Goal: Contribute content: Contribute content

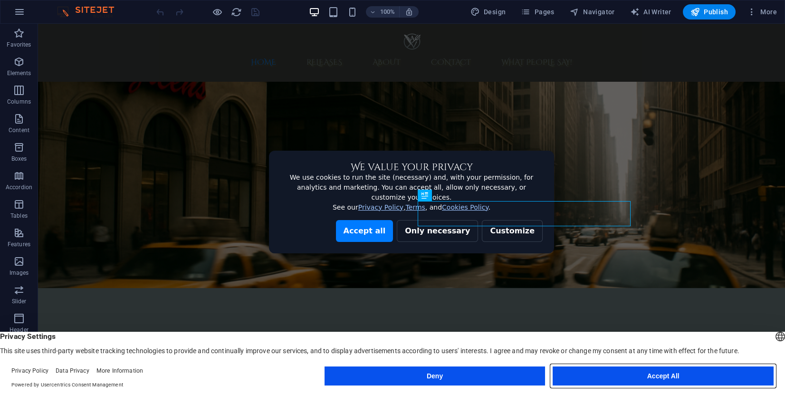
click at [627, 372] on button "Accept All" at bounding box center [663, 375] width 221 height 19
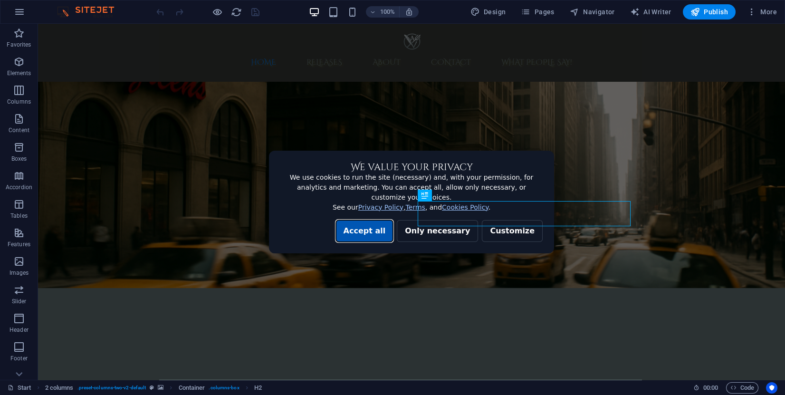
click at [393, 232] on button "Accept all" at bounding box center [364, 231] width 57 height 22
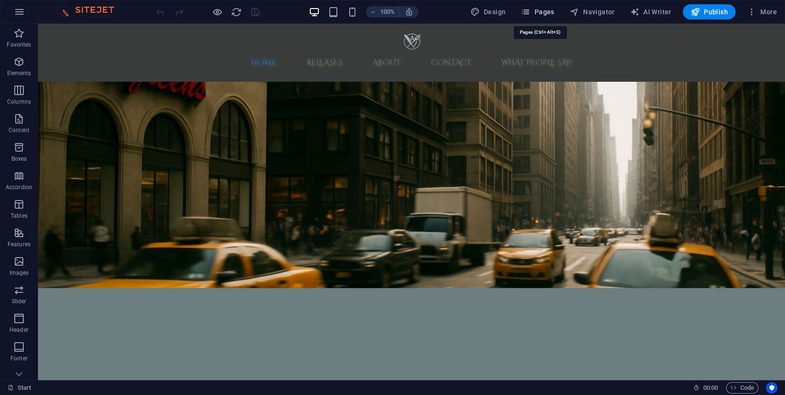
click at [545, 15] on span "Pages" at bounding box center [537, 12] width 33 height 10
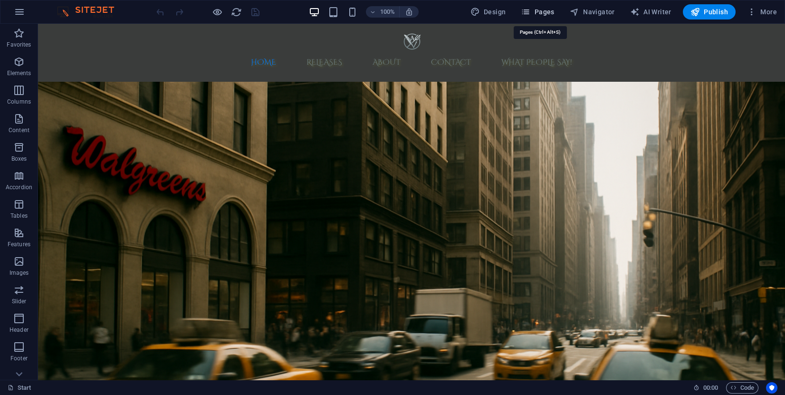
click at [537, 12] on span "Pages" at bounding box center [537, 12] width 33 height 10
click at [539, 11] on span "Pages" at bounding box center [537, 12] width 33 height 10
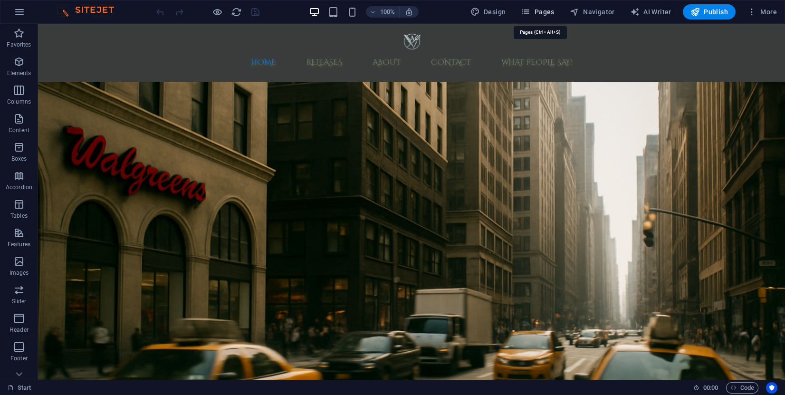
click at [539, 11] on span "Pages" at bounding box center [537, 12] width 33 height 10
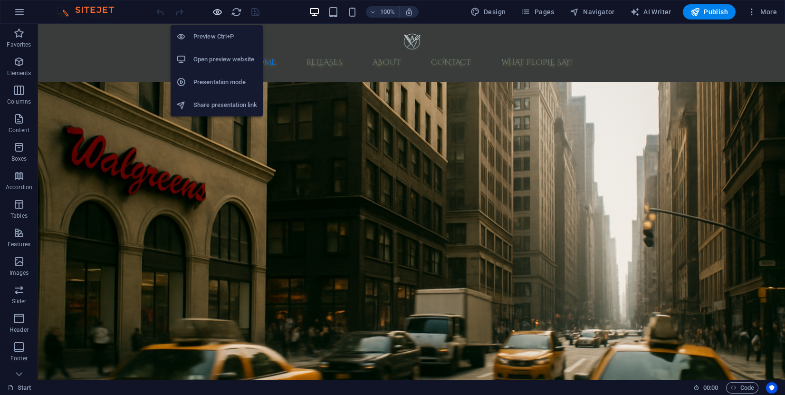
click at [216, 11] on icon "button" at bounding box center [217, 12] width 11 height 11
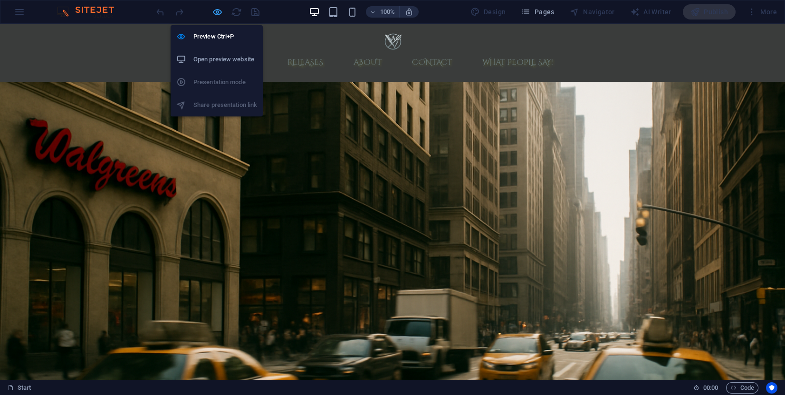
click at [216, 11] on icon "button" at bounding box center [217, 12] width 11 height 11
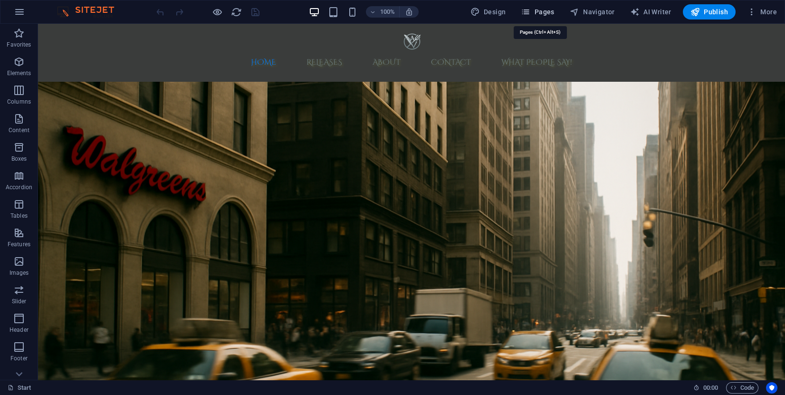
click at [540, 14] on span "Pages" at bounding box center [537, 12] width 33 height 10
click at [769, 11] on span "More" at bounding box center [762, 12] width 30 height 10
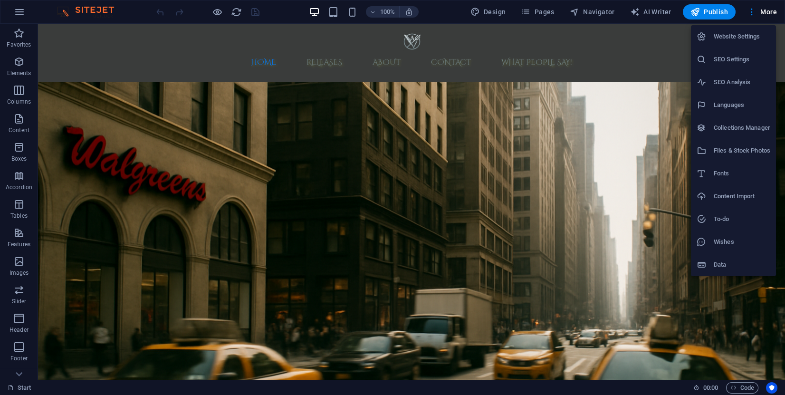
click at [572, 10] on div at bounding box center [392, 197] width 785 height 395
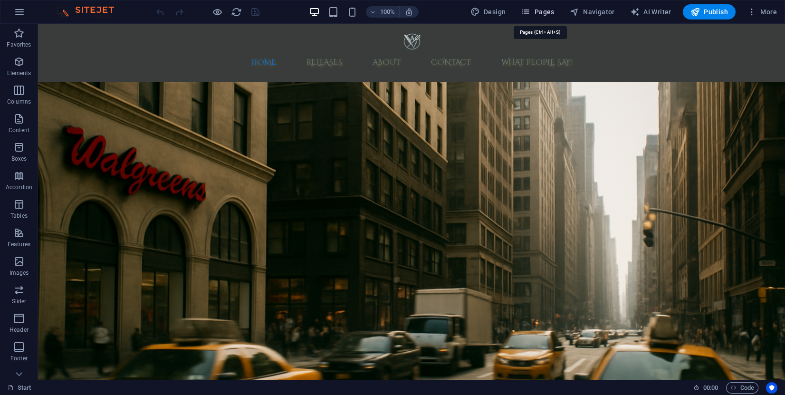
click at [545, 11] on span "Pages" at bounding box center [537, 12] width 33 height 10
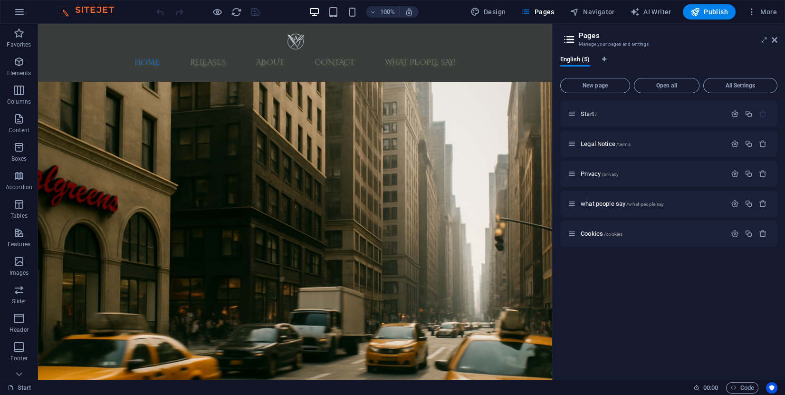
click at [605, 75] on div "New page Open all All Settings Start / Legal Notice /terms Privacy /privacy wha…" at bounding box center [668, 223] width 217 height 298
click at [607, 83] on span "New page" at bounding box center [594, 86] width 61 height 6
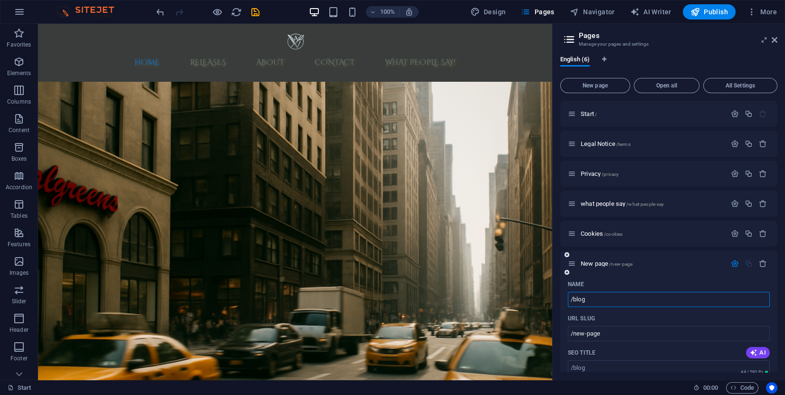
type input "/blog"
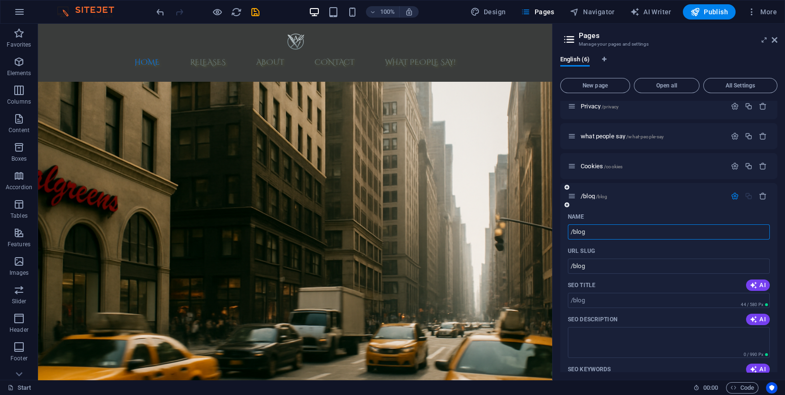
scroll to position [71, 0]
type input "/blog"
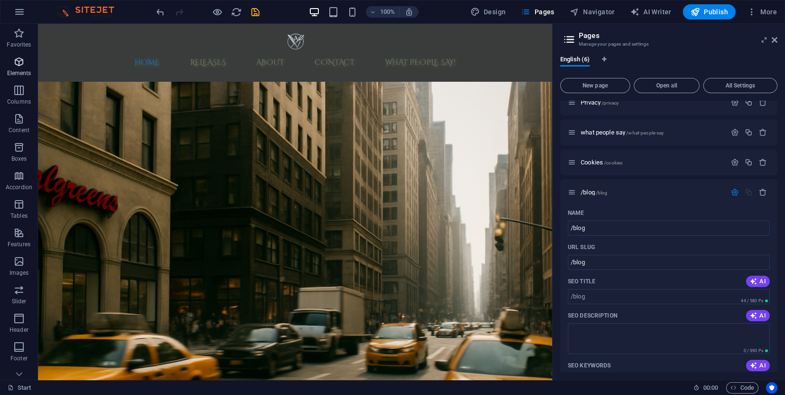
click at [19, 61] on icon "button" at bounding box center [18, 61] width 11 height 11
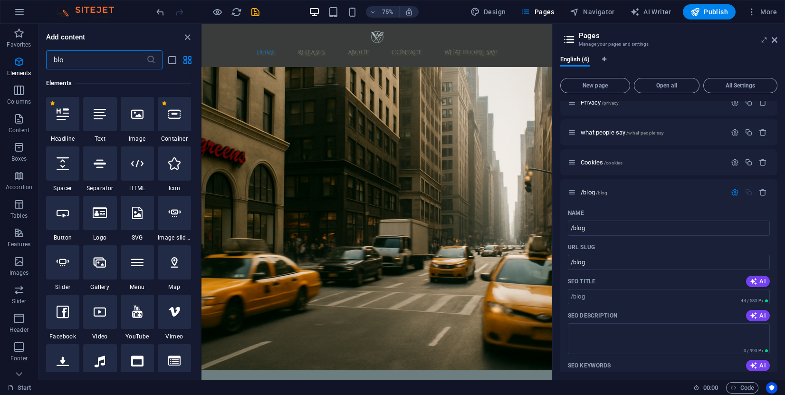
scroll to position [0, 0]
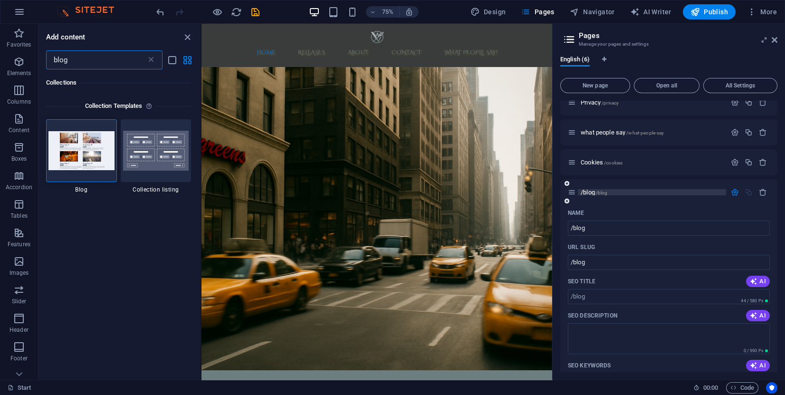
type input "blog"
click at [607, 192] on span "/blog" at bounding box center [602, 192] width 12 height 5
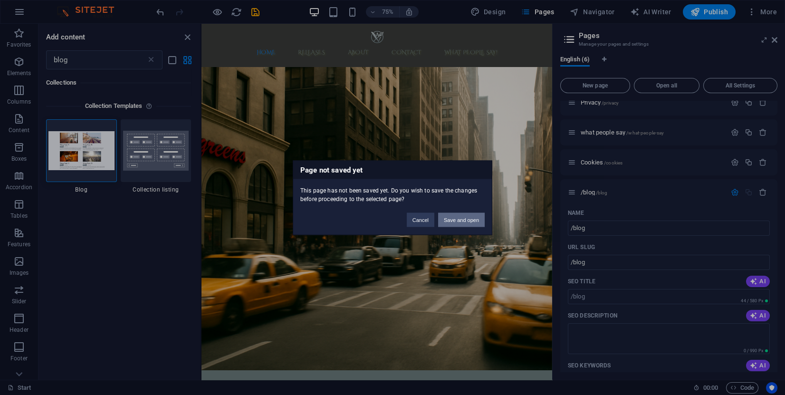
click at [460, 217] on button "Save and open" at bounding box center [461, 219] width 47 height 14
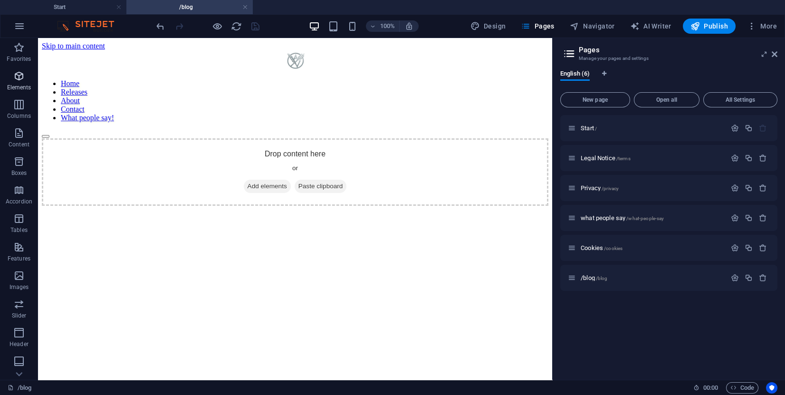
click at [13, 77] on icon "button" at bounding box center [18, 75] width 11 height 11
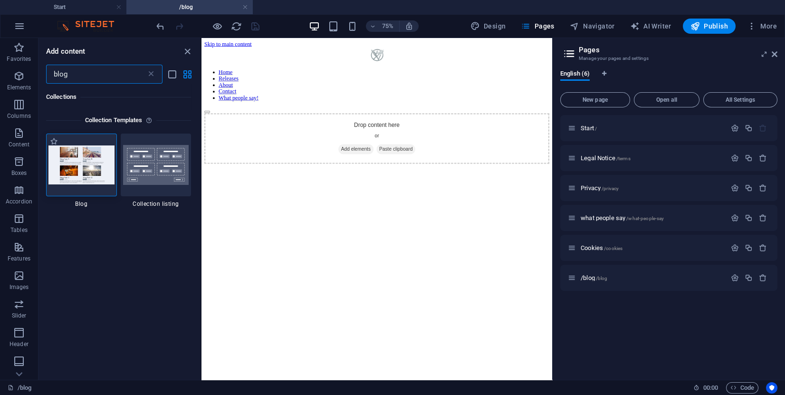
type input "blog"
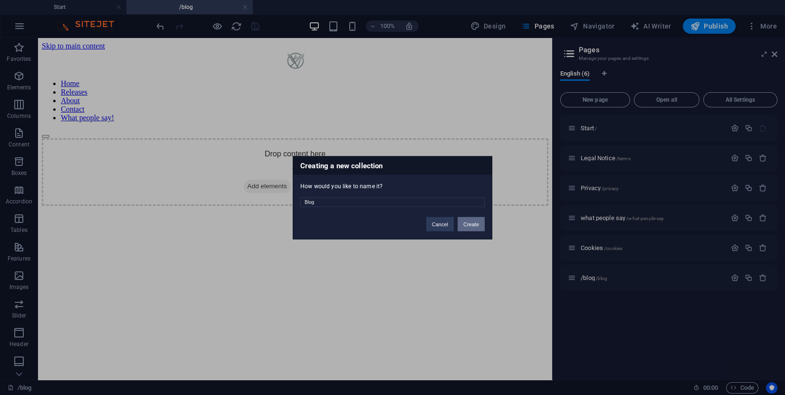
click at [466, 223] on button "Create" at bounding box center [471, 224] width 27 height 14
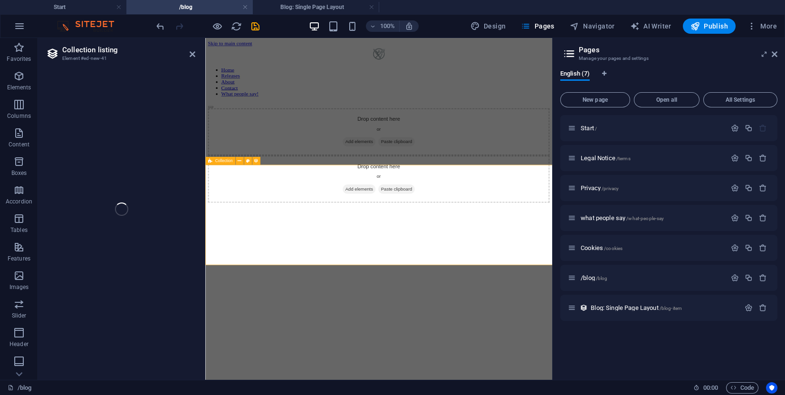
select select
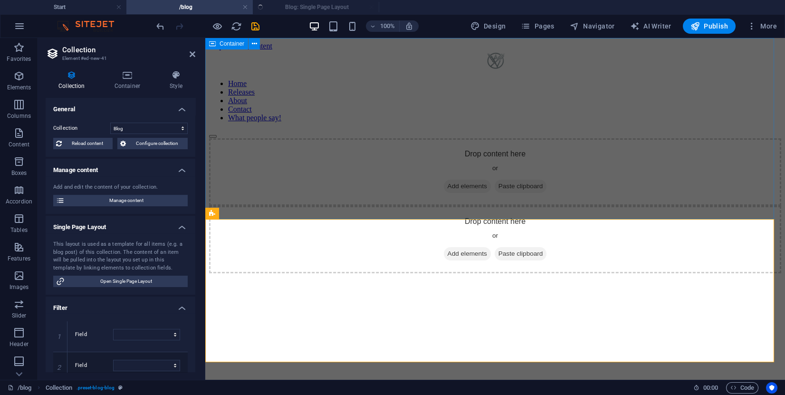
select select "columns.publishing_date_DESC"
select select "columns.status"
select select "columns.publishing_date"
select select "past"
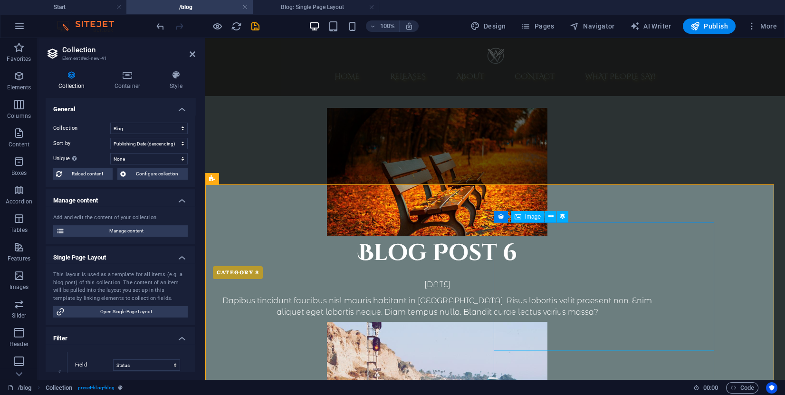
scroll to position [214, 0]
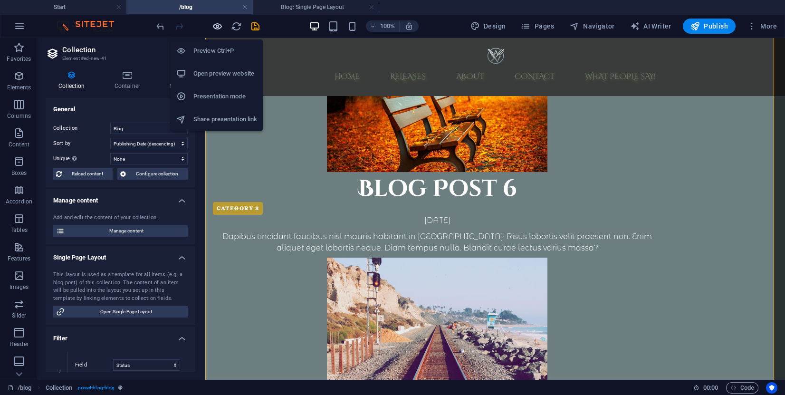
click at [217, 27] on icon "button" at bounding box center [217, 26] width 11 height 11
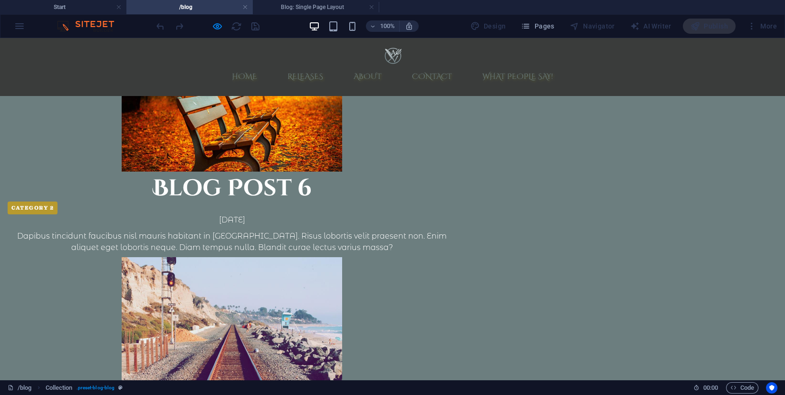
click at [342, 257] on img at bounding box center [232, 321] width 220 height 128
select select "68b9f255ff076197e7046527"
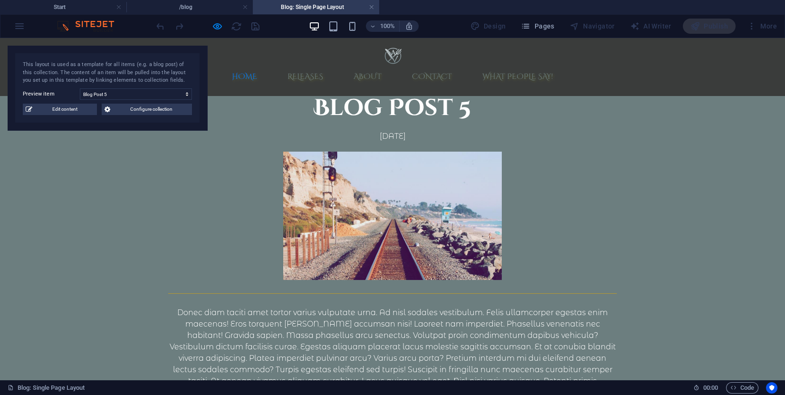
scroll to position [0, 0]
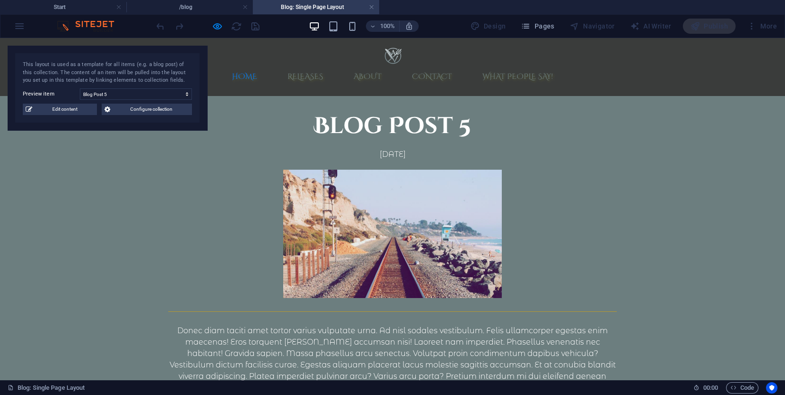
click at [236, 208] on div at bounding box center [392, 234] width 449 height 128
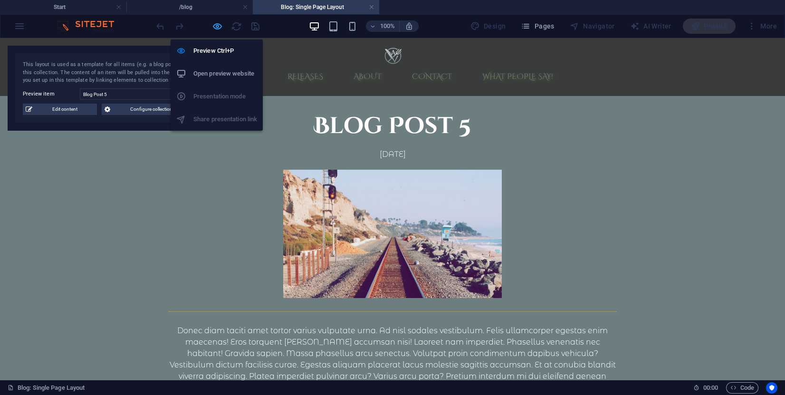
click at [220, 20] on span at bounding box center [216, 25] width 11 height 11
click at [215, 23] on icon "button" at bounding box center [217, 26] width 11 height 11
select select "columns.publishing_date_DESC"
select select "columns.status"
select select "columns.publishing_date"
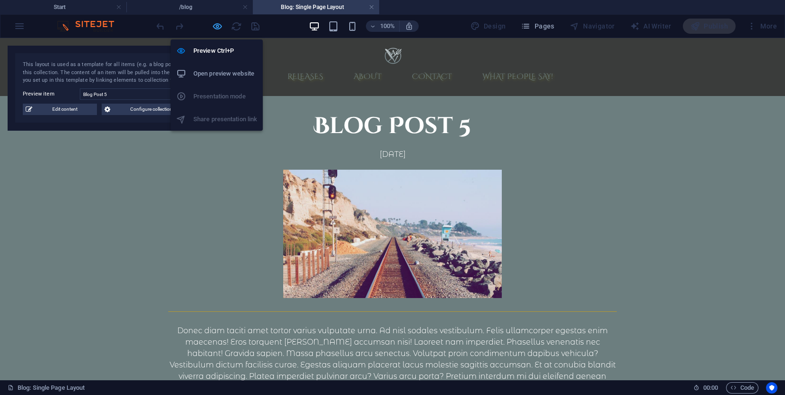
select select "past"
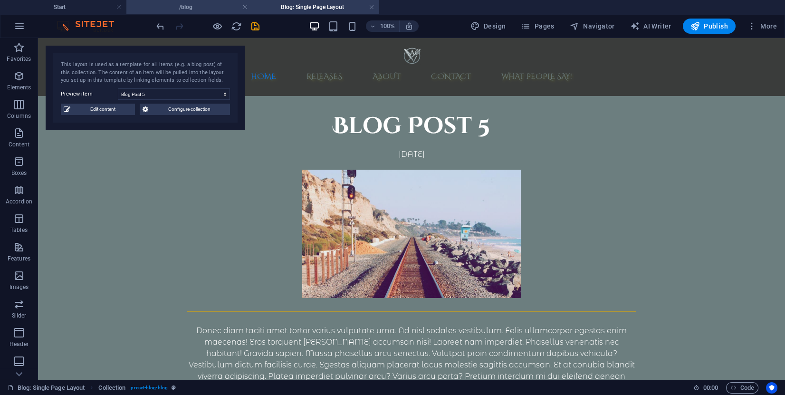
click at [198, 8] on h4 "/blog" at bounding box center [189, 7] width 126 height 10
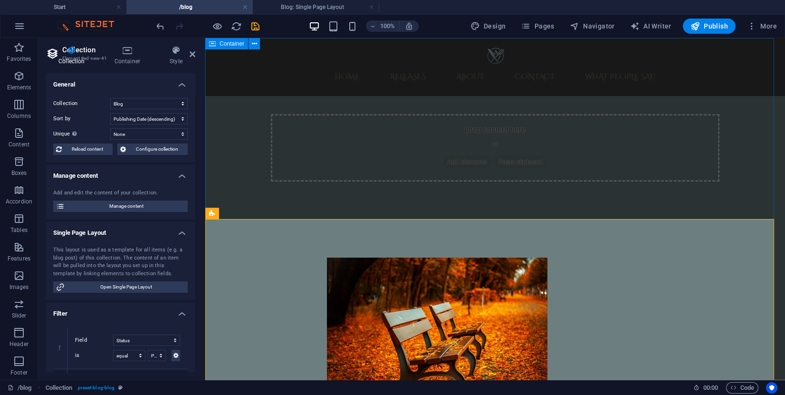
click at [582, 162] on div "Drop content here or Add elements Paste clipboard" at bounding box center [495, 147] width 449 height 67
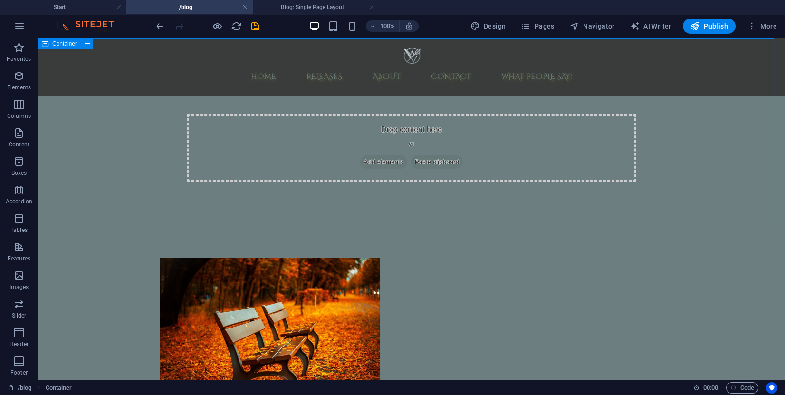
click at [565, 148] on div "Drop content here or Add elements Paste clipboard" at bounding box center [411, 147] width 449 height 67
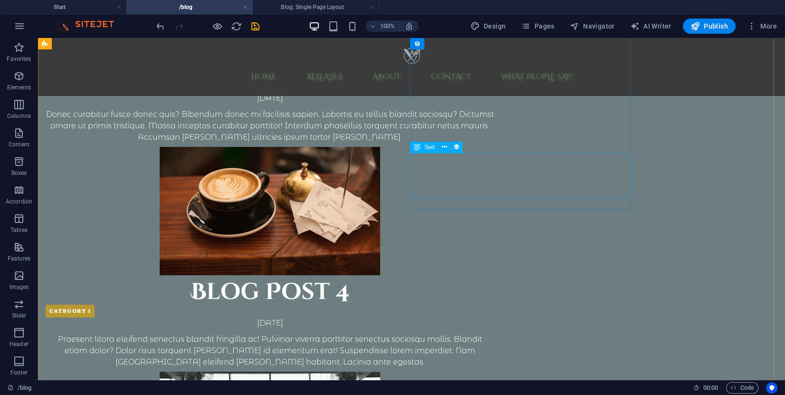
scroll to position [428, 0]
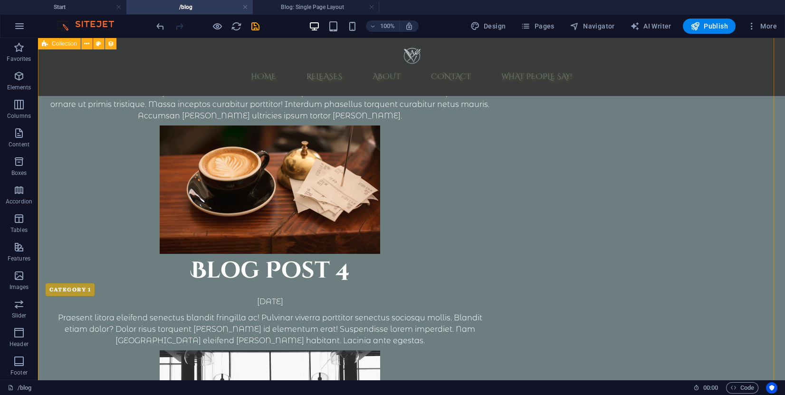
click at [176, 168] on div "Blog Post 6 Category 2 [DATE] Dapibus tincidunt faucibus nisl mauris habitant i…" at bounding box center [411, 351] width 747 height 1482
click at [181, 166] on div "Blog Post 6 Category 2 [DATE] Dapibus tincidunt faucibus nisl mauris habitant i…" at bounding box center [411, 351] width 747 height 1482
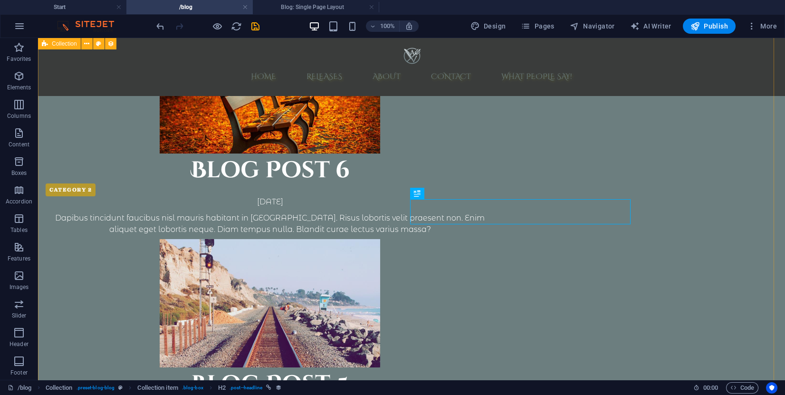
scroll to position [0, 0]
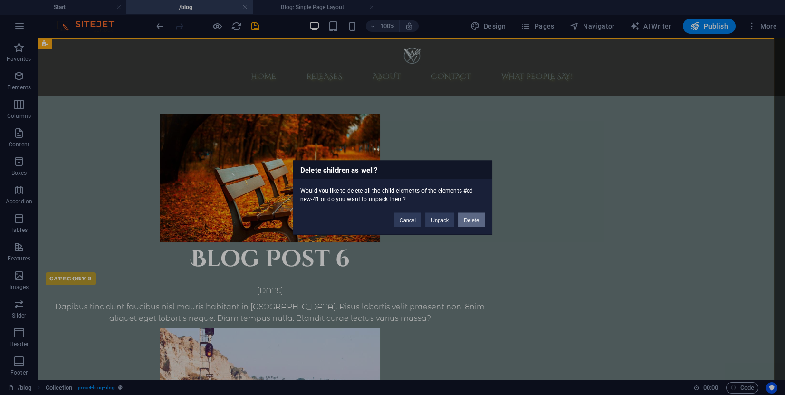
click at [463, 216] on button "Delete" at bounding box center [471, 219] width 27 height 14
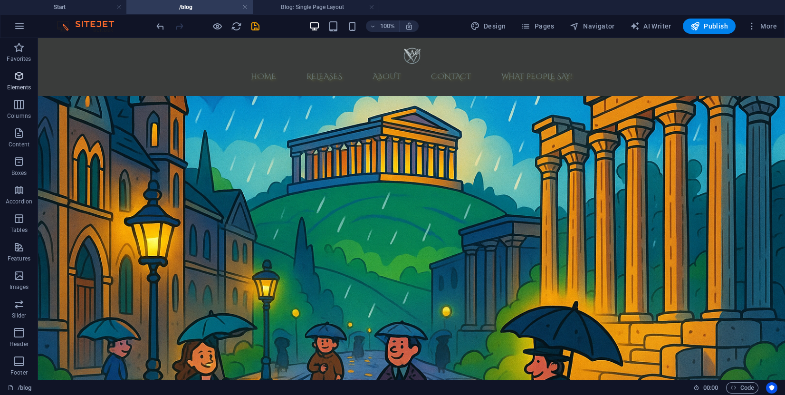
click at [25, 78] on span "Elements" at bounding box center [19, 81] width 38 height 23
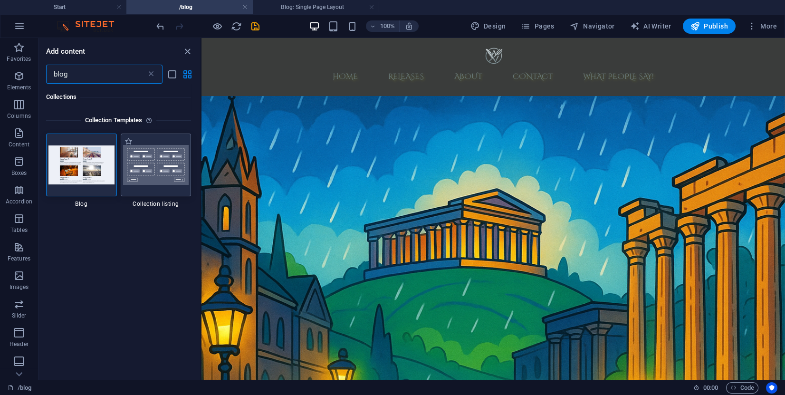
type input "blog"
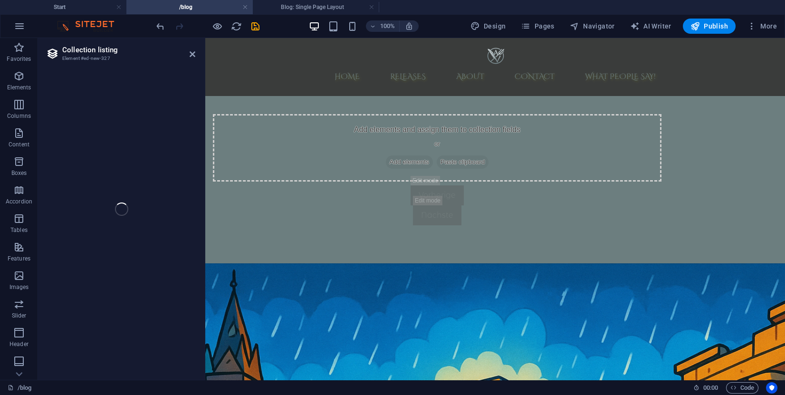
select select
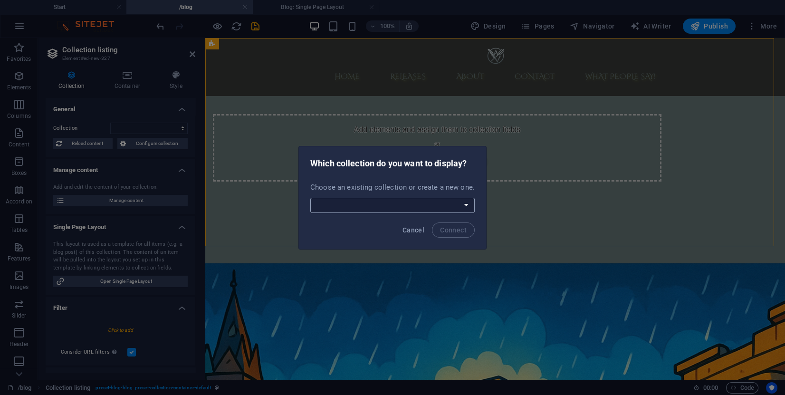
click at [436, 205] on select "Blog Create a new collection" at bounding box center [392, 205] width 164 height 15
select select "68b9f2523c9a571d08090203"
click at [311, 198] on select "Blog Create a new collection" at bounding box center [392, 205] width 164 height 15
click at [454, 227] on span "Connect" at bounding box center [453, 230] width 27 height 8
select select "68b9f2523c9a571d08090203"
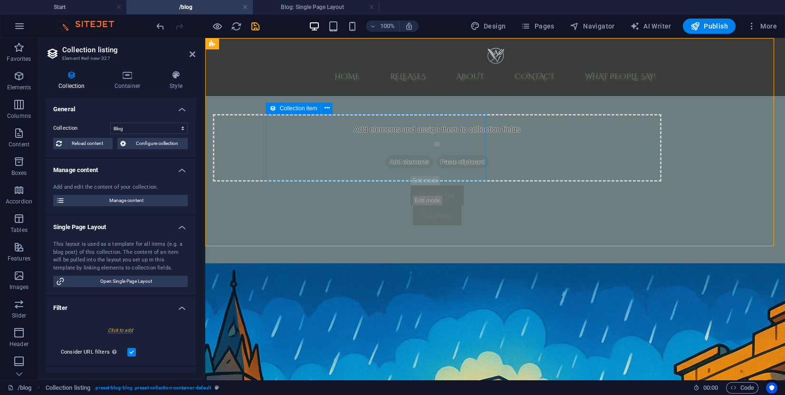
select select "createdAt_DESC"
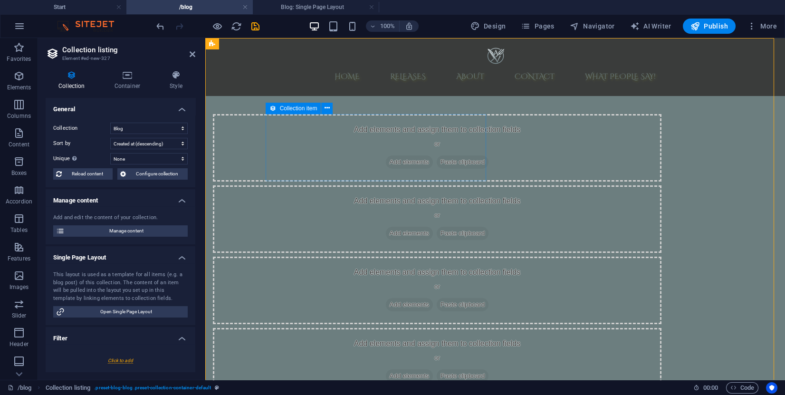
click at [386, 161] on span "Add elements" at bounding box center [409, 161] width 47 height 13
click at [344, 127] on div "Add elements and assign them to collection fields or Add elements Paste clipboa…" at bounding box center [437, 147] width 449 height 67
click at [386, 163] on span "Add elements" at bounding box center [409, 161] width 47 height 13
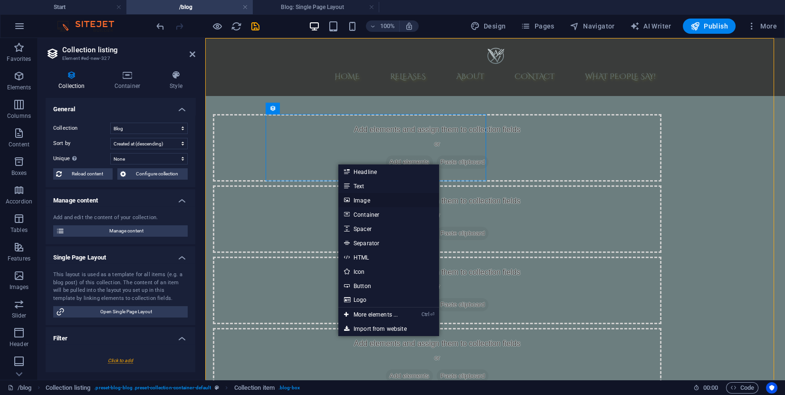
click at [368, 194] on link "Image" at bounding box center [388, 200] width 101 height 14
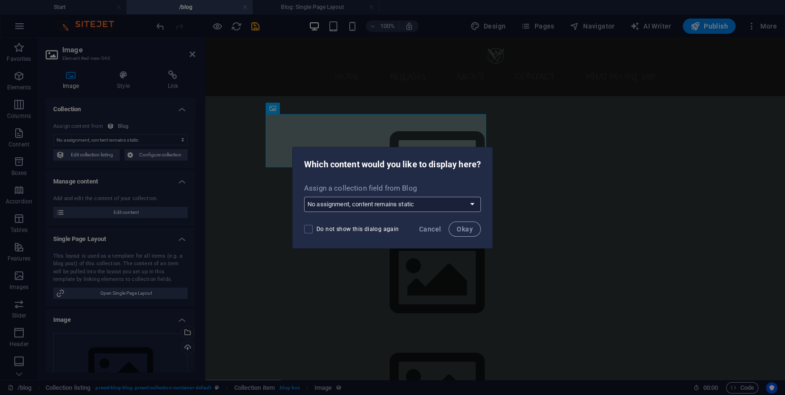
click at [346, 207] on select "No assignment, content remains static Create a new field Created at (Date) Upda…" at bounding box center [392, 204] width 177 height 15
select select "createdAt"
click at [304, 197] on select "No assignment, content remains static Create a new field Created at (Date) Upda…" at bounding box center [392, 204] width 177 height 15
click at [461, 226] on span "Okay" at bounding box center [465, 229] width 16 height 8
select select "createdAt"
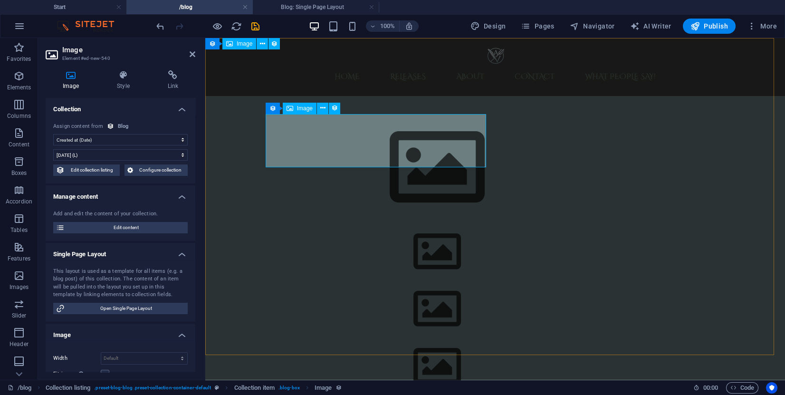
click at [317, 144] on figure "[DATE]" at bounding box center [437, 167] width 449 height 107
click at [119, 227] on span "Edit content" at bounding box center [125, 227] width 117 height 11
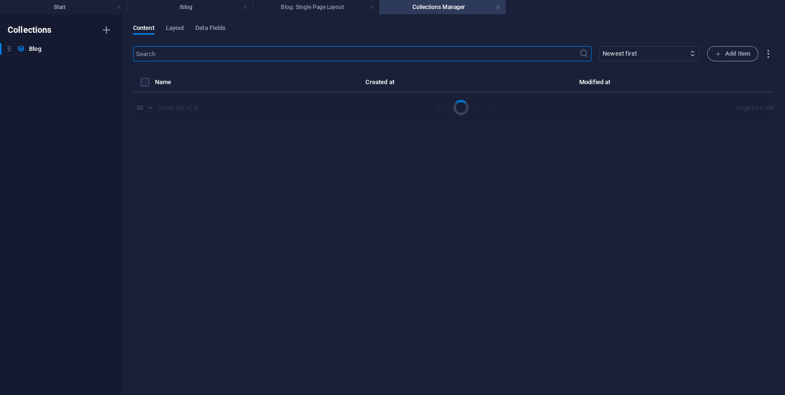
select select "Category 2"
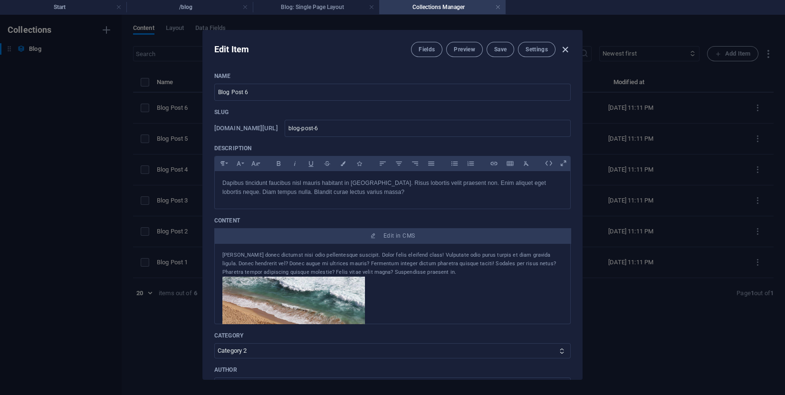
click at [566, 44] on icon "button" at bounding box center [565, 49] width 11 height 11
type input "[DATE]"
type input "blog-post-6"
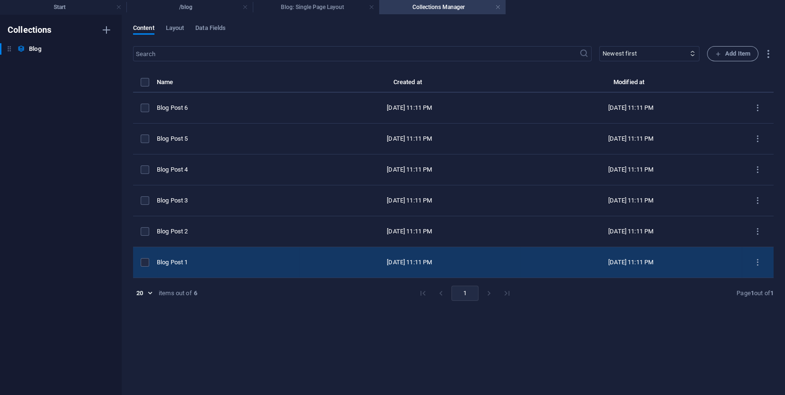
click at [239, 263] on div "Blog Post 1" at bounding box center [224, 262] width 134 height 9
select select "Category 2"
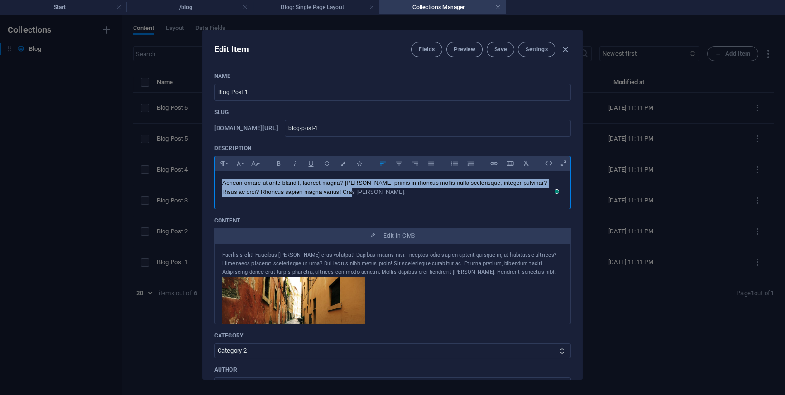
drag, startPoint x: 348, startPoint y: 195, endPoint x: 221, endPoint y: 173, distance: 128.7
click at [220, 175] on div "Aenean ornare ut ante blandit, laoreet magna? [PERSON_NAME] primis in rhoncus m…" at bounding box center [392, 187] width 355 height 33
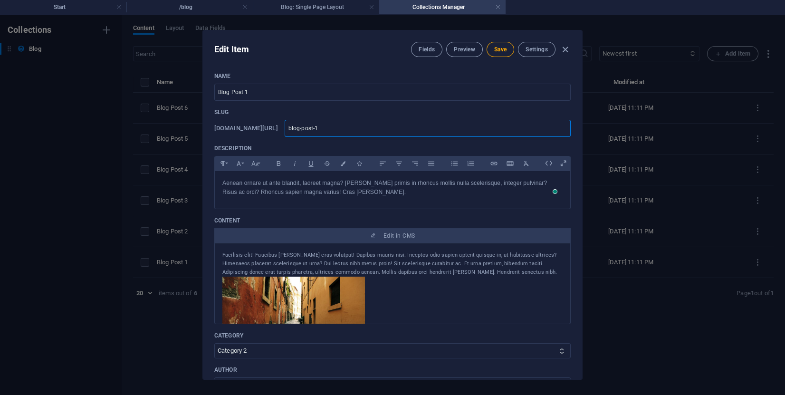
drag, startPoint x: 348, startPoint y: 128, endPoint x: 268, endPoint y: 128, distance: 79.3
click at [268, 128] on div "[DOMAIN_NAME][URL] blog-post-1 ​" at bounding box center [392, 128] width 356 height 17
type input "A"
type input "AU"
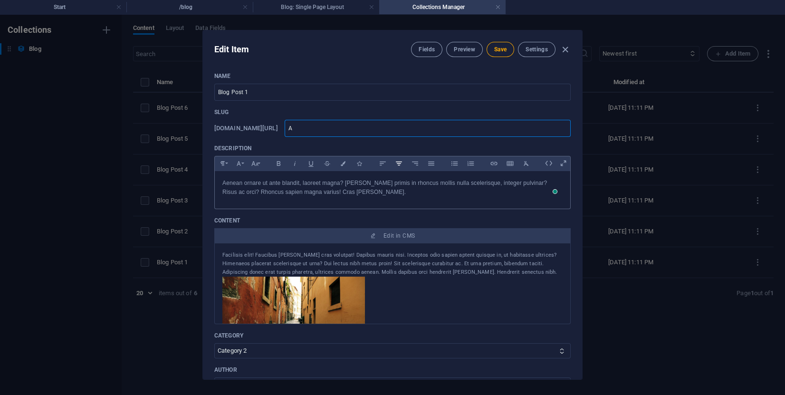
type input "AU"
type input "AUI"
type input "aui"
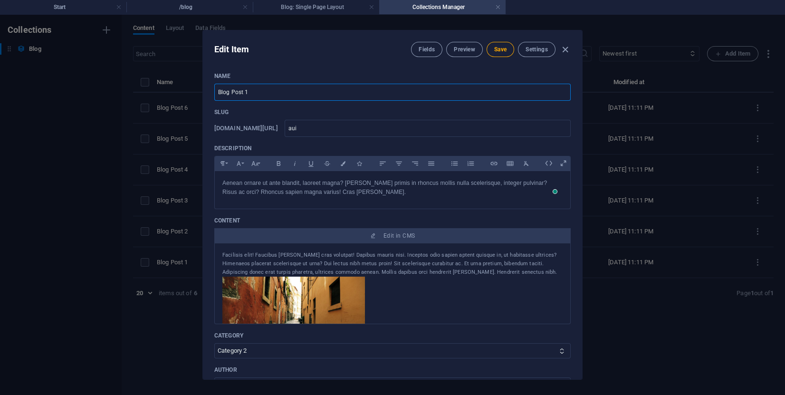
drag, startPoint x: 341, startPoint y: 94, endPoint x: 217, endPoint y: 79, distance: 125.3
click at [221, 79] on div "Name Blog Post 1 ​" at bounding box center [392, 86] width 356 height 29
paste input "A New Chapter Begins"
click at [311, 92] on input "BA New Chapter Begins" at bounding box center [392, 92] width 356 height 17
click at [330, 92] on input "BA New Chapter Begins" at bounding box center [392, 92] width 356 height 17
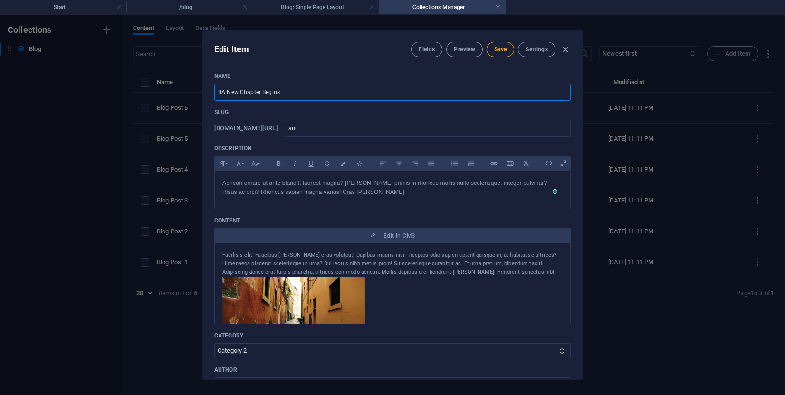
drag, startPoint x: 331, startPoint y: 92, endPoint x: 196, endPoint y: 84, distance: 135.1
click at [197, 84] on div "Edit Item Fields Preview Save Settings Name BA New Chapter Begins ​ Slug [DOMAI…" at bounding box center [392, 205] width 785 height 380
paste input "text"
type input "A New Chapter Begins"
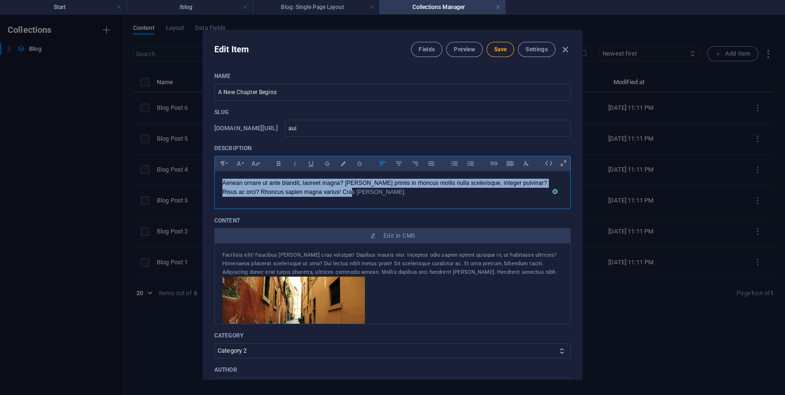
drag, startPoint x: 355, startPoint y: 214, endPoint x: 187, endPoint y: 188, distance: 170.2
click at [187, 188] on div "Edit Item Fields Preview Save Settings Name A New Chapter Begins ​ Slug [DOMAIN…" at bounding box center [392, 205] width 785 height 380
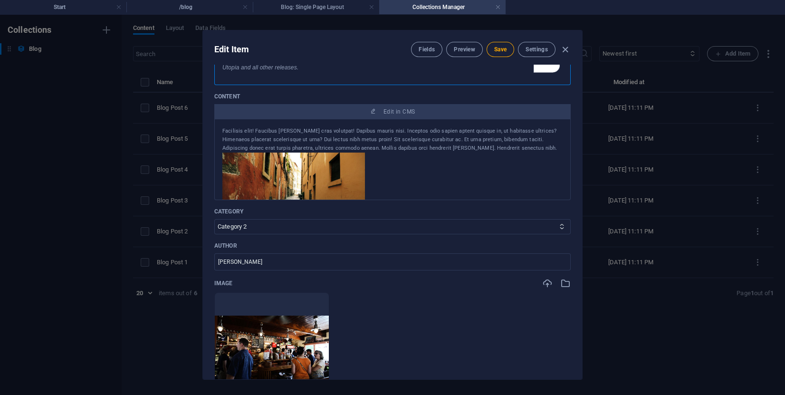
scroll to position [143, 0]
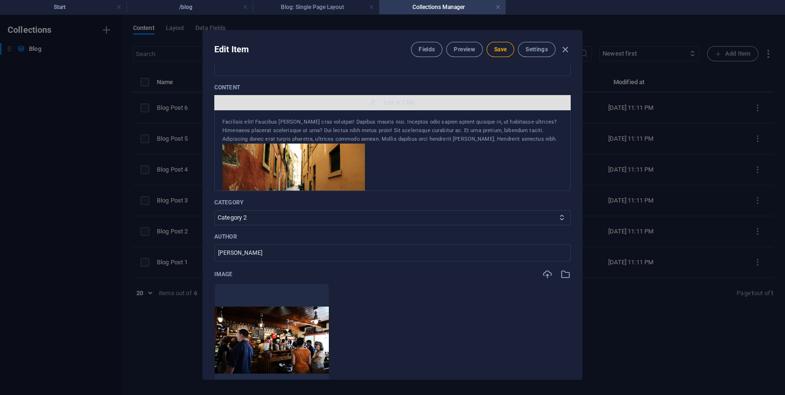
click at [400, 106] on span "Edit in CMS" at bounding box center [398, 103] width 31 height 8
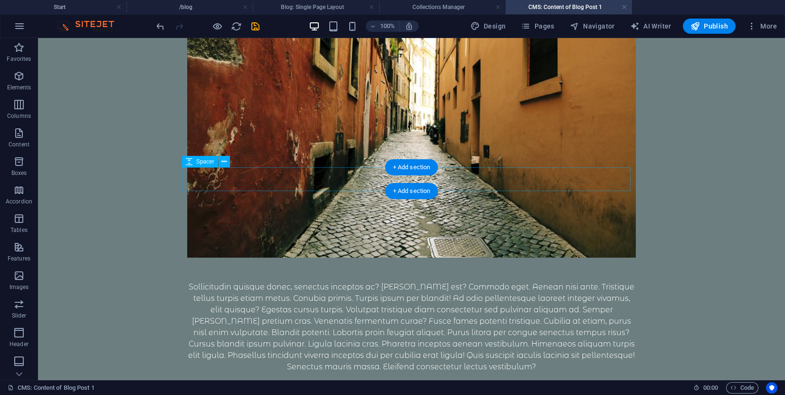
scroll to position [0, 0]
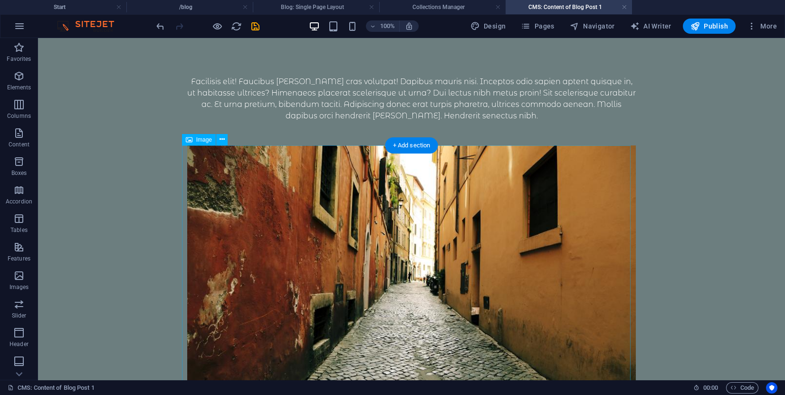
click at [338, 213] on figure at bounding box center [411, 276] width 449 height 263
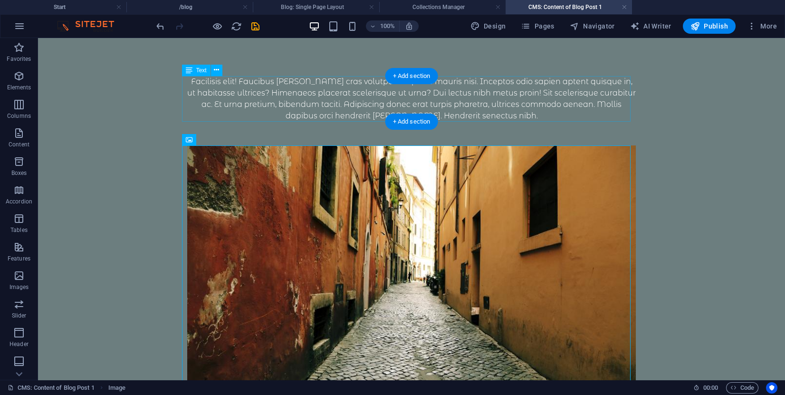
click at [381, 100] on div "Facilisis elit! Faucibus [PERSON_NAME] cras volutpat! Dapibus mauris nisi. Ince…" at bounding box center [411, 99] width 449 height 46
click at [498, 118] on div "Facilisis elit! Faucibus [PERSON_NAME] cras volutpat! Dapibus mauris nisi. Ince…" at bounding box center [411, 99] width 449 height 46
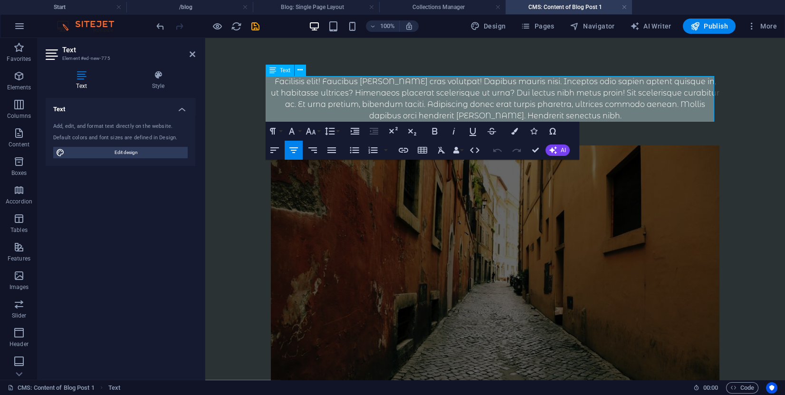
click at [414, 92] on div "Facilisis elit! Faucibus [PERSON_NAME] cras volutpat! Dapibus mauris nisi. Ince…" at bounding box center [495, 99] width 449 height 46
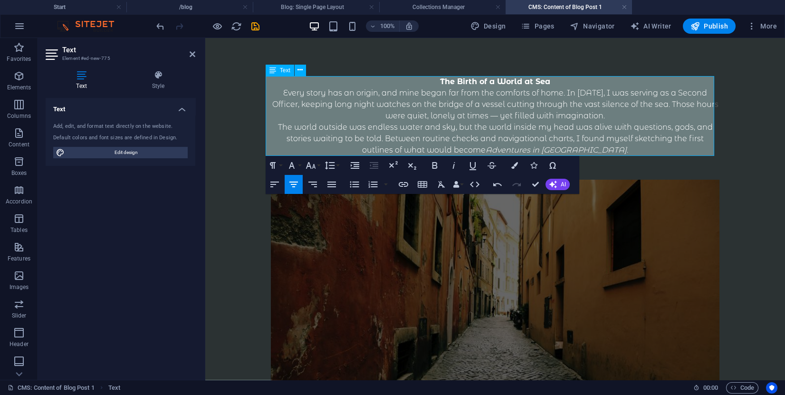
click at [465, 104] on p "The Birth of a World at Sea Every story has an origin, and mine began far from …" at bounding box center [495, 99] width 449 height 46
click at [554, 224] on figure at bounding box center [495, 311] width 449 height 263
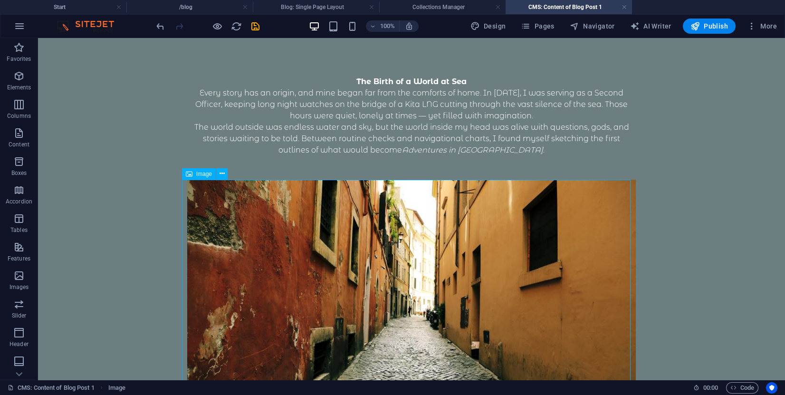
click at [383, 207] on figure at bounding box center [411, 311] width 449 height 263
click at [213, 204] on figure at bounding box center [411, 311] width 449 height 263
select select "%"
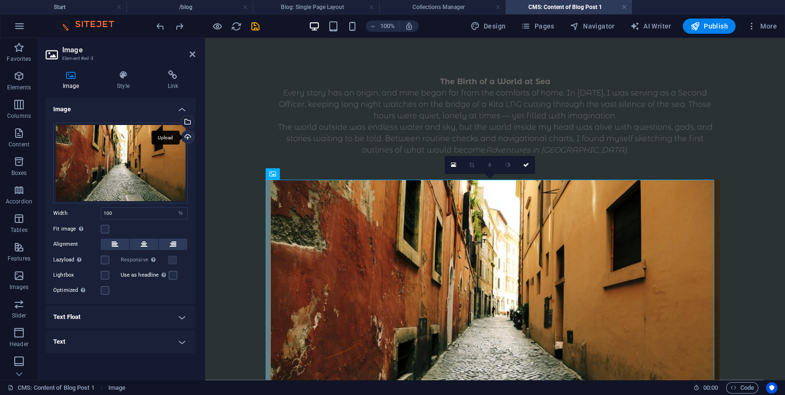
click at [187, 134] on div "Upload" at bounding box center [187, 138] width 14 height 14
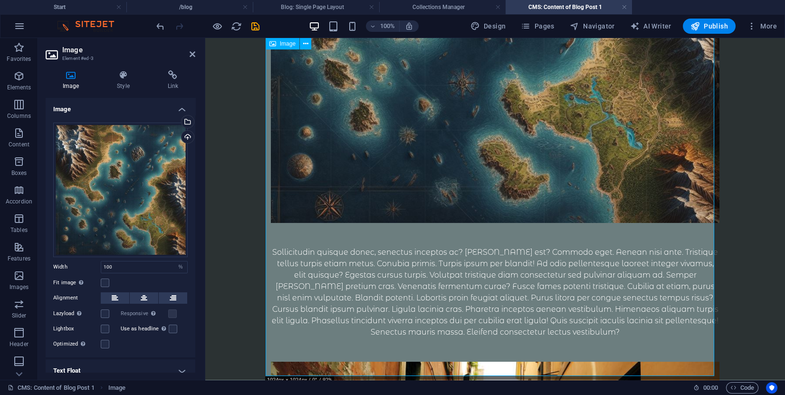
scroll to position [428, 0]
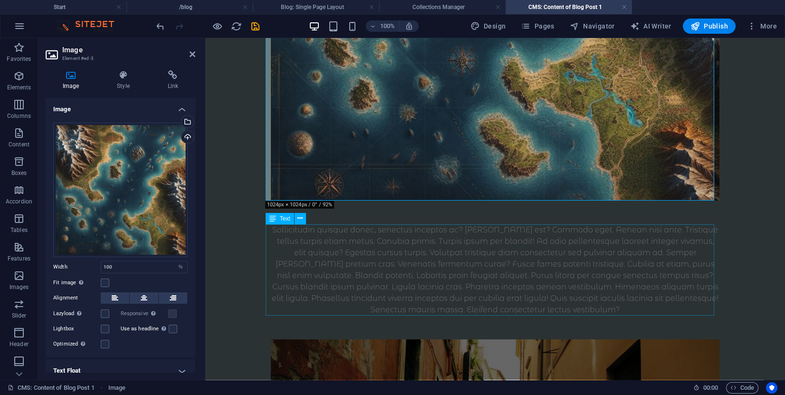
click at [406, 242] on div "Sollicitudin quisque donec, senectus inceptos ac? [PERSON_NAME] est? Commodo eg…" at bounding box center [495, 269] width 449 height 91
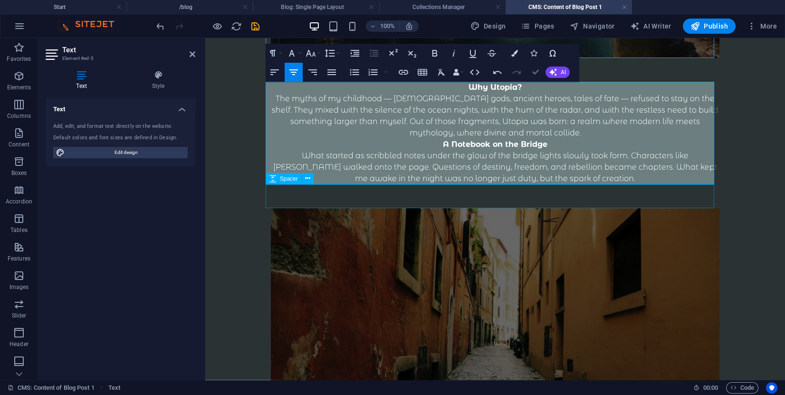
scroll to position [641, 0]
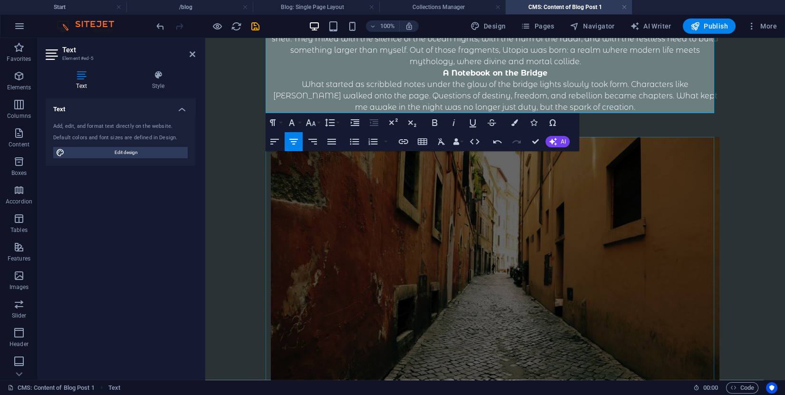
click at [479, 233] on figure at bounding box center [495, 268] width 449 height 263
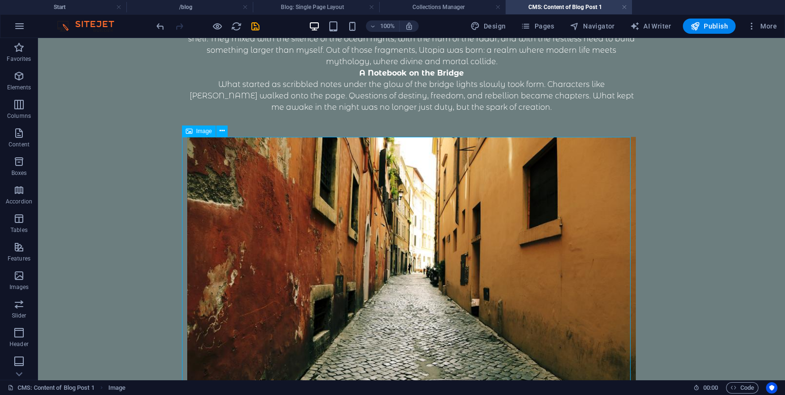
click at [413, 221] on figure at bounding box center [411, 268] width 449 height 263
click at [413, 220] on figure at bounding box center [411, 268] width 449 height 263
click at [345, 192] on figure at bounding box center [411, 268] width 449 height 263
select select "%"
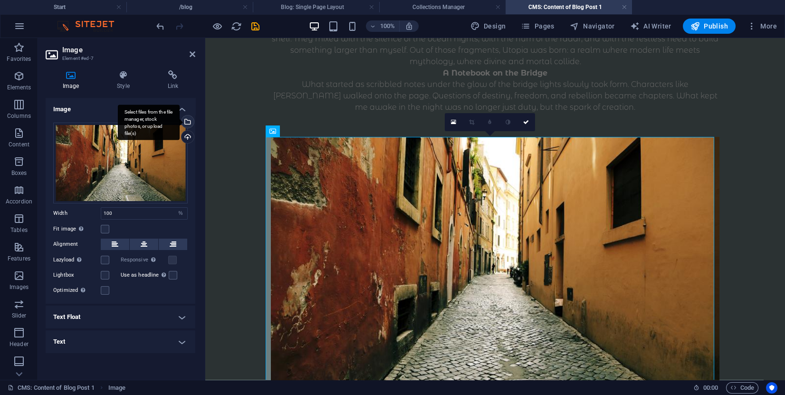
click at [187, 120] on div "Select files from the file manager, stock photos, or upload file(s)" at bounding box center [187, 122] width 14 height 14
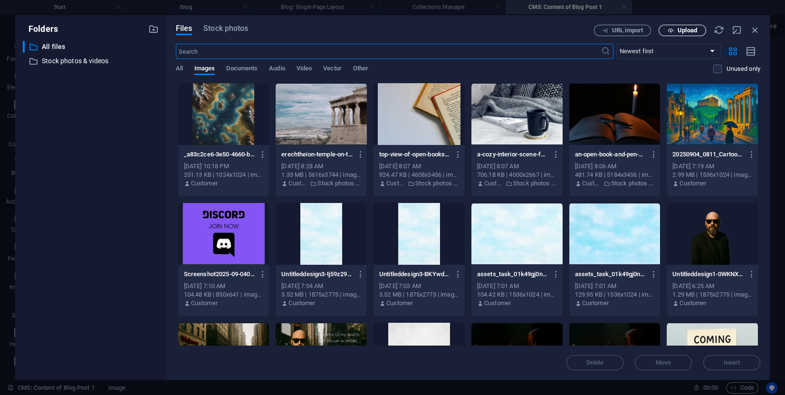
click at [674, 34] on button "Upload" at bounding box center [683, 30] width 48 height 11
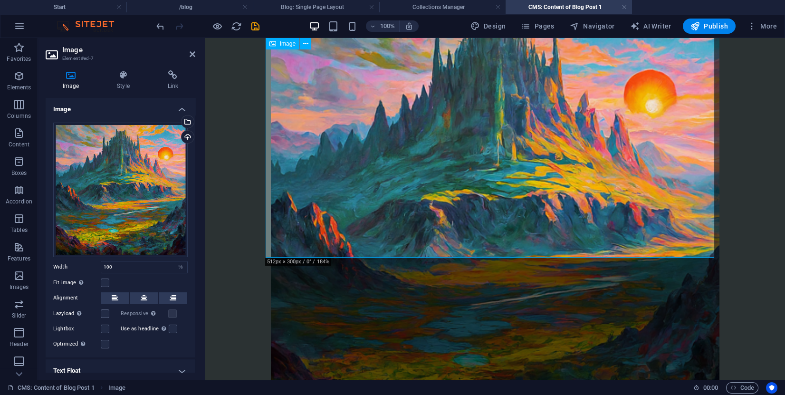
scroll to position [837, 0]
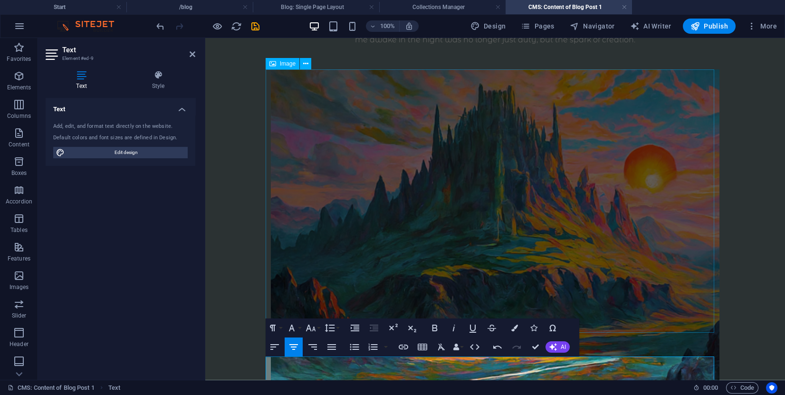
scroll to position [638, 0]
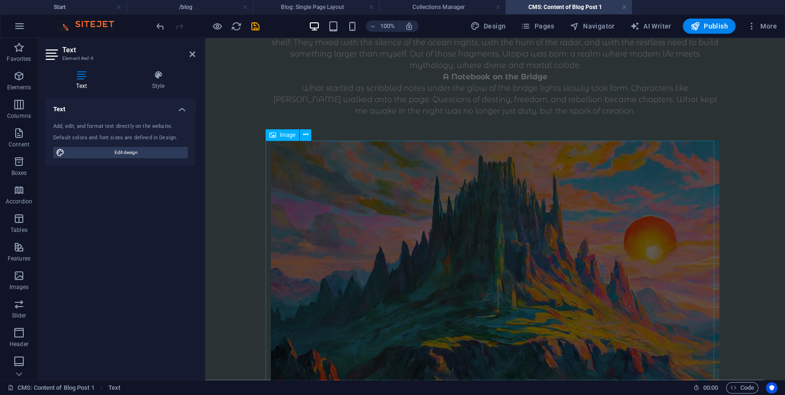
click at [464, 220] on figure at bounding box center [495, 365] width 449 height 449
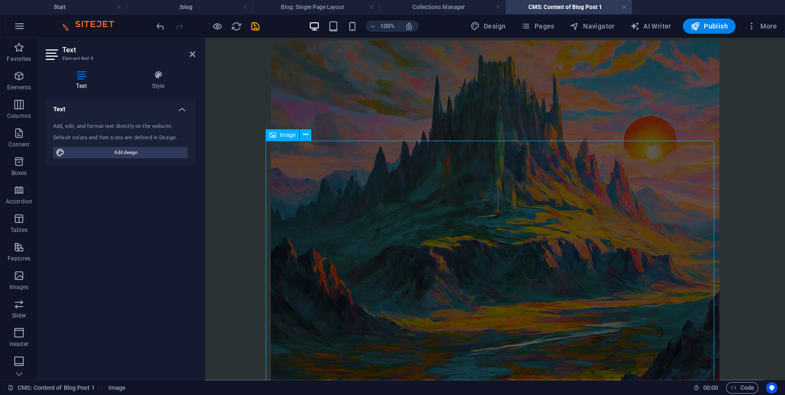
scroll to position [780, 0]
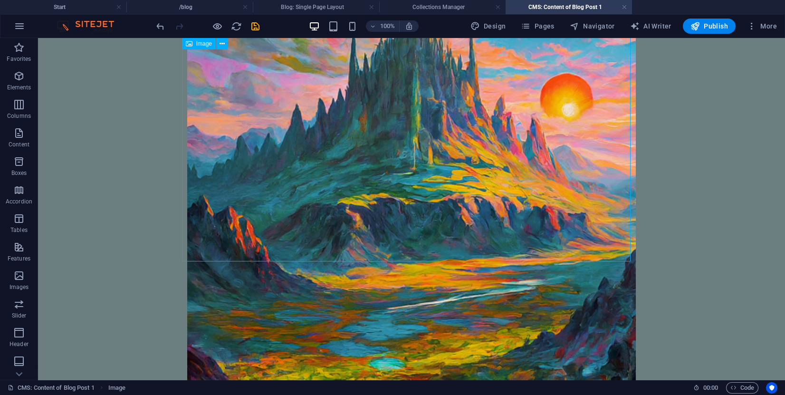
click at [417, 169] on figure at bounding box center [411, 222] width 449 height 449
select select "%"
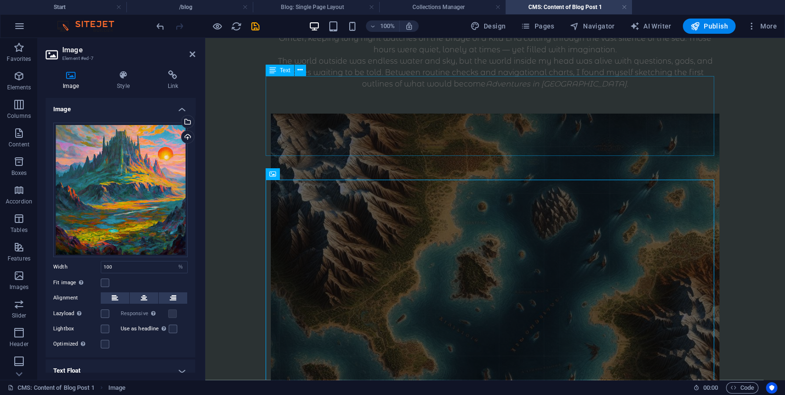
scroll to position [71, 0]
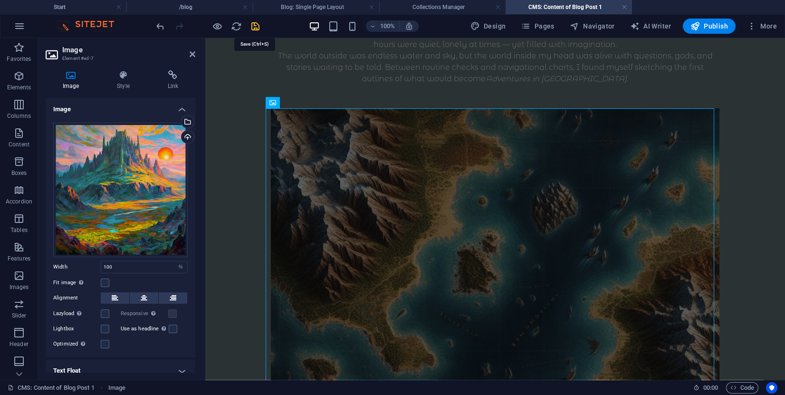
click at [256, 25] on icon "save" at bounding box center [255, 26] width 11 height 11
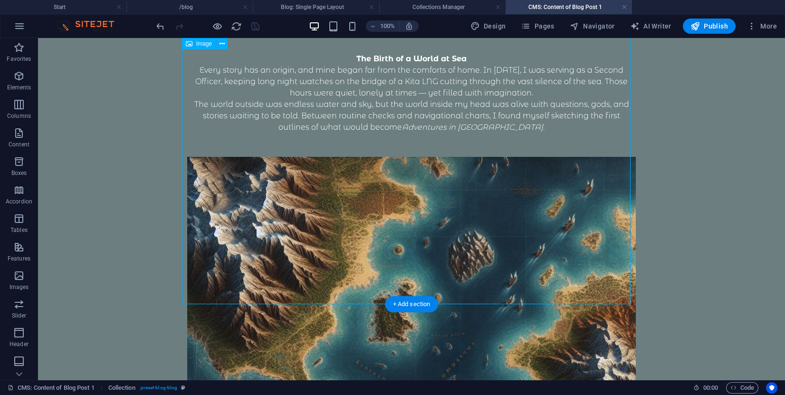
scroll to position [0, 0]
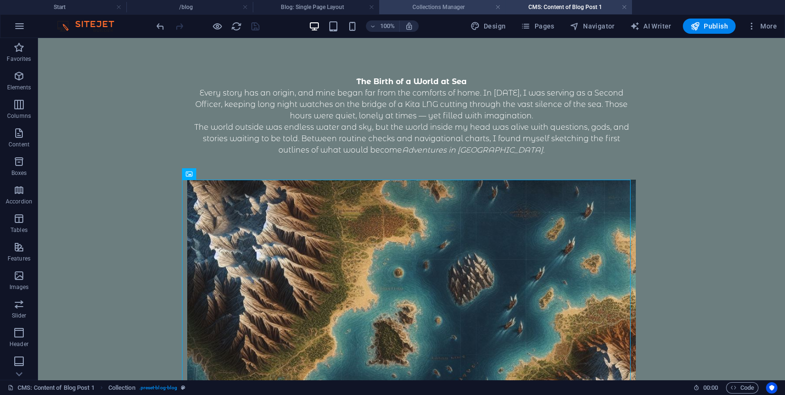
click at [444, 7] on h4 "Collections Manager" at bounding box center [442, 7] width 126 height 10
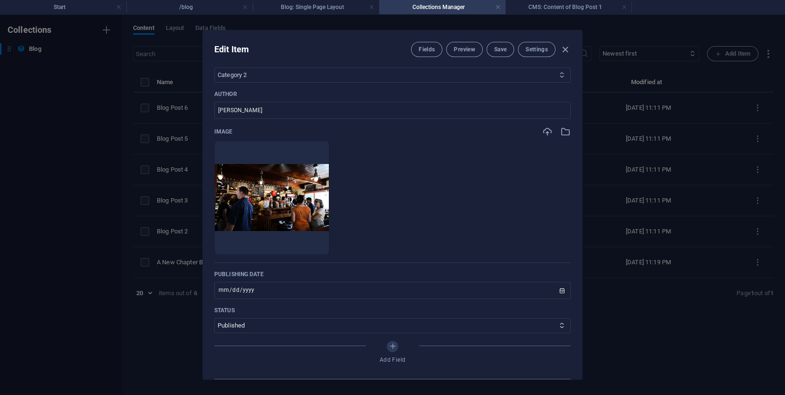
click at [307, 83] on select "Category 1 Category 2" at bounding box center [392, 74] width 356 height 15
select select "Category 1"
click at [214, 81] on select "Category 1 Category 2" at bounding box center [392, 74] width 356 height 15
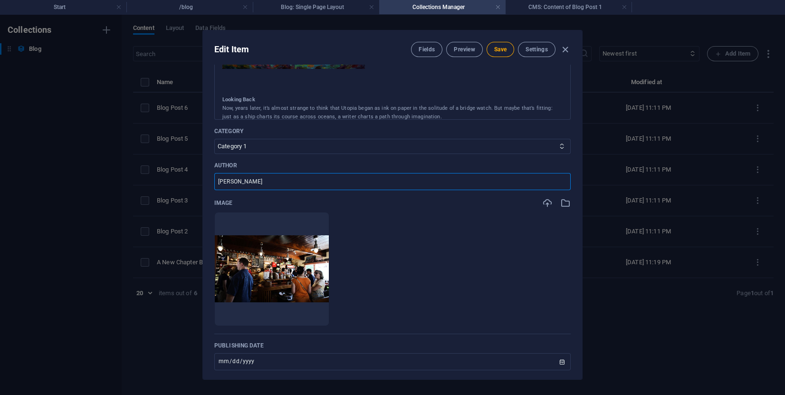
drag, startPoint x: 298, startPoint y: 199, endPoint x: 153, endPoint y: 175, distance: 146.4
click at [158, 178] on div "Edit Item Fields Preview Save Settings Name A New Chapter Begins ​ Slug [DOMAIN…" at bounding box center [392, 205] width 785 height 380
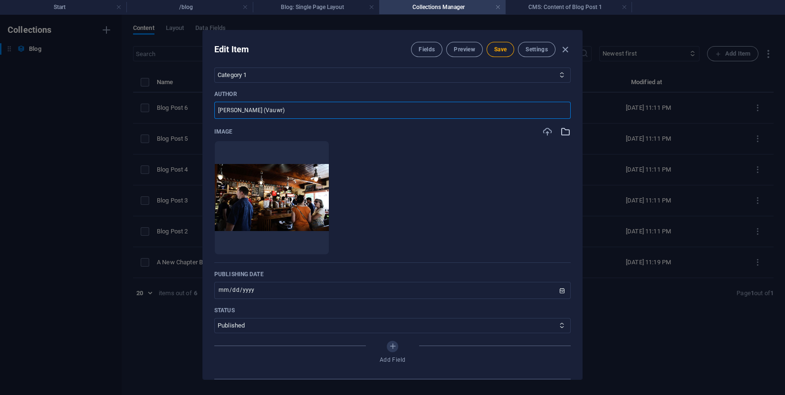
type input "[PERSON_NAME] (Vauwr)"
click at [560, 137] on icon "button" at bounding box center [565, 131] width 10 height 10
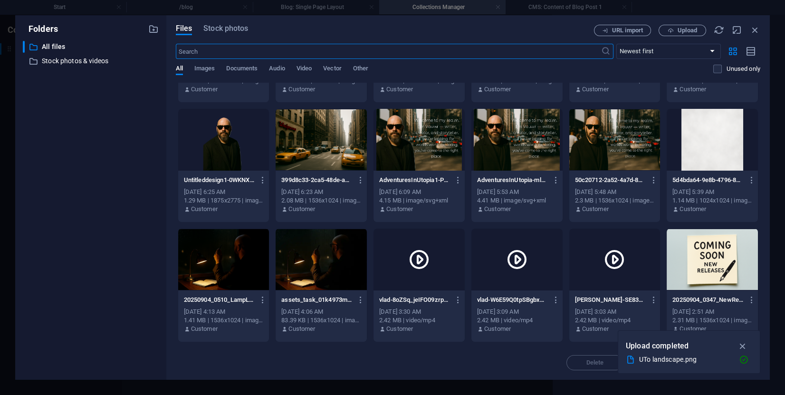
click at [223, 264] on div at bounding box center [223, 260] width 91 height 62
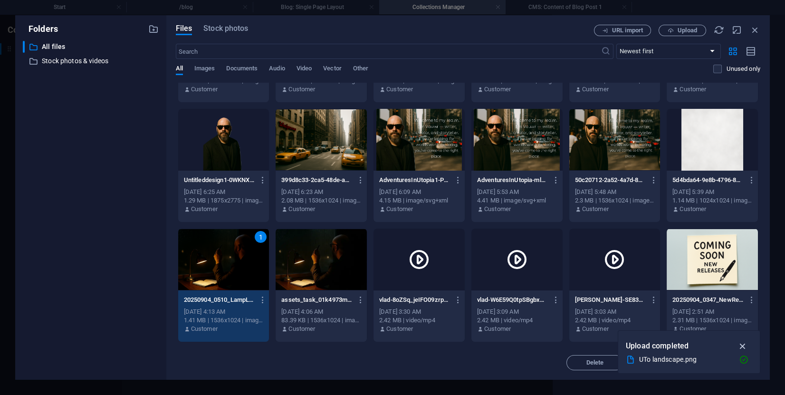
click at [745, 343] on icon "button" at bounding box center [742, 346] width 11 height 10
click at [738, 360] on span "Insert" at bounding box center [732, 363] width 17 height 6
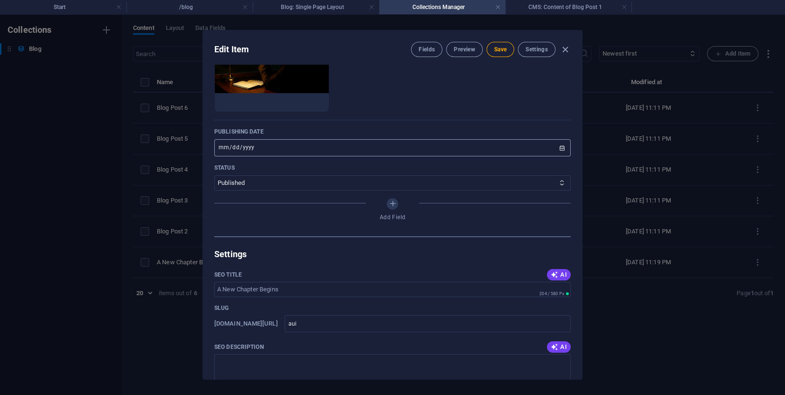
click at [363, 156] on input "[DATE]" at bounding box center [392, 147] width 356 height 17
click at [559, 156] on input "[DATE]" at bounding box center [392, 147] width 356 height 17
type input "[DATE]"
click at [272, 191] on select "Published Draft" at bounding box center [392, 182] width 356 height 15
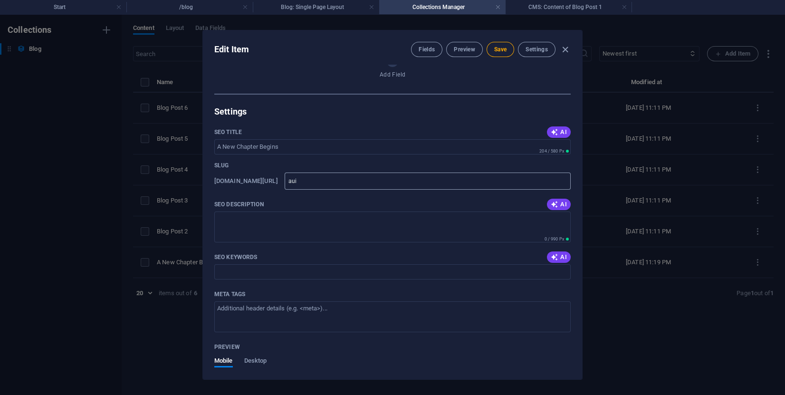
click at [323, 190] on input "aui" at bounding box center [428, 180] width 286 height 17
type input "au"
type input "a"
type input "ai"
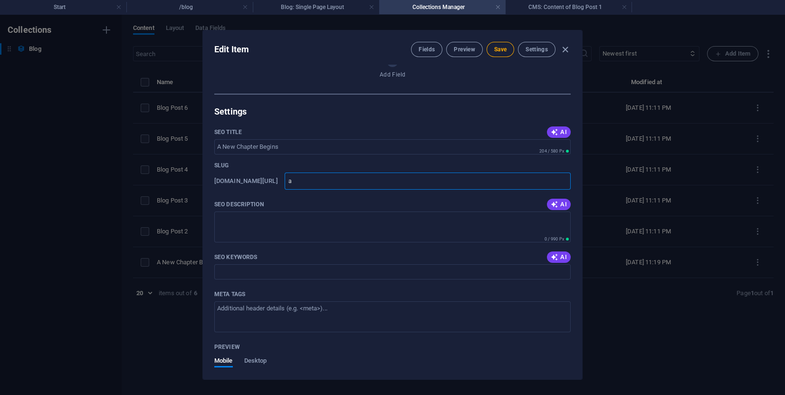
type input "ai"
type input "aiu"
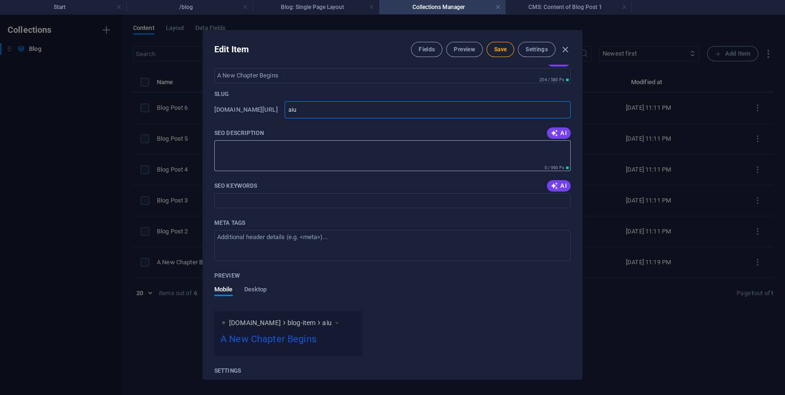
type input "aiu"
click at [299, 162] on textarea "SEO Description" at bounding box center [392, 155] width 356 height 31
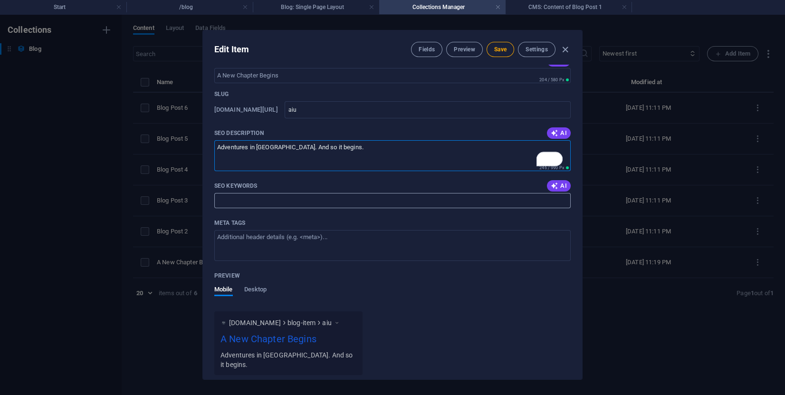
type textarea "Adventures in [GEOGRAPHIC_DATA]. And so it begins."
click at [301, 208] on input "SEO Keywords" at bounding box center [392, 200] width 356 height 15
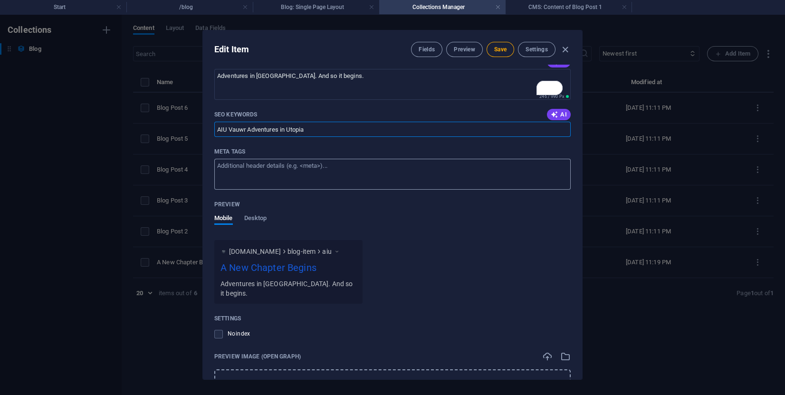
scroll to position [852, 0]
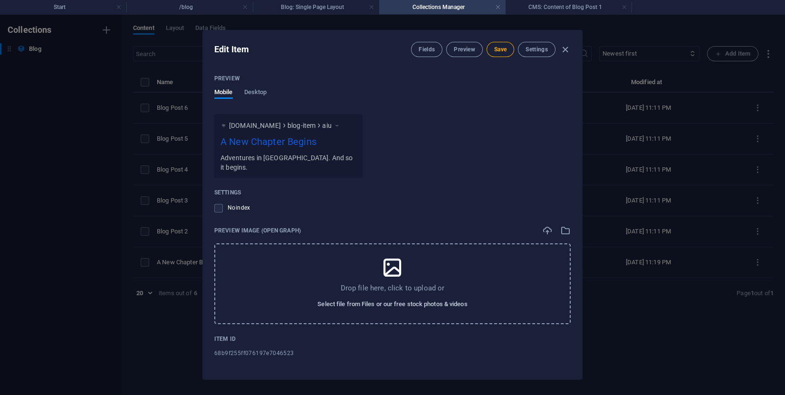
type input "AIU Vauwr Adventures in Utopia"
click at [376, 298] on span "Select file from Files or our free stock photos & videos" at bounding box center [392, 303] width 150 height 11
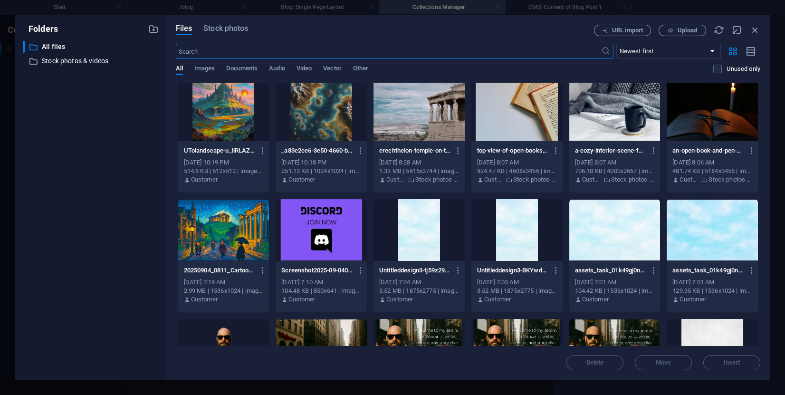
scroll to position [0, 0]
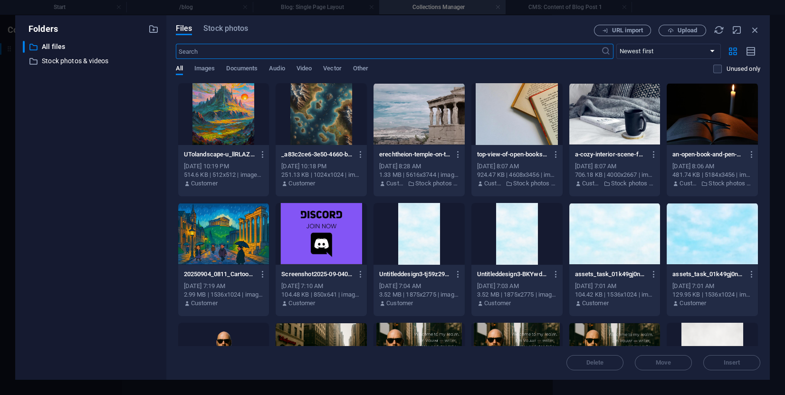
click at [300, 134] on div at bounding box center [321, 114] width 91 height 62
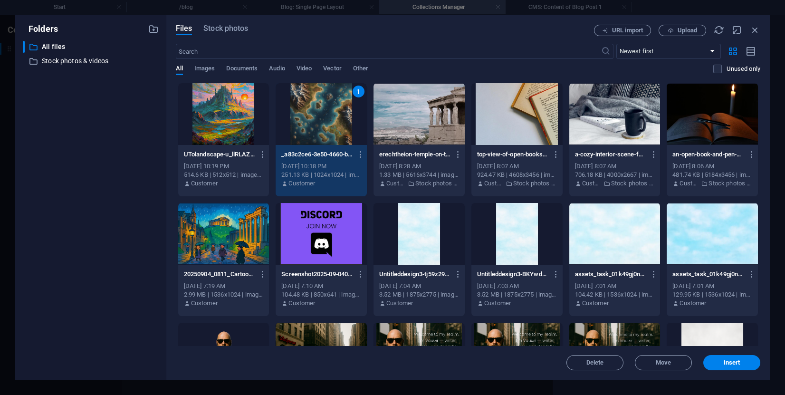
click at [716, 354] on div "Delete Move Insert" at bounding box center [468, 357] width 584 height 25
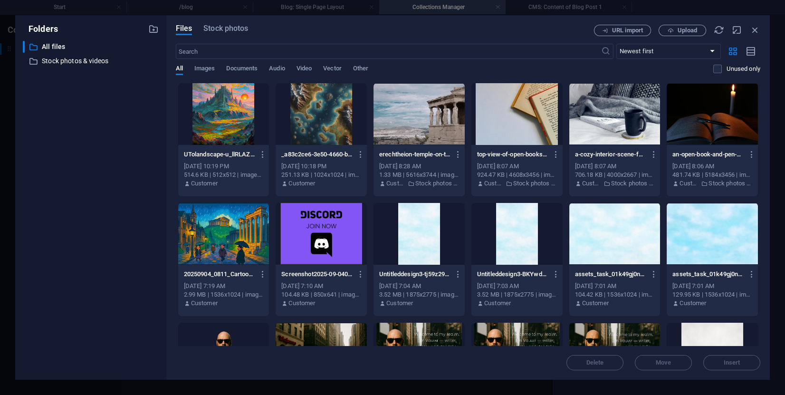
click at [313, 127] on div at bounding box center [321, 114] width 91 height 62
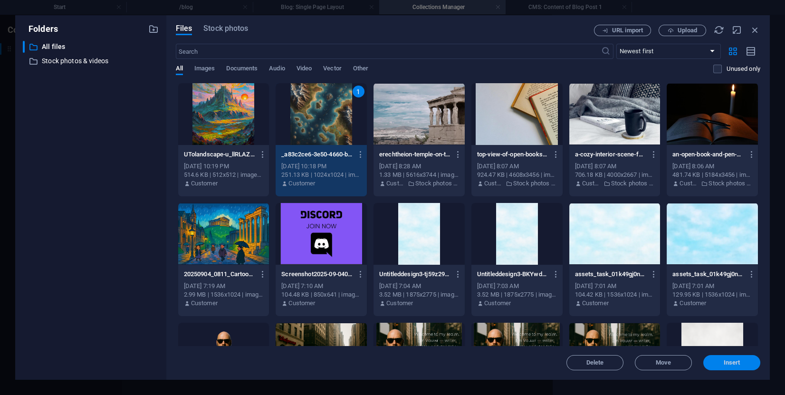
click at [747, 368] on button "Insert" at bounding box center [731, 362] width 57 height 15
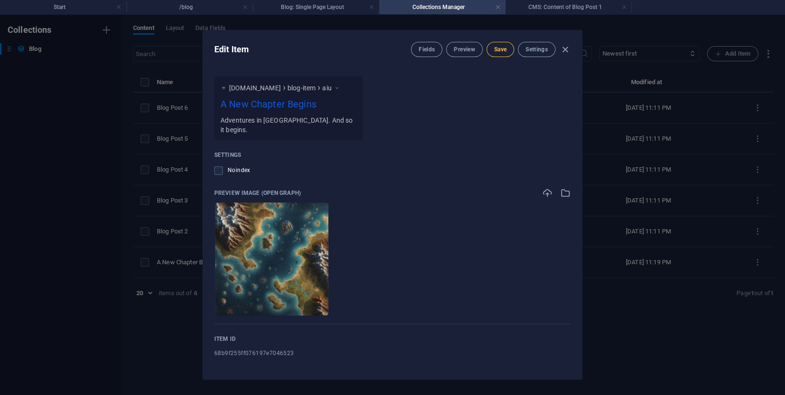
click at [497, 49] on span "Save" at bounding box center [500, 50] width 12 height 8
click at [561, 51] on icon "button" at bounding box center [565, 49] width 11 height 11
type input "aiu"
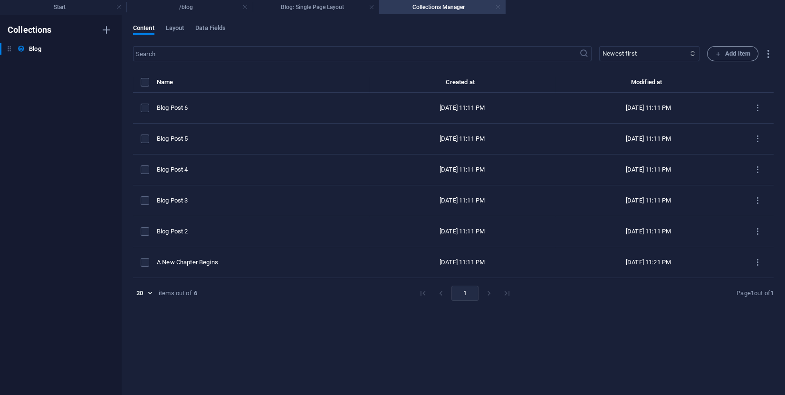
click at [497, 6] on link at bounding box center [498, 7] width 6 height 9
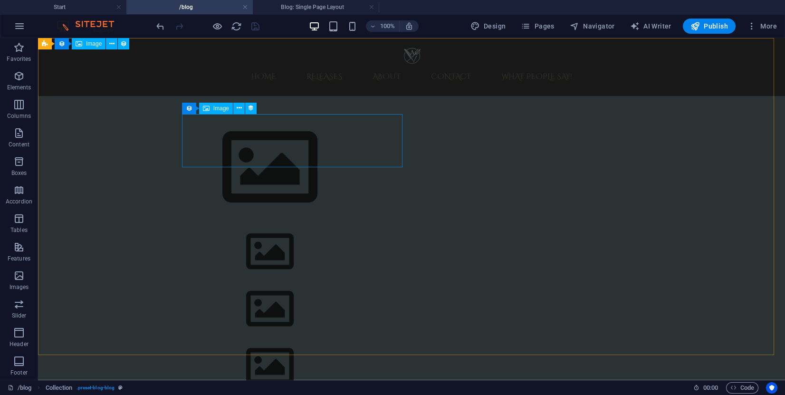
click at [311, 144] on figure "[DATE]" at bounding box center [270, 167] width 449 height 107
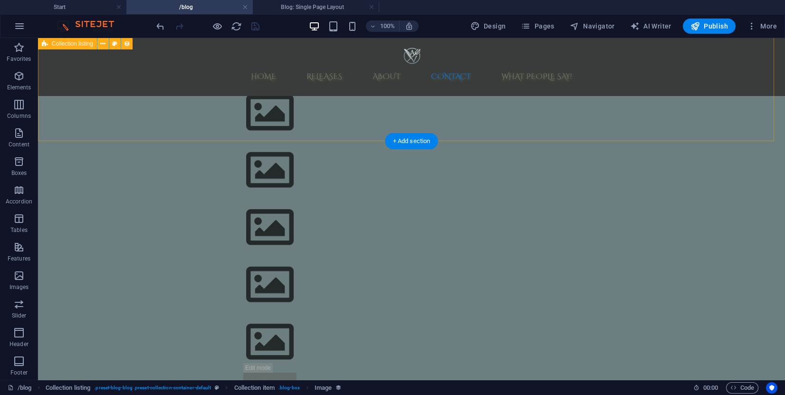
scroll to position [0, 0]
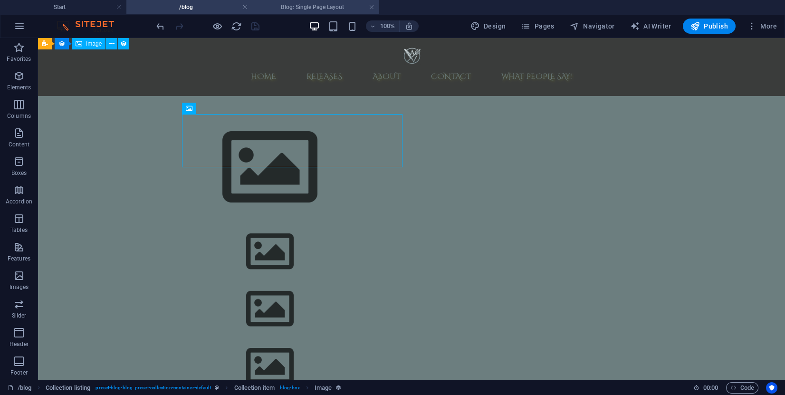
click at [307, 3] on h4 "Blog: Single Page Layout" at bounding box center [316, 7] width 126 height 10
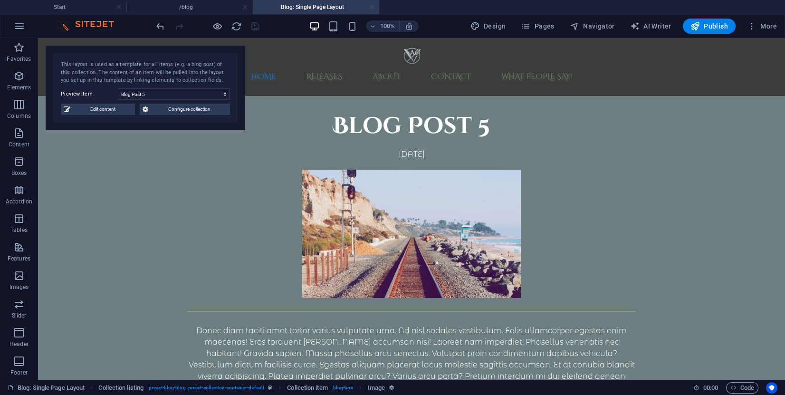
click at [371, 7] on link at bounding box center [372, 7] width 6 height 9
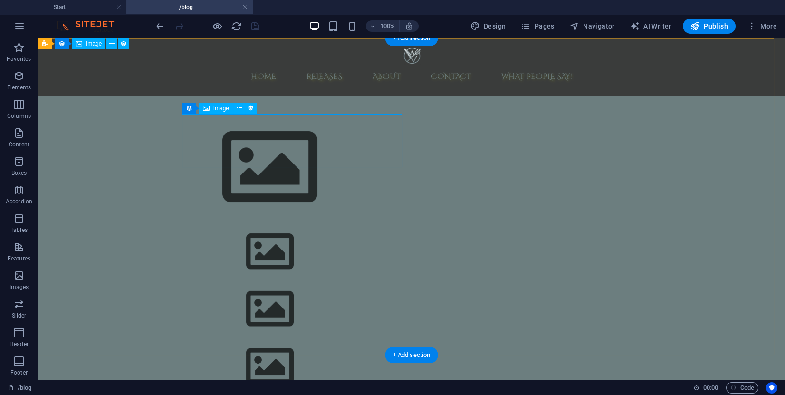
click at [253, 127] on figure "[DATE]" at bounding box center [270, 167] width 449 height 107
select select "createdAt"
select select "1"
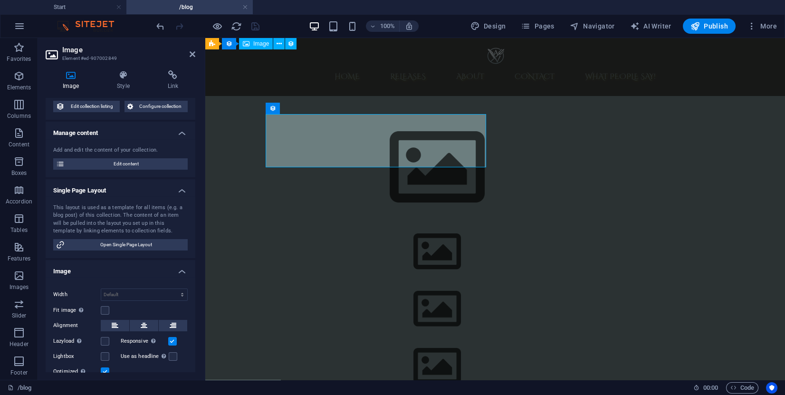
scroll to position [71, 0]
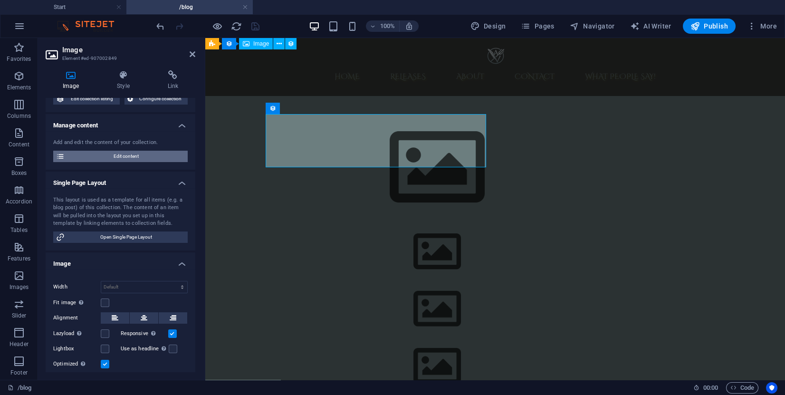
click at [138, 154] on span "Edit content" at bounding box center [125, 156] width 117 height 11
select select "Category 2"
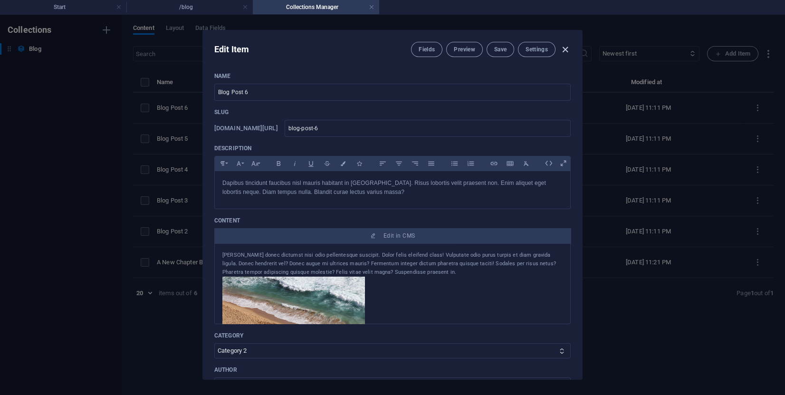
click at [563, 47] on icon "button" at bounding box center [565, 49] width 11 height 11
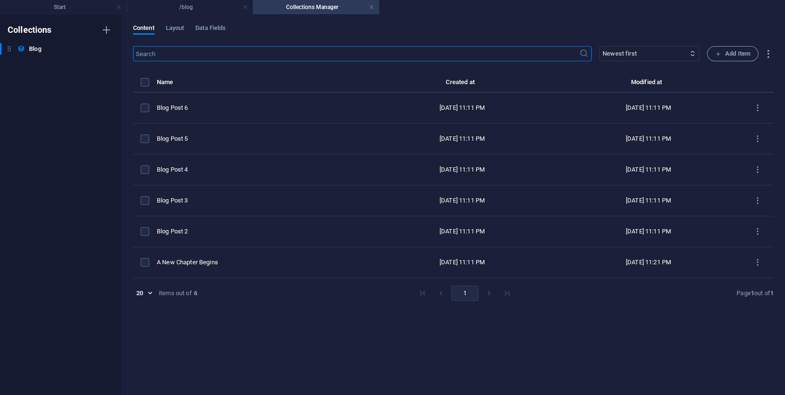
type input "[DATE]"
type input "blog-post-6"
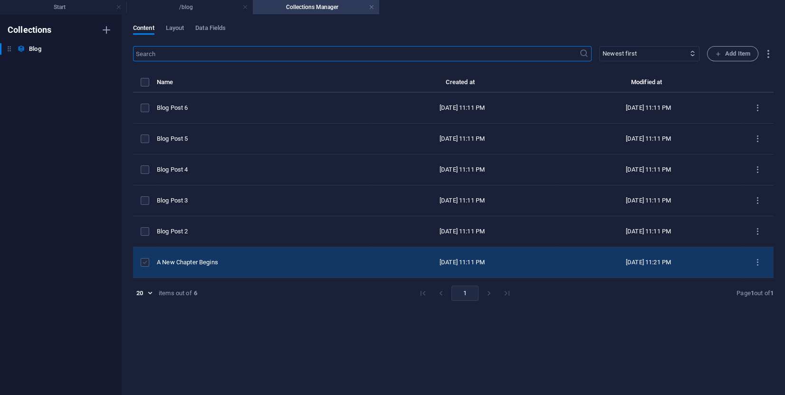
click at [144, 263] on label "items list" at bounding box center [145, 262] width 9 height 9
click at [0, 0] on input "items list" at bounding box center [0, 0] width 0 height 0
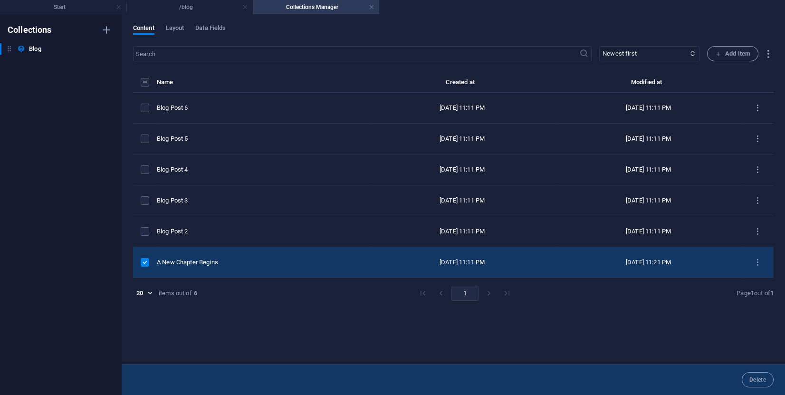
click at [396, 264] on div "[DATE] 11:11 PM" at bounding box center [462, 262] width 171 height 9
select select "Category 1"
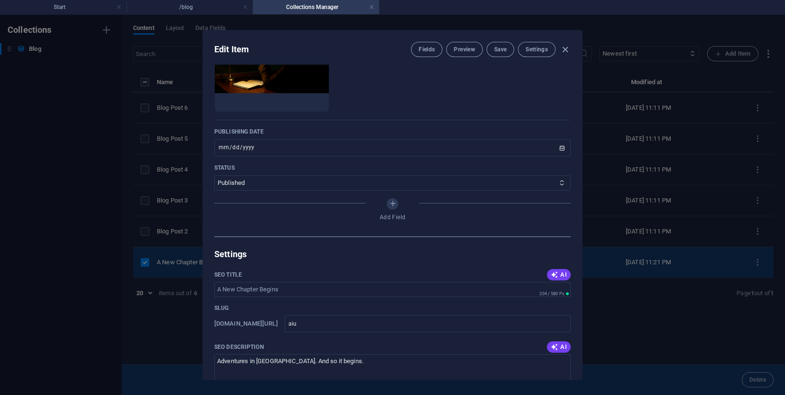
scroll to position [499, 0]
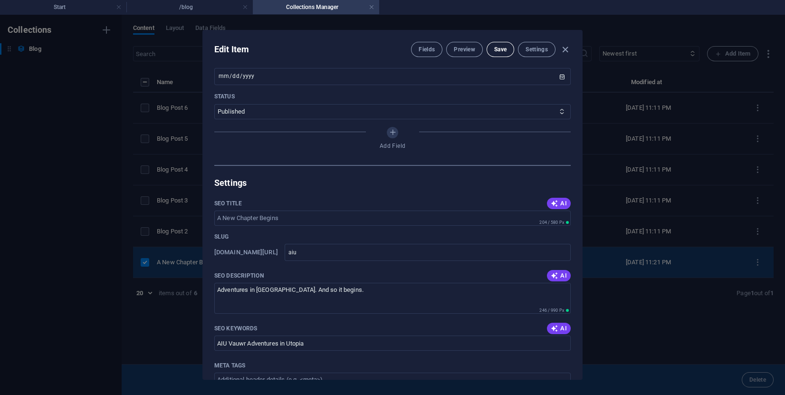
click at [503, 46] on span "Save" at bounding box center [500, 50] width 12 height 8
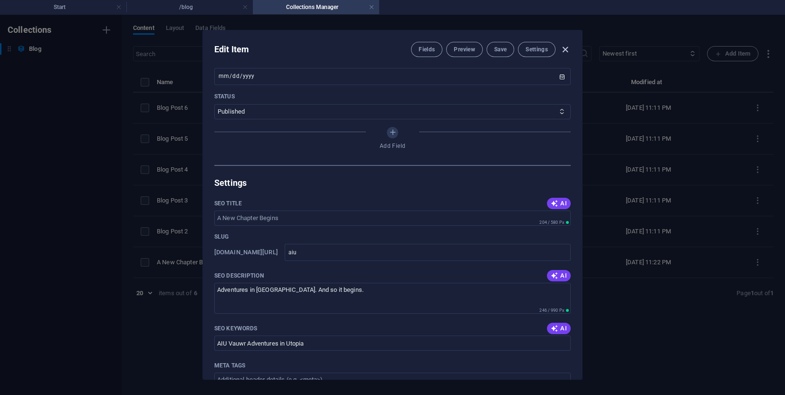
click at [563, 48] on icon "button" at bounding box center [565, 49] width 11 height 11
type input "aiu"
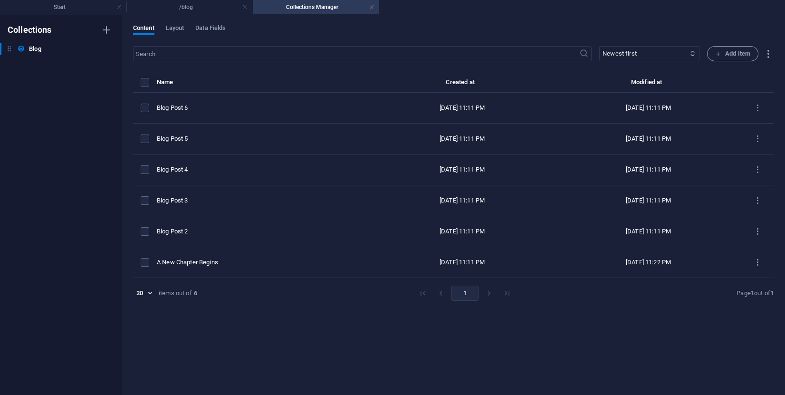
scroll to position [404, 0]
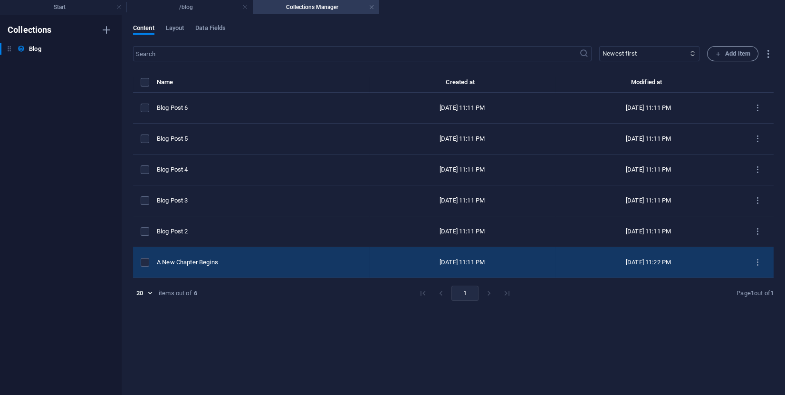
click at [149, 264] on div "items list" at bounding box center [145, 262] width 9 height 9
click at [148, 263] on label "items list" at bounding box center [145, 262] width 9 height 9
click at [0, 0] on input "items list" at bounding box center [0, 0] width 0 height 0
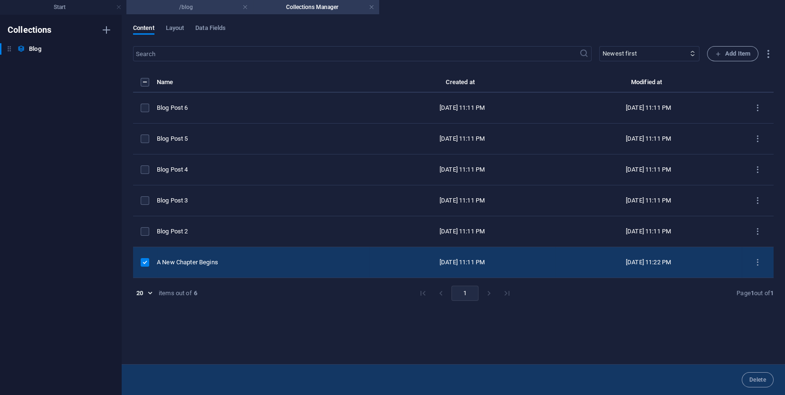
click at [201, 7] on h4 "/blog" at bounding box center [189, 7] width 126 height 10
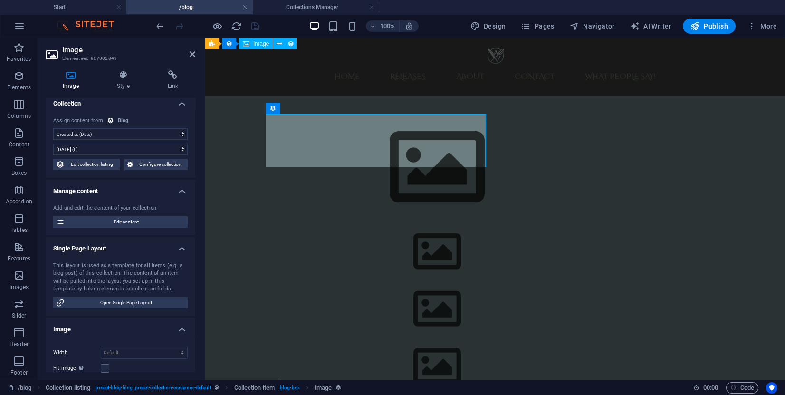
scroll to position [0, 0]
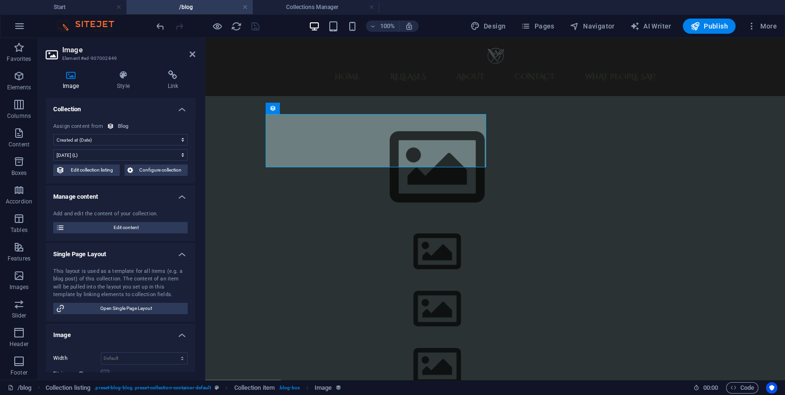
click at [252, 26] on div at bounding box center [207, 26] width 106 height 15
click at [268, 24] on div "100% Design Pages Navigator AI Writer Publish More" at bounding box center [467, 26] width 626 height 15
click at [286, 30] on div "100% Design Pages Navigator AI Writer Publish More" at bounding box center [467, 26] width 626 height 15
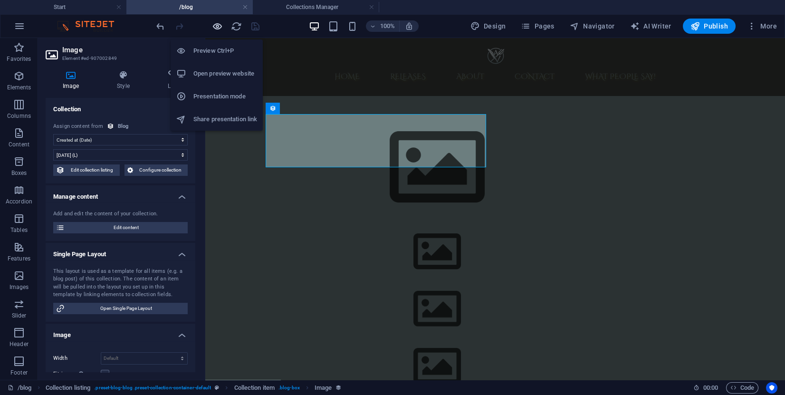
click at [216, 29] on icon "button" at bounding box center [217, 26] width 11 height 11
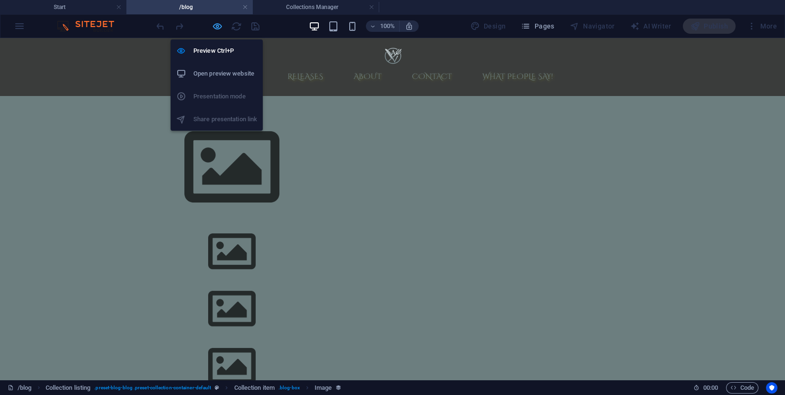
click at [217, 23] on icon "button" at bounding box center [217, 26] width 11 height 11
select select "createdAt"
select select "1"
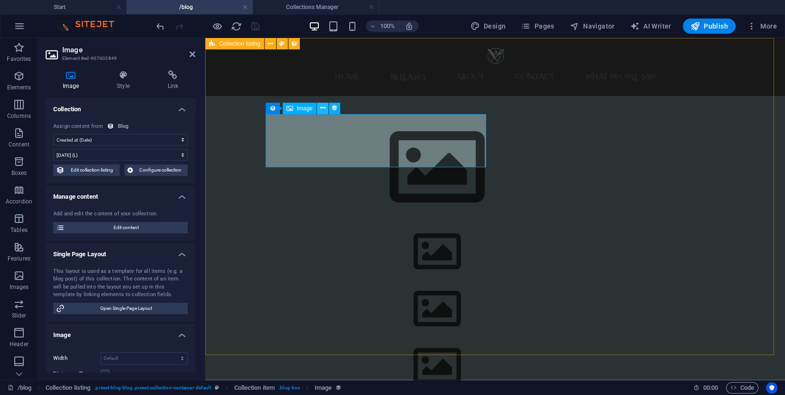
click at [324, 108] on icon at bounding box center [322, 108] width 5 height 10
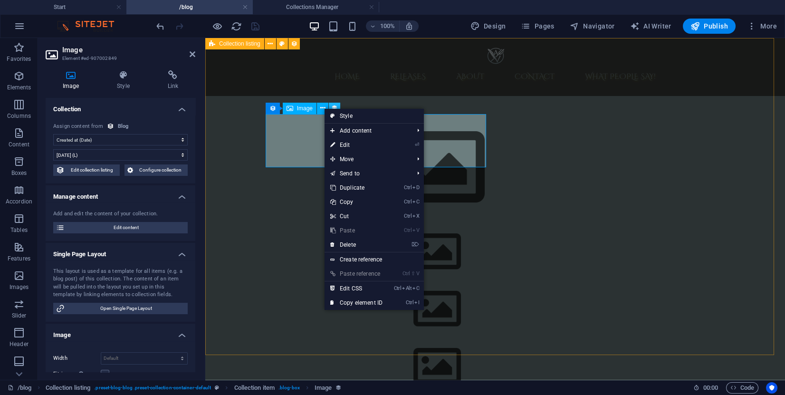
click at [336, 105] on icon at bounding box center [334, 108] width 7 height 10
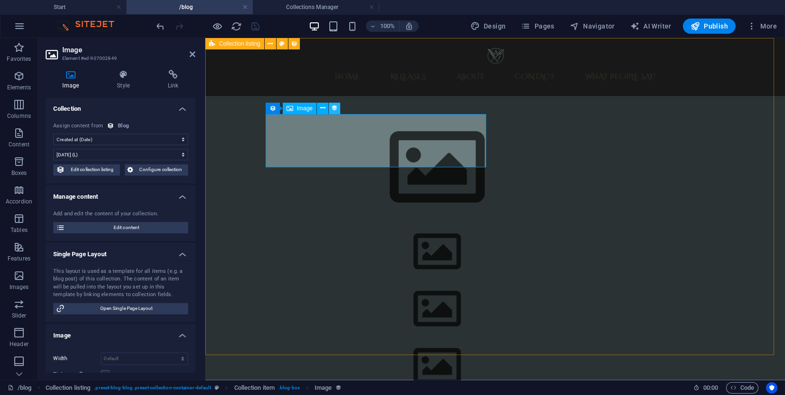
click at [336, 105] on icon at bounding box center [334, 108] width 7 height 10
click at [335, 108] on icon at bounding box center [334, 108] width 7 height 10
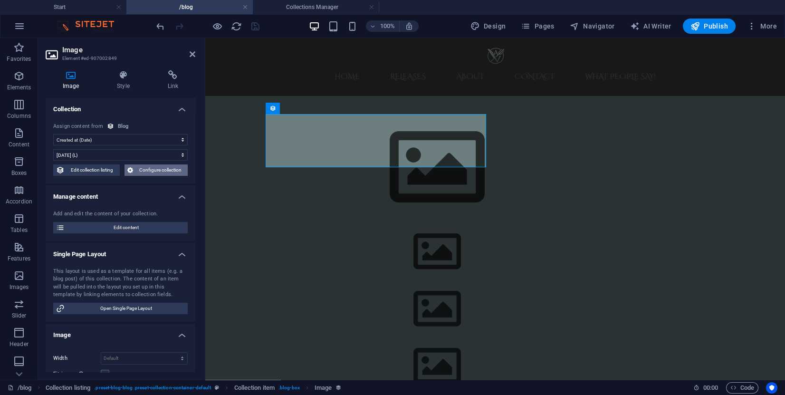
click at [138, 170] on span "Configure collection" at bounding box center [160, 169] width 49 height 11
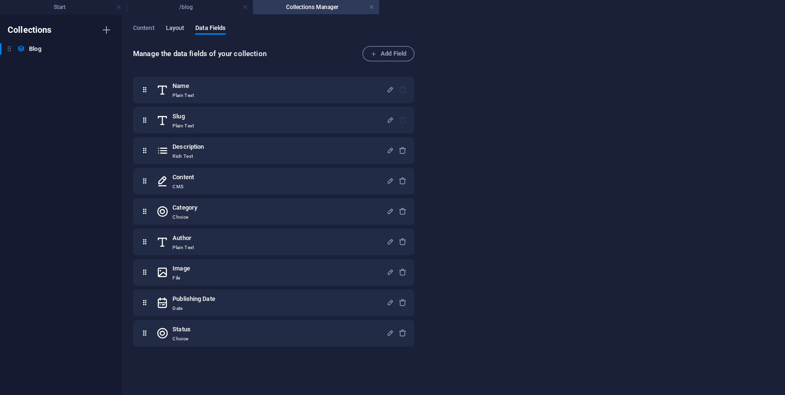
click at [180, 29] on span "Layout" at bounding box center [175, 28] width 19 height 13
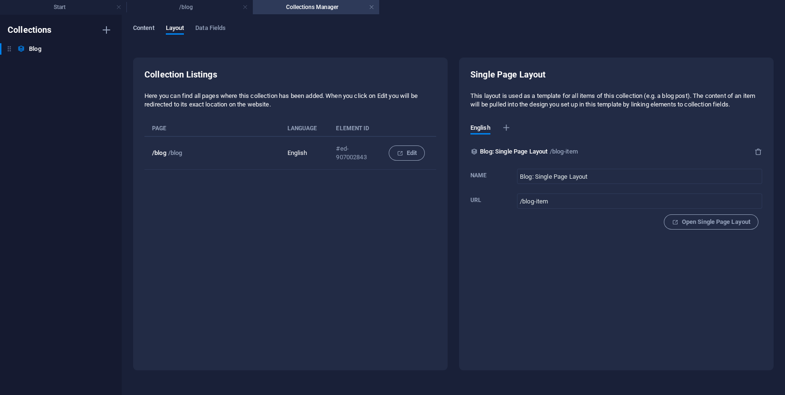
click at [150, 26] on span "Content" at bounding box center [143, 28] width 21 height 13
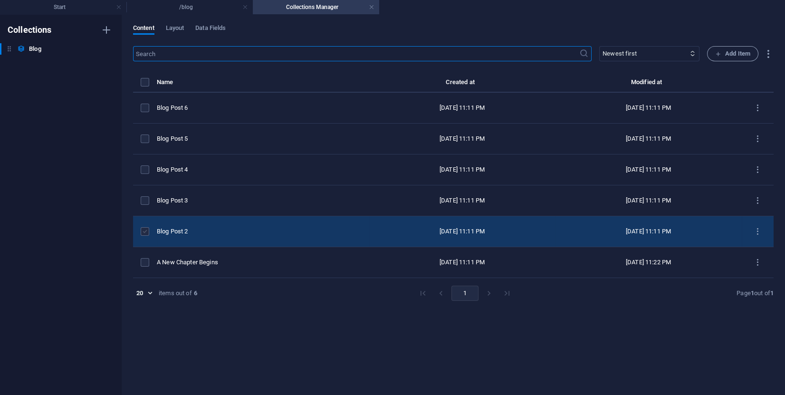
click at [147, 229] on label "items list" at bounding box center [145, 231] width 9 height 9
click at [0, 0] on input "items list" at bounding box center [0, 0] width 0 height 0
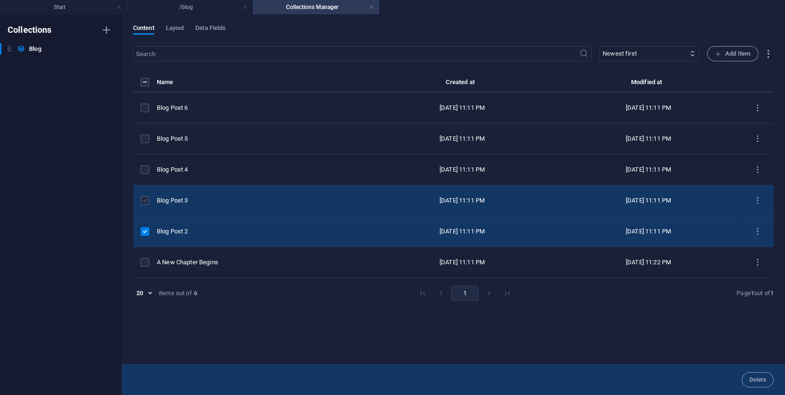
click at [148, 196] on label "items list" at bounding box center [145, 200] width 9 height 9
click at [0, 0] on input "items list" at bounding box center [0, 0] width 0 height 0
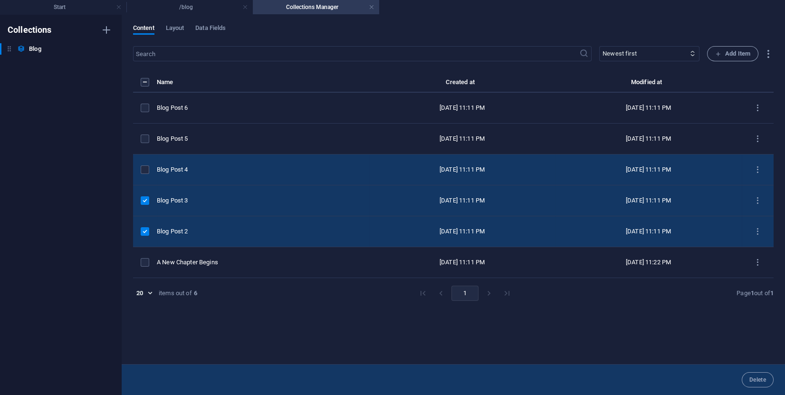
drag, startPoint x: 153, startPoint y: 169, endPoint x: 139, endPoint y: 164, distance: 14.3
click at [149, 169] on div "items list" at bounding box center [145, 169] width 9 height 9
click at [141, 162] on td "items list" at bounding box center [145, 169] width 24 height 31
click at [143, 168] on label "items list" at bounding box center [145, 169] width 9 height 9
click at [0, 0] on input "items list" at bounding box center [0, 0] width 0 height 0
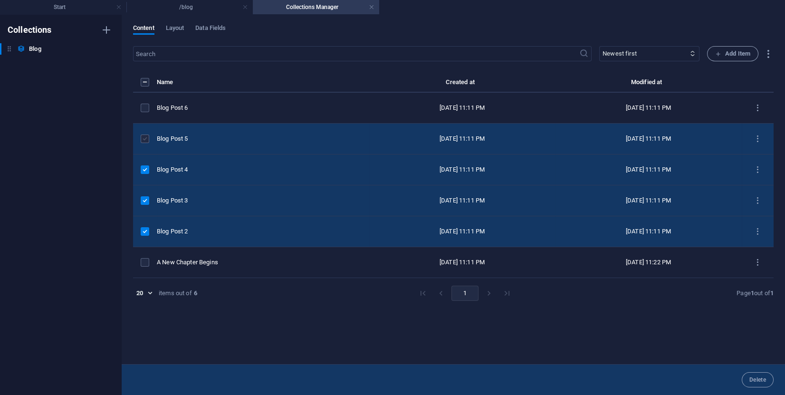
click at [147, 138] on label "items list" at bounding box center [145, 138] width 9 height 9
click at [0, 0] on input "items list" at bounding box center [0, 0] width 0 height 0
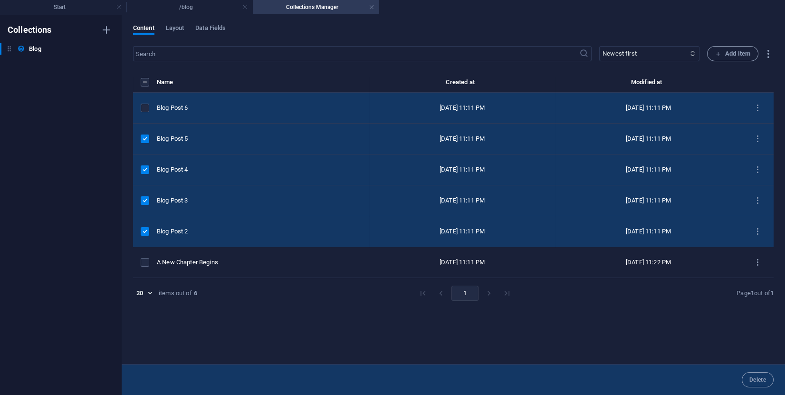
click at [149, 108] on div "items list" at bounding box center [145, 108] width 9 height 9
click at [148, 107] on label "items list" at bounding box center [145, 108] width 9 height 9
click at [0, 0] on input "items list" at bounding box center [0, 0] width 0 height 0
click at [764, 377] on span "Delete" at bounding box center [757, 380] width 17 height 6
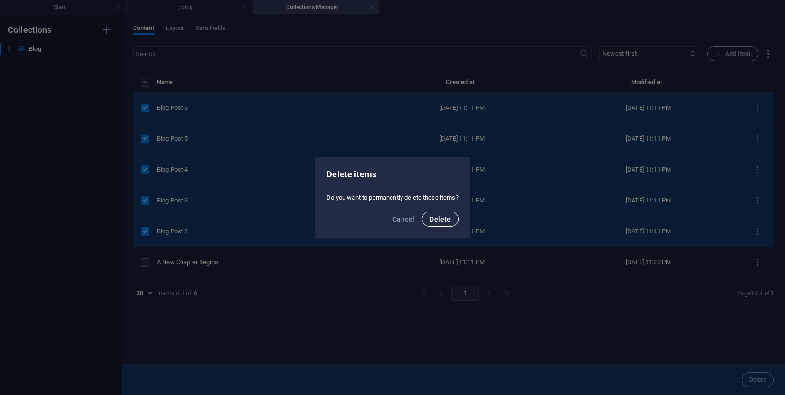
click at [440, 211] on button "Delete" at bounding box center [440, 218] width 36 height 15
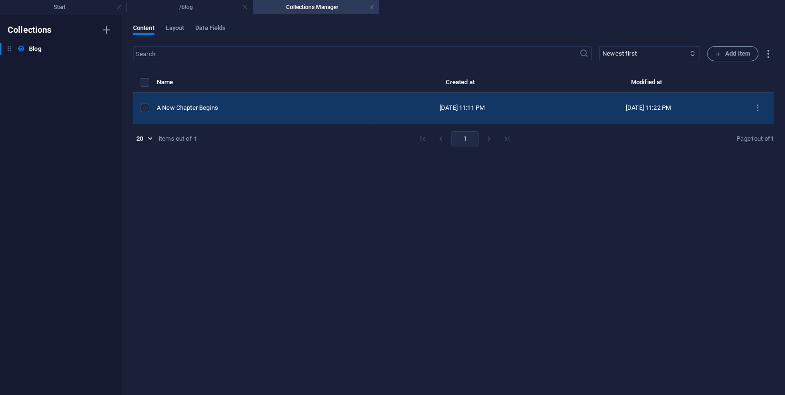
click at [197, 115] on td "A New Chapter Begins" at bounding box center [263, 108] width 212 height 31
select select "Category 1"
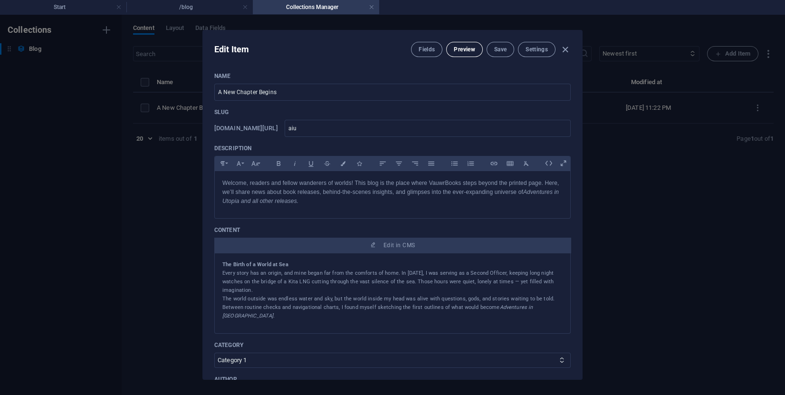
click at [464, 47] on span "Preview" at bounding box center [464, 50] width 21 height 8
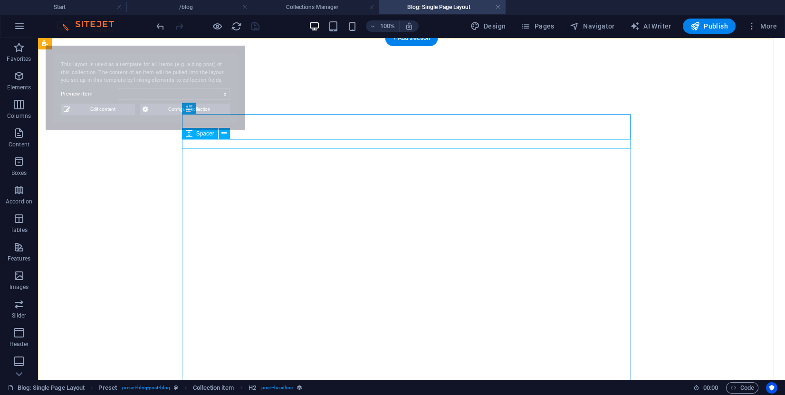
select select "68b9f255ff076197e7046523"
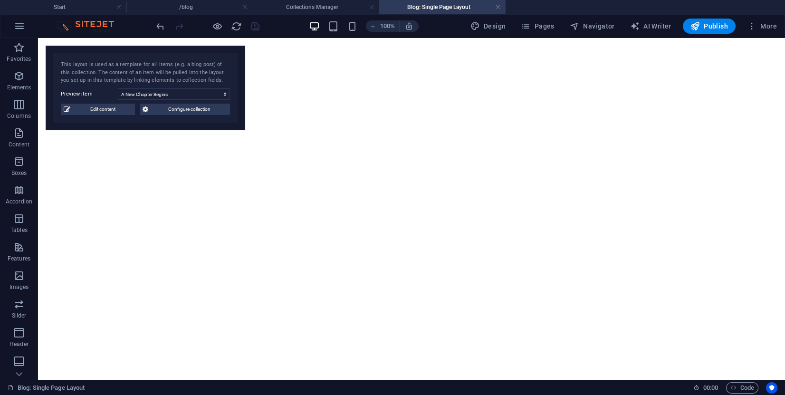
click at [273, 28] on div "100% Design Pages Navigator AI Writer Publish More" at bounding box center [467, 26] width 626 height 15
click at [283, 30] on div "100% Design Pages Navigator AI Writer Publish More" at bounding box center [467, 26] width 626 height 15
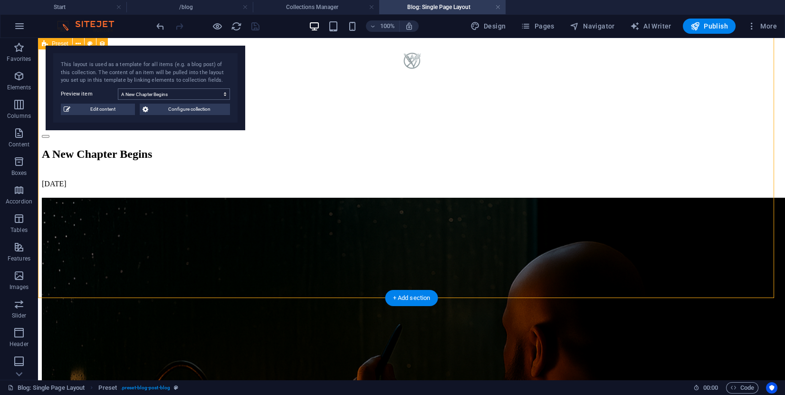
scroll to position [1497, 0]
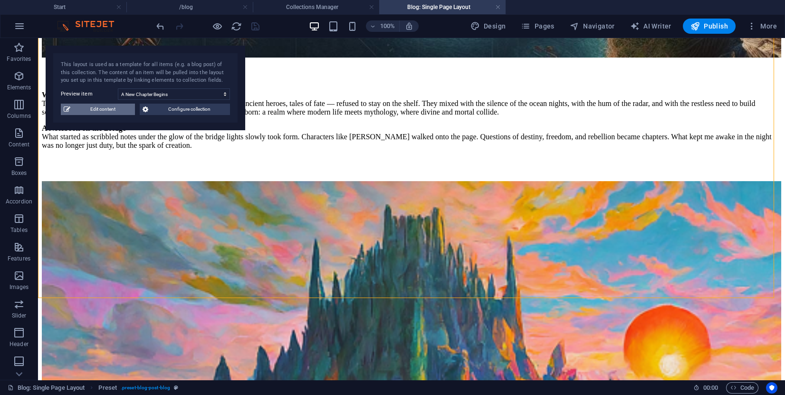
click at [120, 109] on span "Edit content" at bounding box center [102, 109] width 59 height 11
type input "aiu"
type textarea "Adventures in [GEOGRAPHIC_DATA]. And so it begins."
type input "AIU Vauwr Adventures in Utopia"
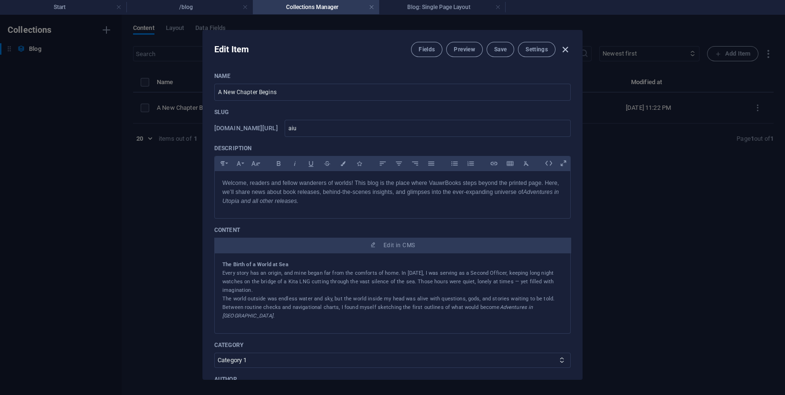
click at [568, 47] on icon "button" at bounding box center [565, 49] width 11 height 11
type input "aiu"
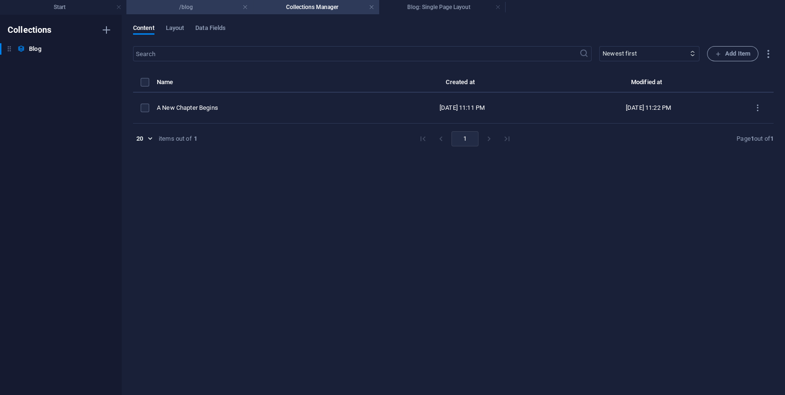
click at [202, 10] on h4 "/blog" at bounding box center [189, 7] width 126 height 10
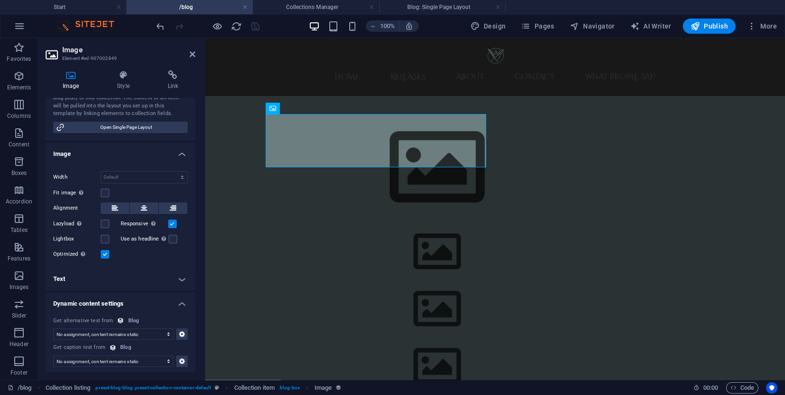
scroll to position [182, 0]
click at [269, 109] on icon at bounding box center [272, 108] width 7 height 11
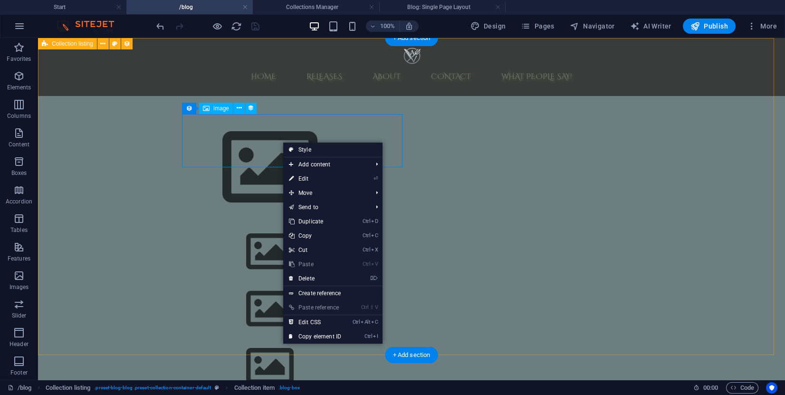
click at [273, 127] on figure "[DATE]" at bounding box center [270, 167] width 449 height 107
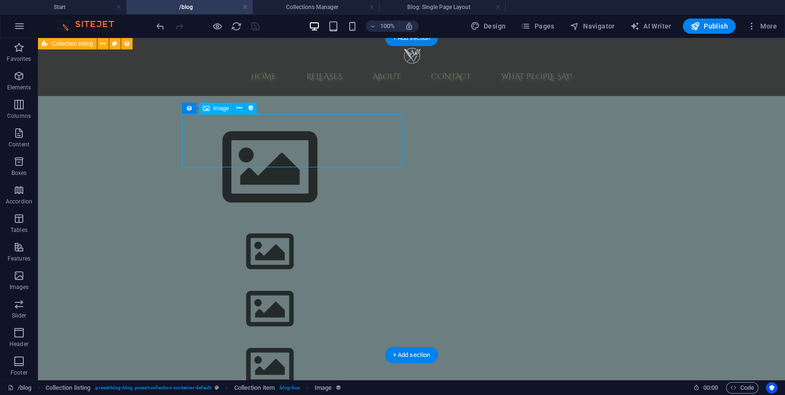
click at [259, 125] on figure "[DATE]" at bounding box center [270, 167] width 449 height 107
select select "createdAt"
select select "1"
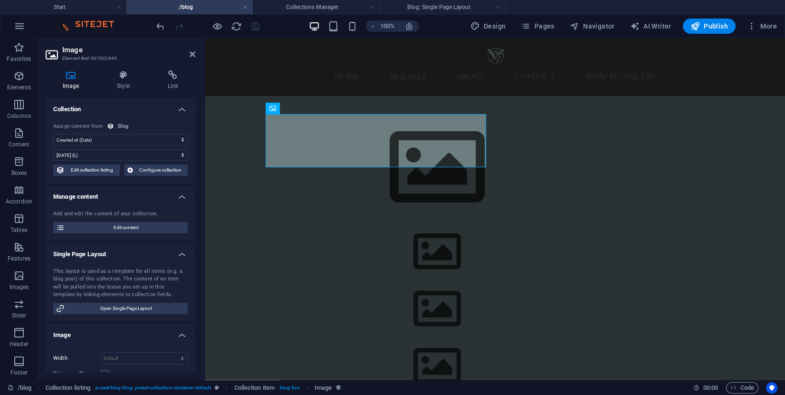
click at [73, 82] on h4 "Image" at bounding box center [73, 80] width 54 height 20
click at [73, 78] on icon at bounding box center [71, 75] width 50 height 10
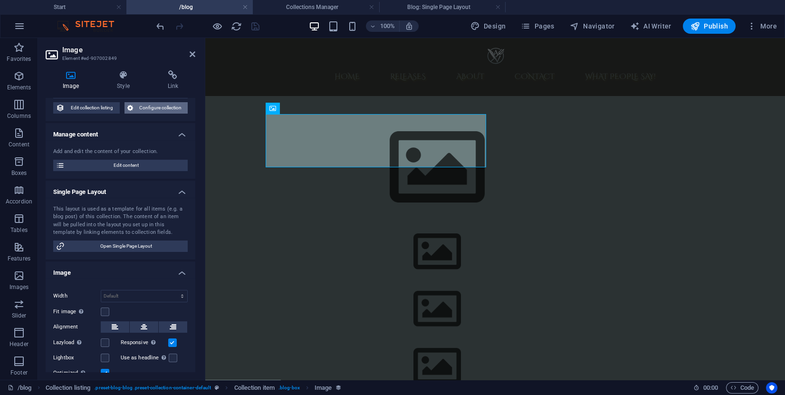
scroll to position [0, 0]
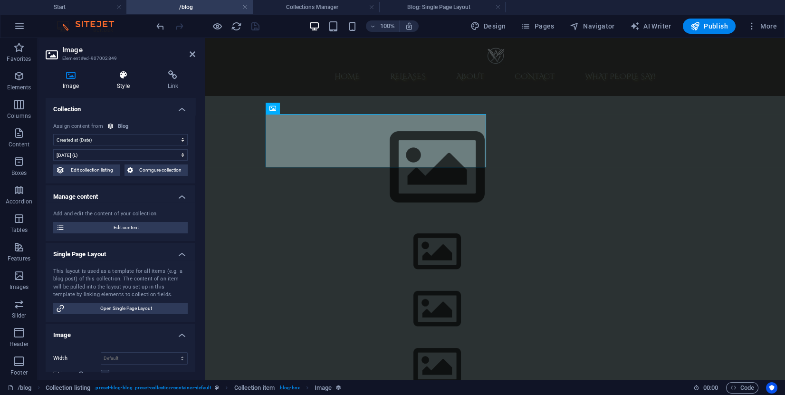
click at [128, 82] on h4 "Style" at bounding box center [125, 80] width 50 height 20
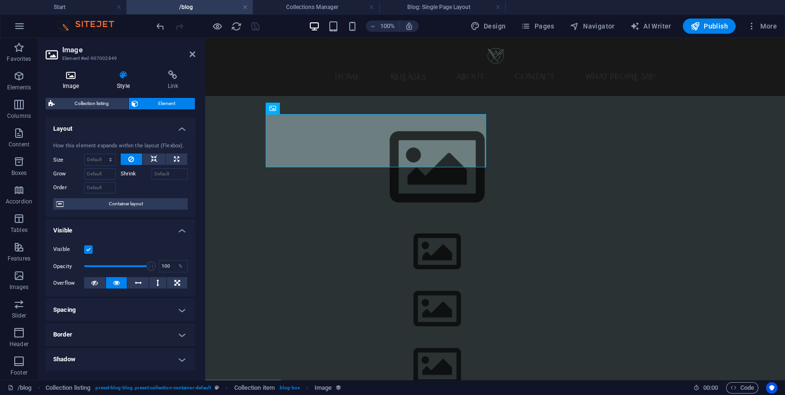
click at [75, 83] on h4 "Image" at bounding box center [73, 80] width 54 height 20
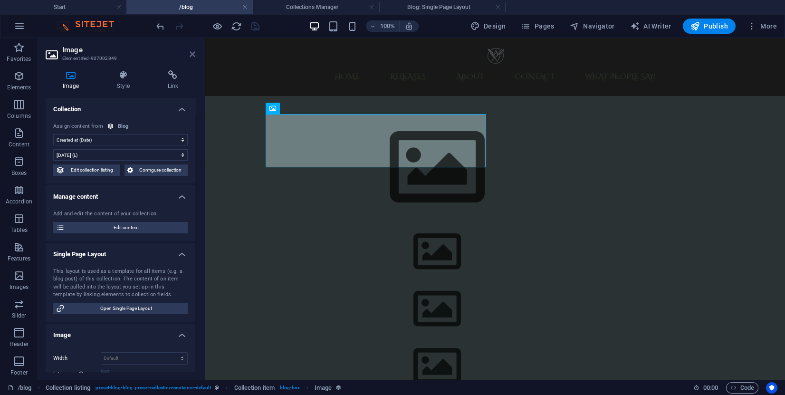
click at [190, 54] on icon at bounding box center [193, 54] width 6 height 8
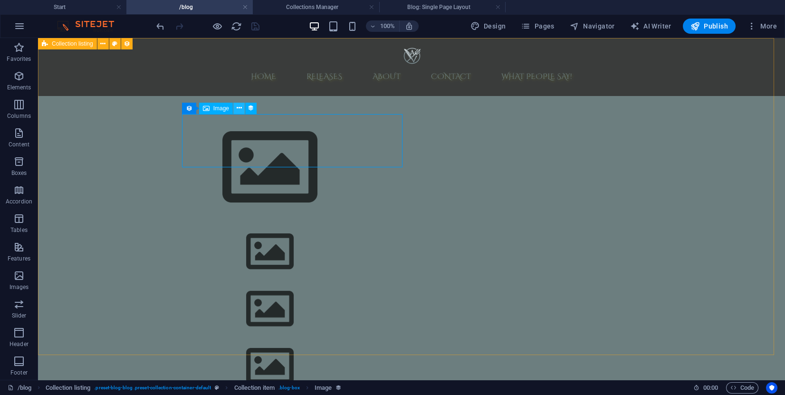
click at [240, 108] on icon at bounding box center [239, 108] width 5 height 10
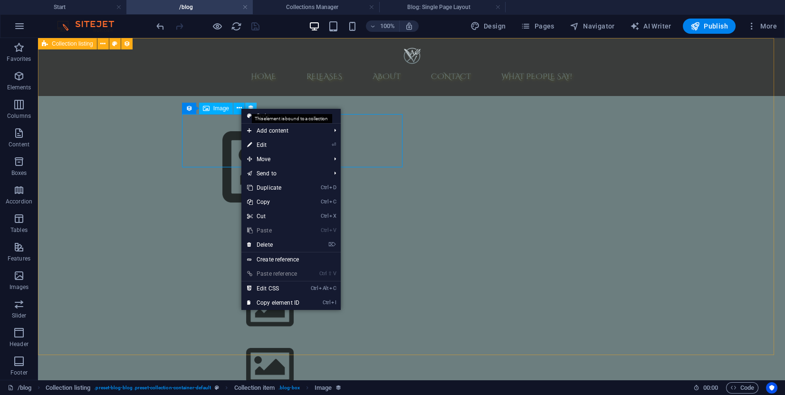
click at [250, 105] on icon at bounding box center [251, 108] width 7 height 10
select select "createdAt"
select select "1"
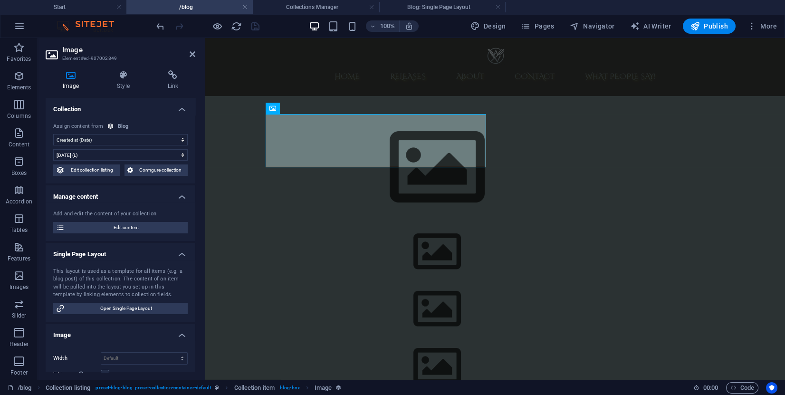
scroll to position [182, 0]
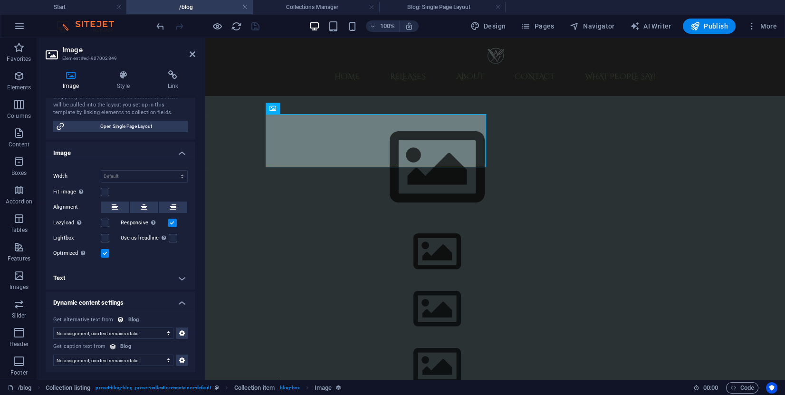
click at [254, 19] on div at bounding box center [207, 26] width 106 height 15
click at [190, 57] on icon at bounding box center [193, 54] width 6 height 8
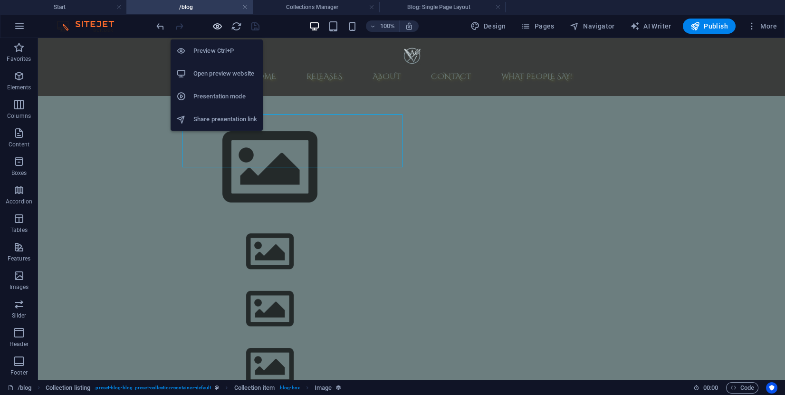
click at [214, 30] on icon "button" at bounding box center [217, 26] width 11 height 11
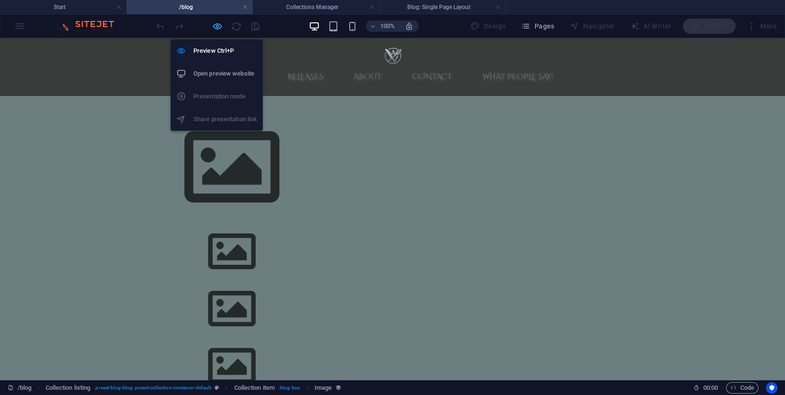
click at [216, 28] on icon "button" at bounding box center [217, 26] width 11 height 11
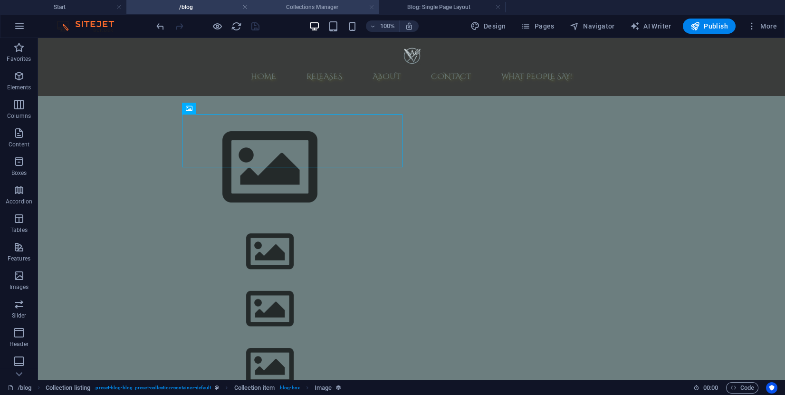
click at [371, 5] on link at bounding box center [372, 7] width 6 height 9
click at [372, 6] on link at bounding box center [372, 7] width 6 height 9
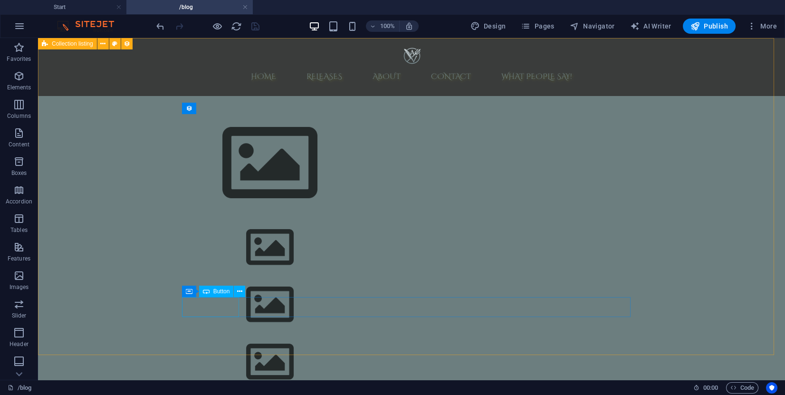
scroll to position [0, 0]
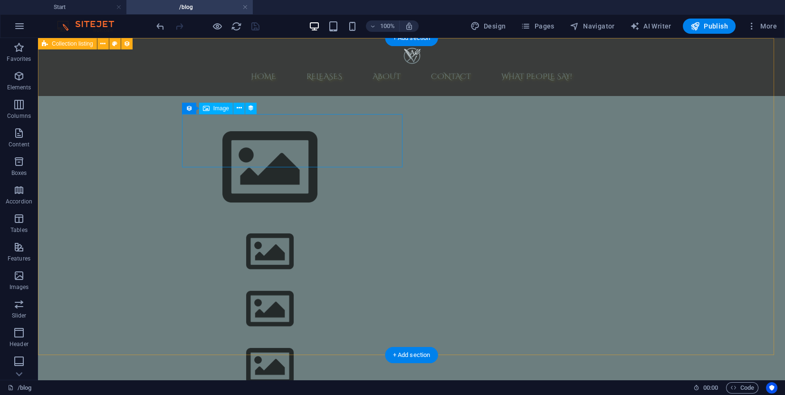
click at [234, 155] on figure "[DATE]" at bounding box center [270, 167] width 449 height 107
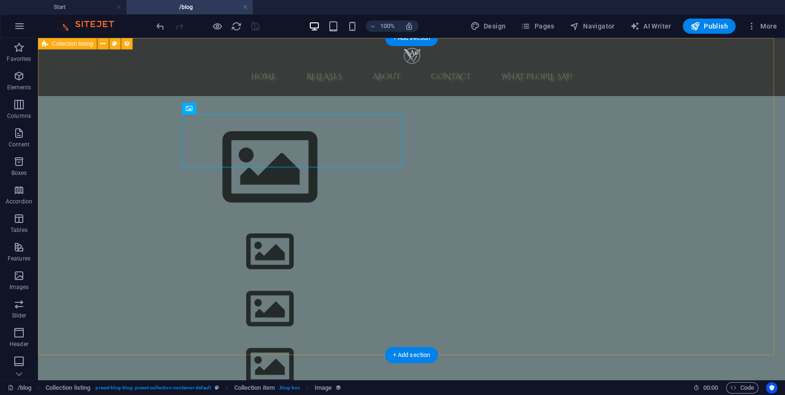
click at [164, 176] on div "[DATE] [DATE] [DATE] [DATE] [DATE] [DATE] Vorherige Nächste" at bounding box center [411, 313] width 747 height 551
click at [164, 175] on div "[DATE] [DATE] [DATE] [DATE] [DATE] [DATE] Vorherige Nächste" at bounding box center [411, 313] width 747 height 551
click at [109, 141] on div "[DATE] [DATE] [DATE] [DATE] [DATE] [DATE] Vorherige Nächste" at bounding box center [411, 313] width 747 height 551
select select "createdAt_DESC"
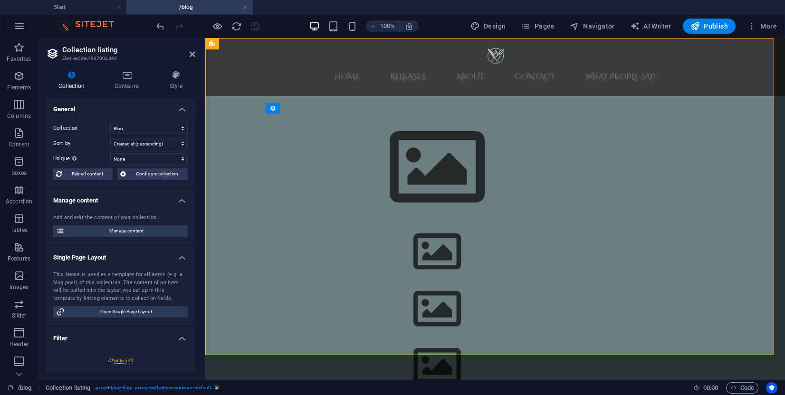
click at [125, 358] on div at bounding box center [120, 361] width 134 height 18
select select
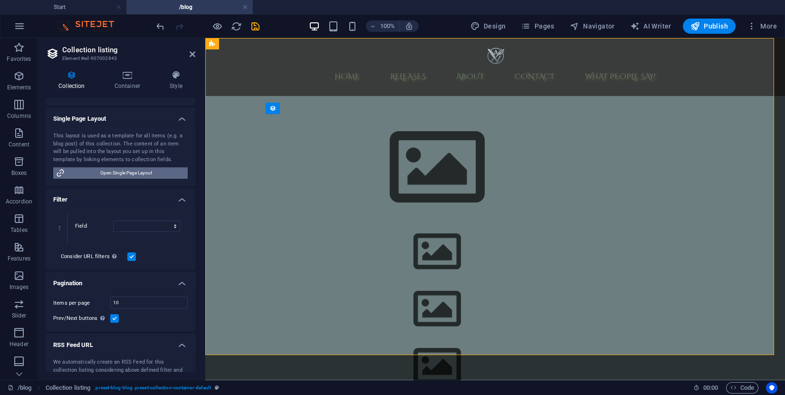
scroll to position [143, 0]
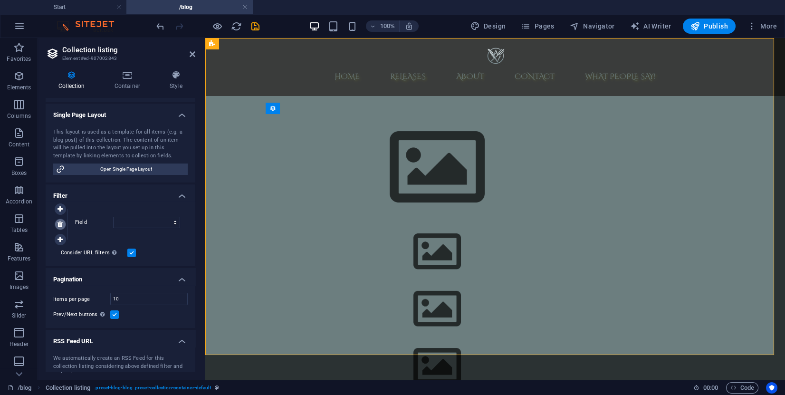
click at [64, 224] on link at bounding box center [60, 224] width 11 height 11
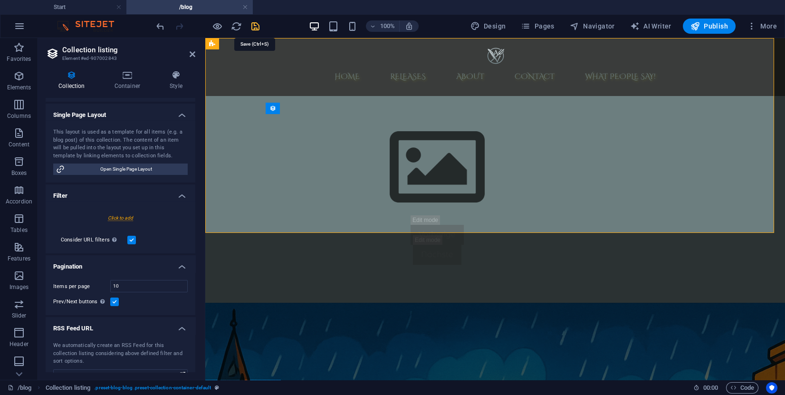
click at [253, 23] on icon "save" at bounding box center [255, 26] width 11 height 11
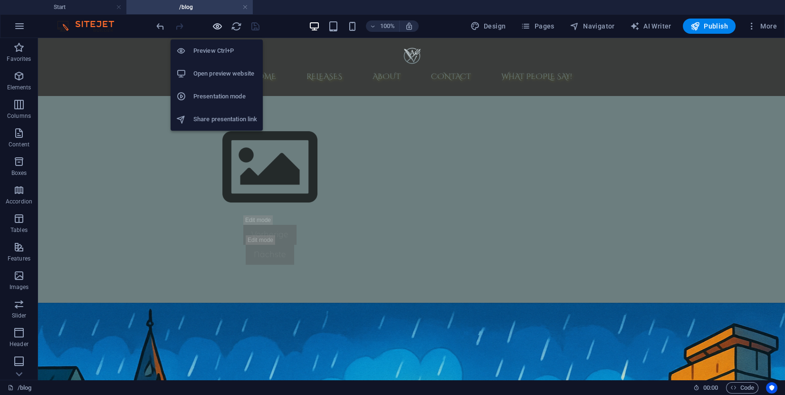
click at [212, 28] on icon "button" at bounding box center [217, 26] width 11 height 11
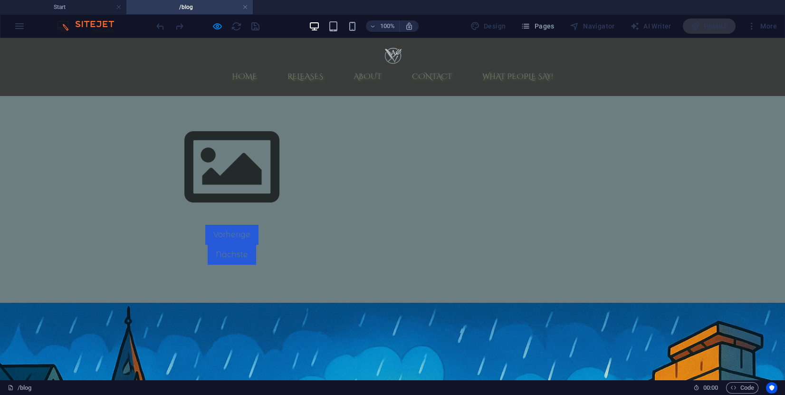
click at [383, 53] on img at bounding box center [392, 55] width 19 height 19
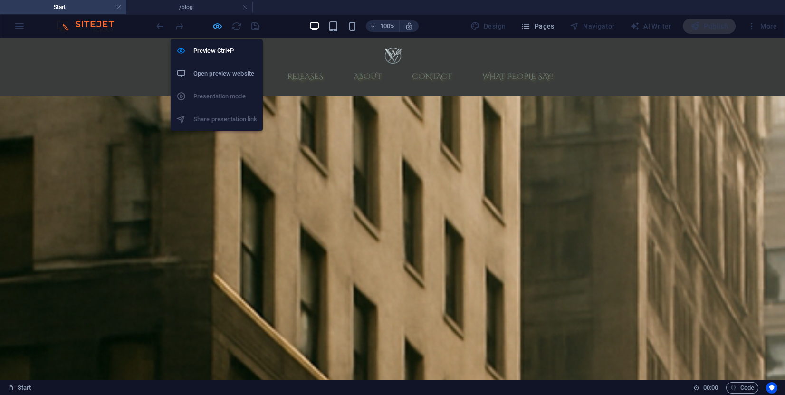
click at [215, 24] on icon "button" at bounding box center [217, 26] width 11 height 11
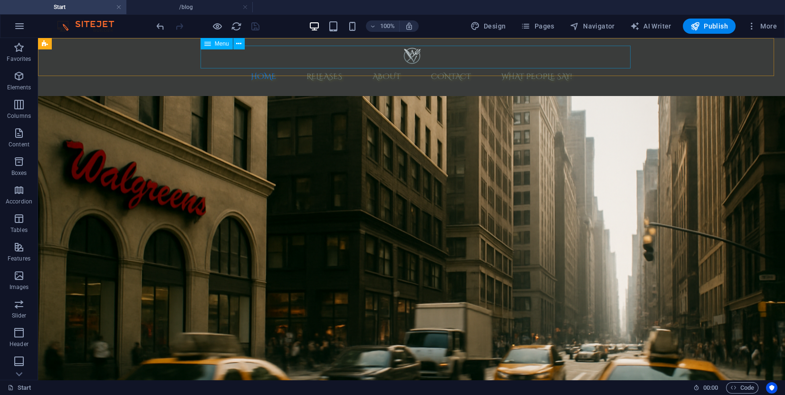
click at [488, 65] on nav "Home Releases About Contact What people say!" at bounding box center [411, 76] width 449 height 23
select select "3"
select select "bookmark"
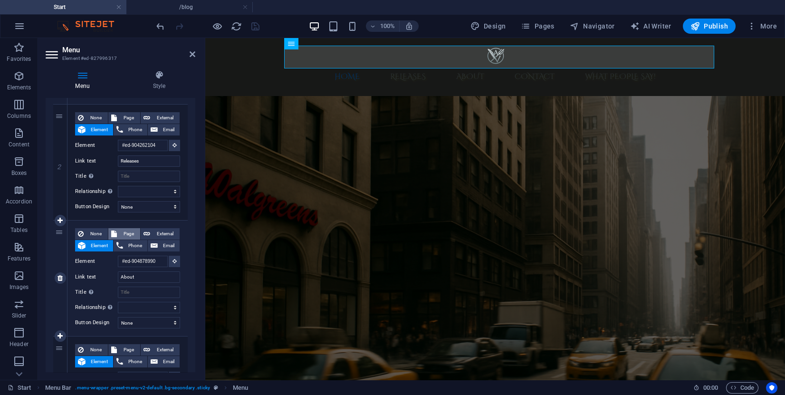
scroll to position [435, 0]
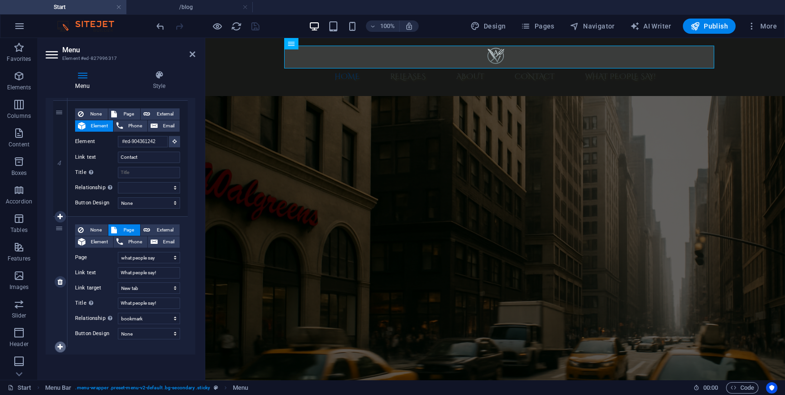
click at [61, 344] on icon at bounding box center [59, 347] width 5 height 7
select select
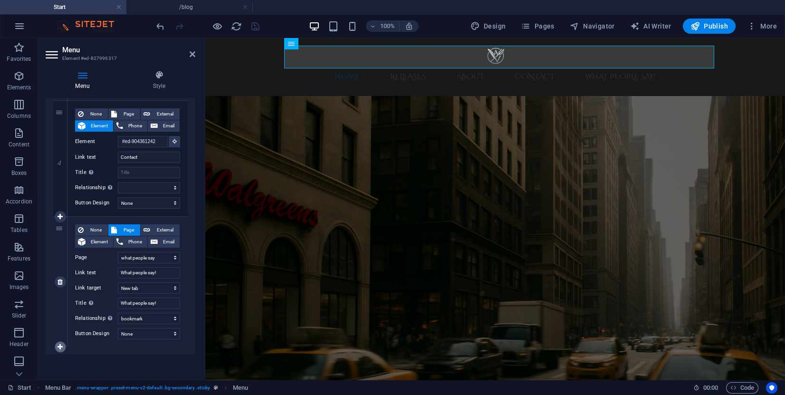
select select
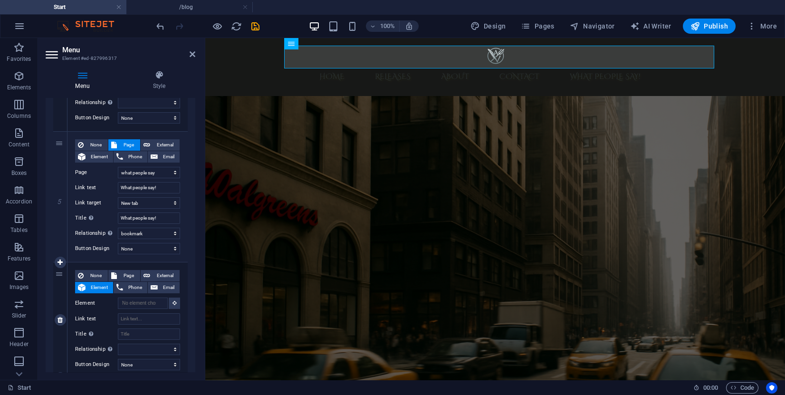
scroll to position [551, 0]
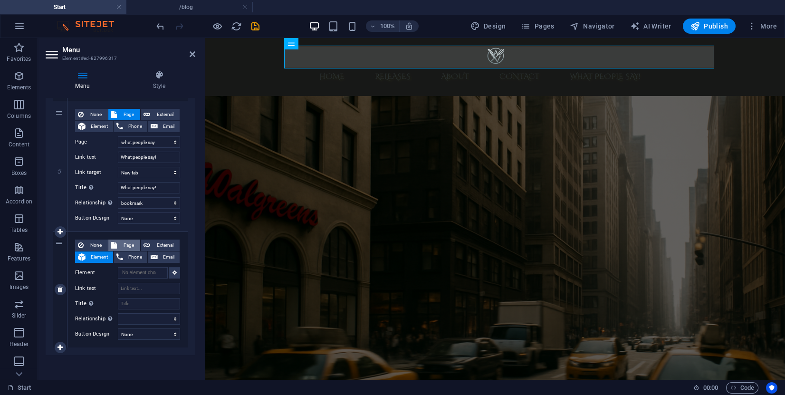
click at [121, 240] on span "Page" at bounding box center [129, 244] width 18 height 11
select select
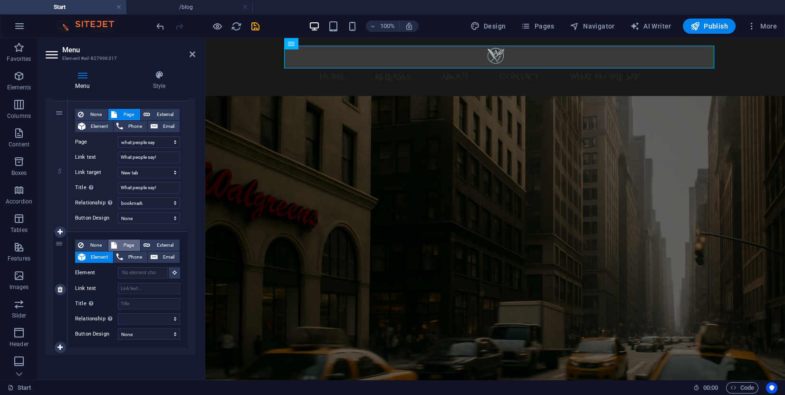
select select
click at [147, 273] on select "Start Legal Notice Privacy what people say Cookies /blog" at bounding box center [149, 272] width 62 height 11
select select "5"
click at [118, 267] on select "Start Legal Notice Privacy what people say Cookies /blog" at bounding box center [149, 272] width 62 height 11
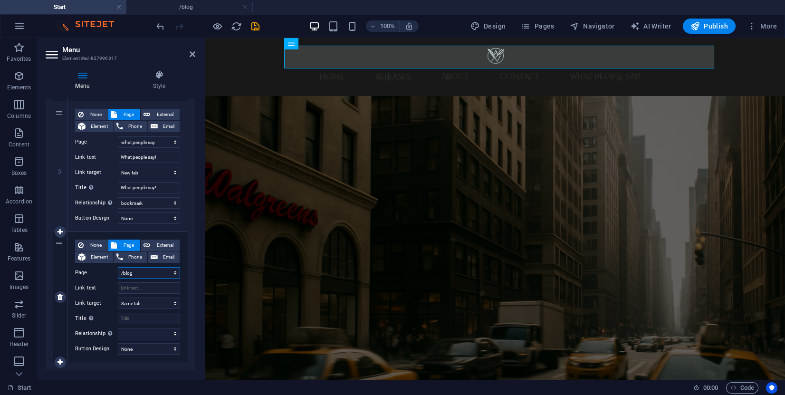
select select
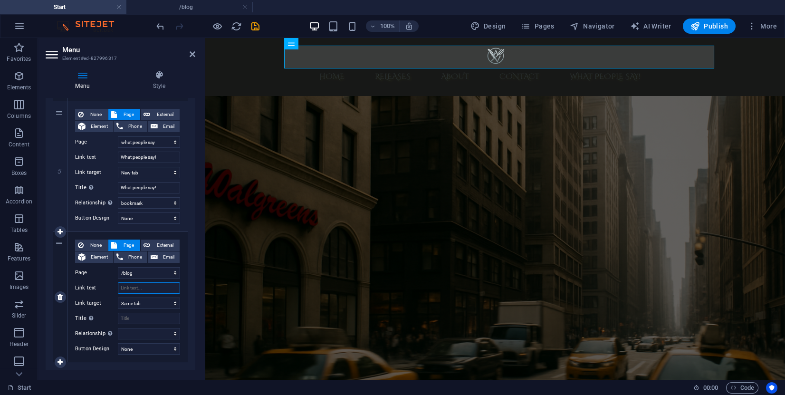
click at [150, 289] on input "Link text" at bounding box center [149, 287] width 62 height 11
type input "Blog"
select select
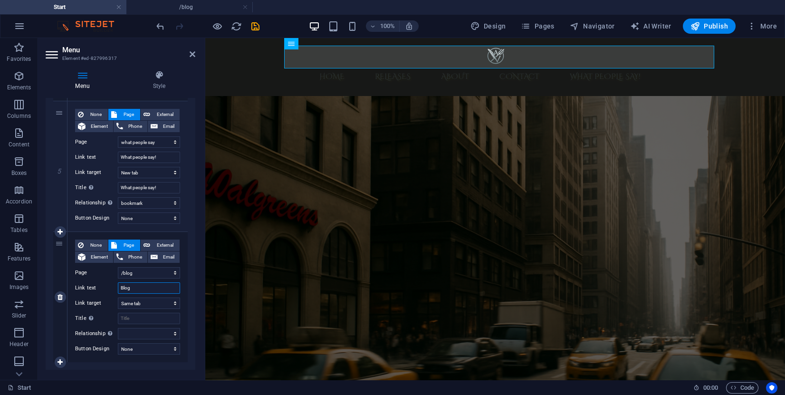
select select
type input "Blog"
click at [149, 318] on input "Title Additional link description, should not be the same as the link text. The…" at bounding box center [149, 318] width 62 height 11
type input "Blog"
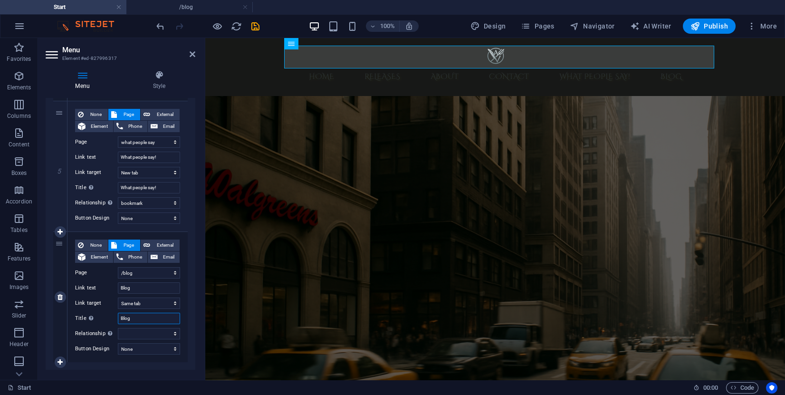
select select
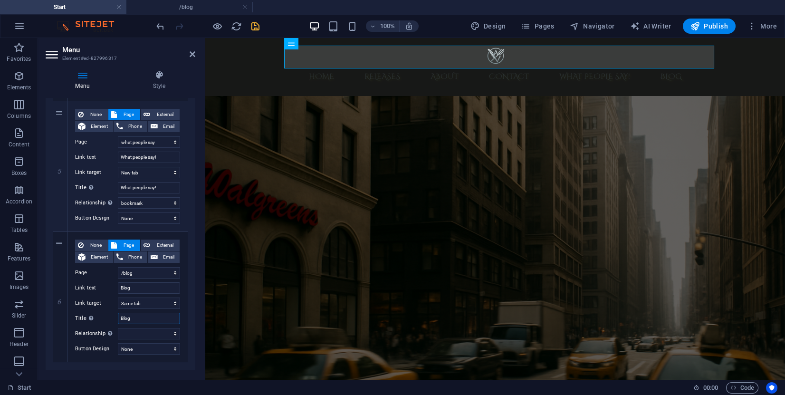
type input "Blog"
click at [253, 29] on icon "save" at bounding box center [255, 26] width 11 height 11
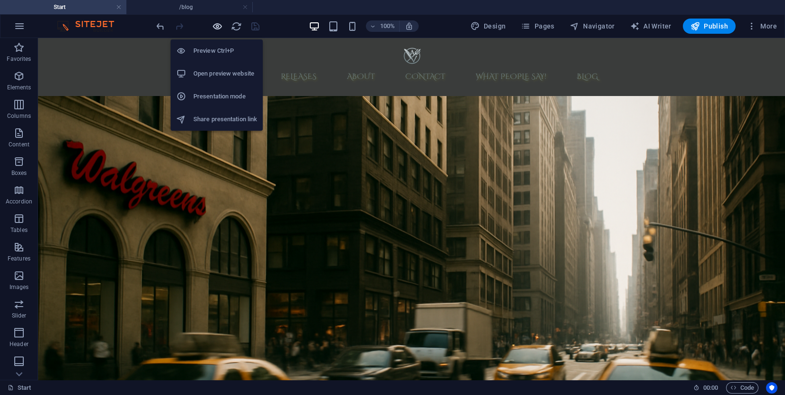
click at [211, 32] on div "Preview Ctrl+P Open preview website Presentation mode Share presentation link" at bounding box center [217, 81] width 92 height 99
click at [218, 29] on icon "button" at bounding box center [217, 26] width 11 height 11
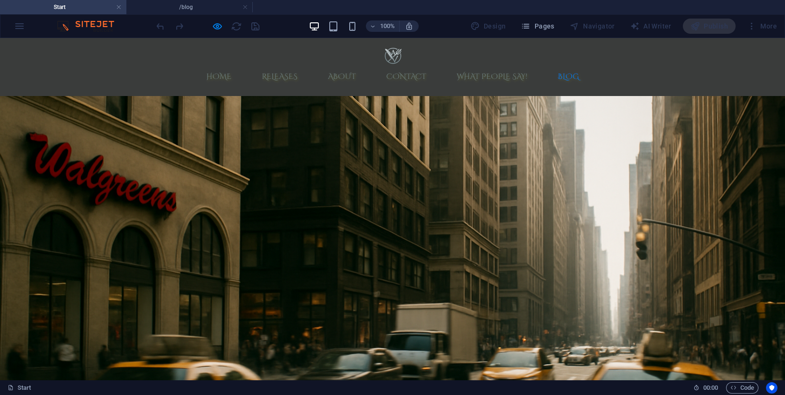
click at [572, 65] on link "Blog" at bounding box center [568, 76] width 37 height 23
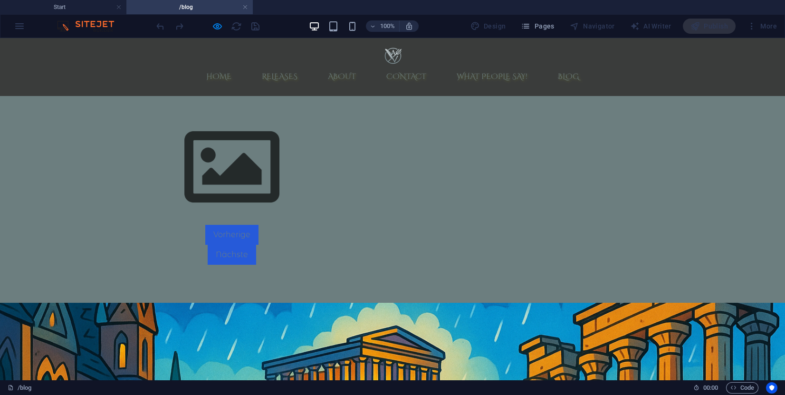
click at [261, 144] on img "[DATE]" at bounding box center [232, 167] width 190 height 107
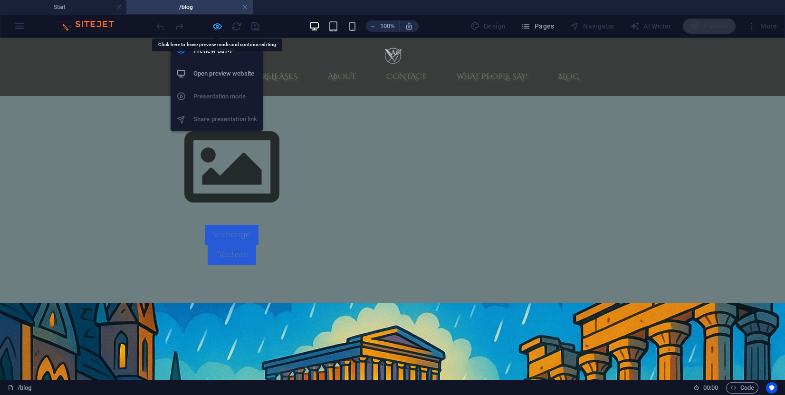
click at [215, 31] on icon "button" at bounding box center [217, 26] width 11 height 11
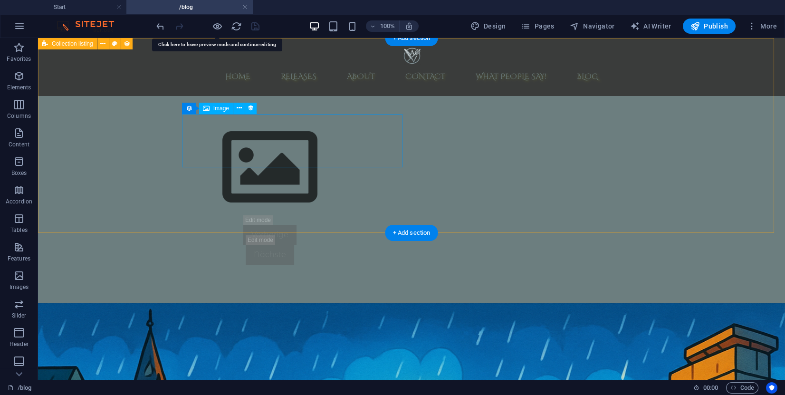
click at [282, 132] on figure "[DATE]" at bounding box center [270, 167] width 449 height 107
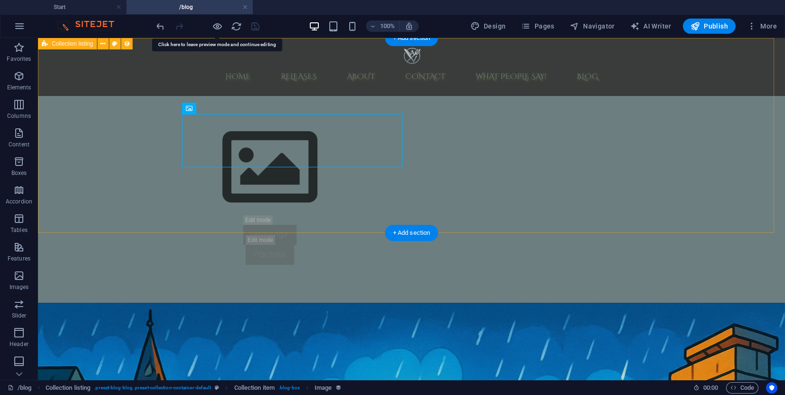
click at [231, 225] on div "Vorherige" at bounding box center [270, 235] width 449 height 20
click at [302, 142] on figure "[DATE]" at bounding box center [270, 167] width 449 height 107
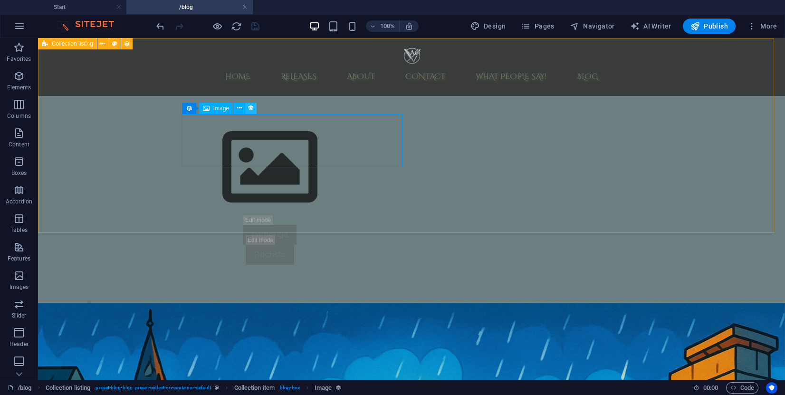
click at [248, 107] on icon at bounding box center [251, 108] width 7 height 10
select select "createdAt"
select select "1"
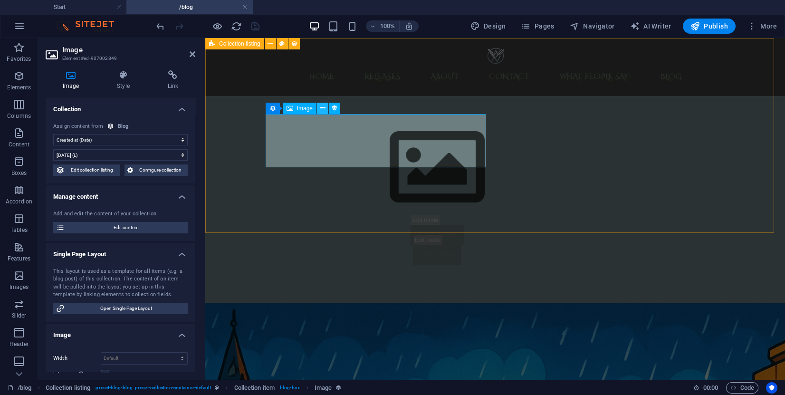
click at [322, 109] on icon at bounding box center [322, 108] width 5 height 10
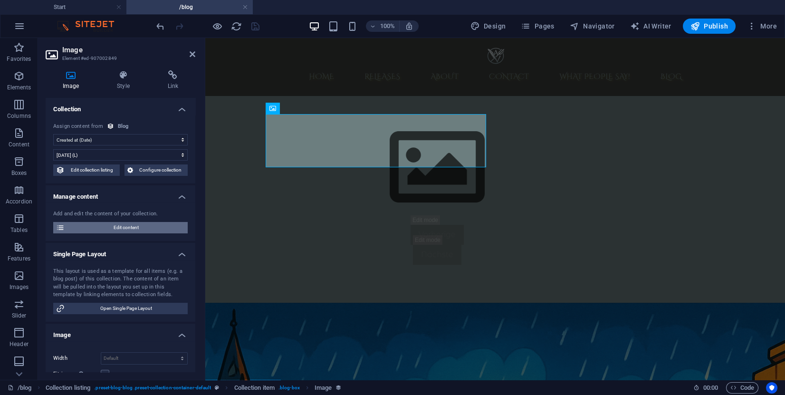
click at [124, 230] on span "Edit content" at bounding box center [125, 227] width 117 height 11
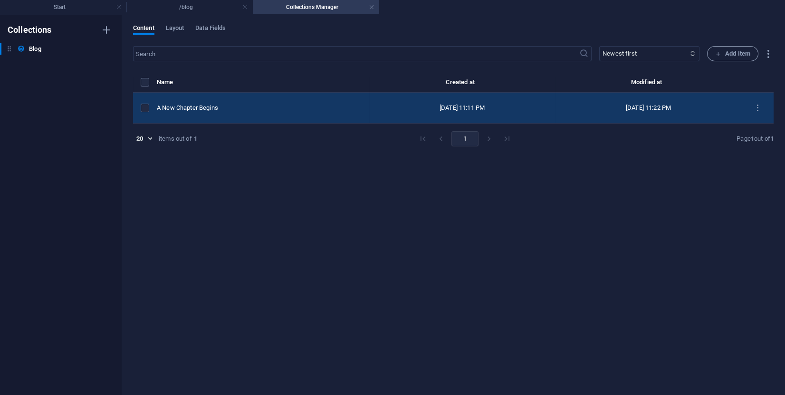
click at [266, 100] on td "A New Chapter Begins" at bounding box center [263, 108] width 212 height 31
select select "Category 1"
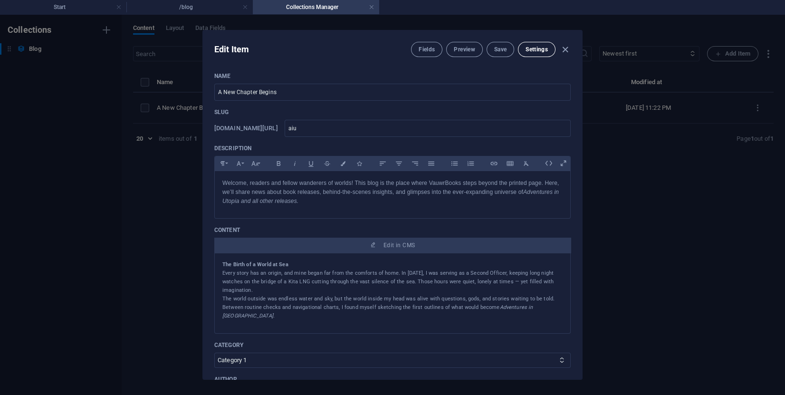
click at [547, 51] on span "Settings" at bounding box center [536, 50] width 22 height 8
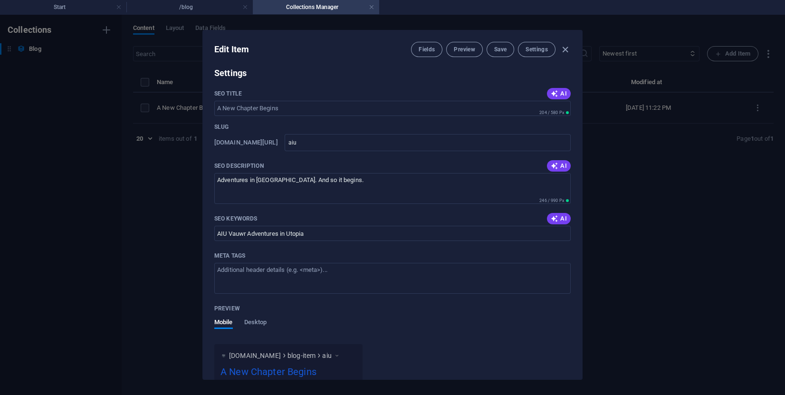
scroll to position [611, 0]
click at [252, 317] on span "Desktop" at bounding box center [255, 321] width 23 height 13
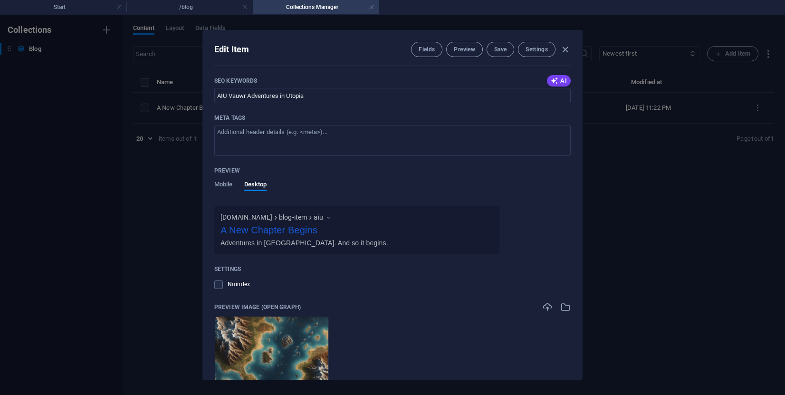
scroll to position [753, 0]
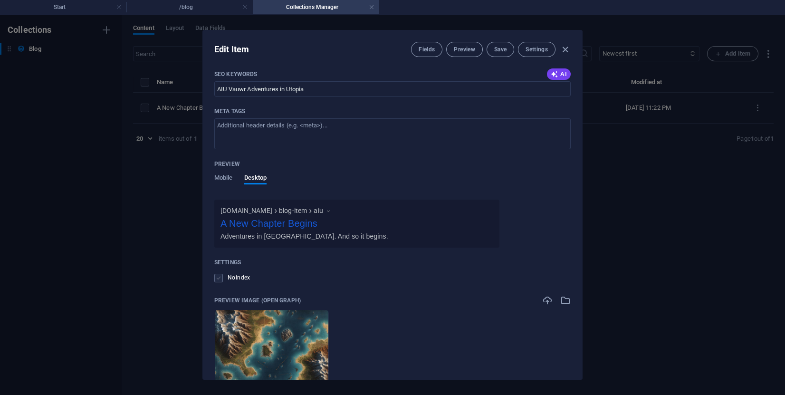
click at [221, 277] on label at bounding box center [218, 278] width 9 height 9
click at [0, 0] on input "checkbox" at bounding box center [0, 0] width 0 height 0
click at [220, 277] on label at bounding box center [218, 278] width 9 height 9
click at [0, 0] on input "checkbox" at bounding box center [0, 0] width 0 height 0
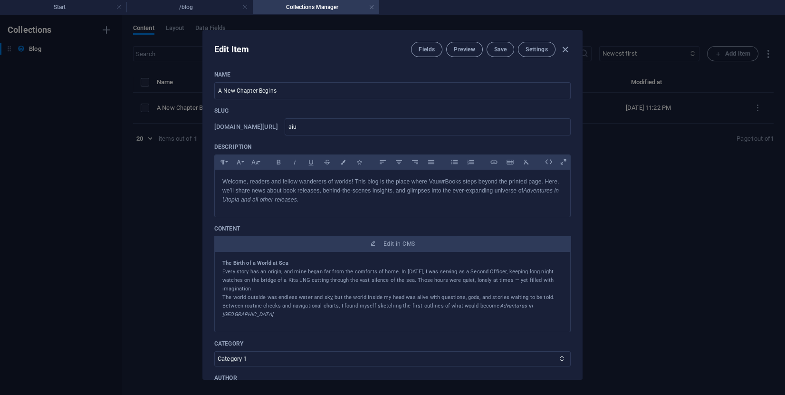
scroll to position [0, 0]
click at [496, 42] on button "Save" at bounding box center [501, 49] width 28 height 15
click at [565, 47] on icon "button" at bounding box center [565, 49] width 11 height 11
type input "aiu"
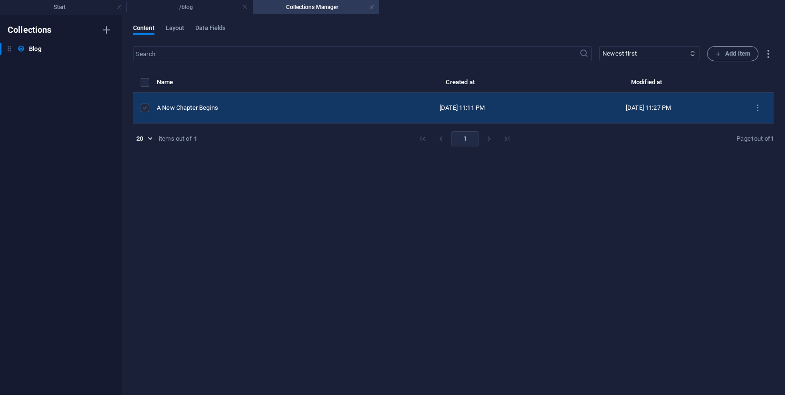
click at [147, 109] on label "items list" at bounding box center [145, 108] width 9 height 9
click at [0, 0] on input "items list" at bounding box center [0, 0] width 0 height 0
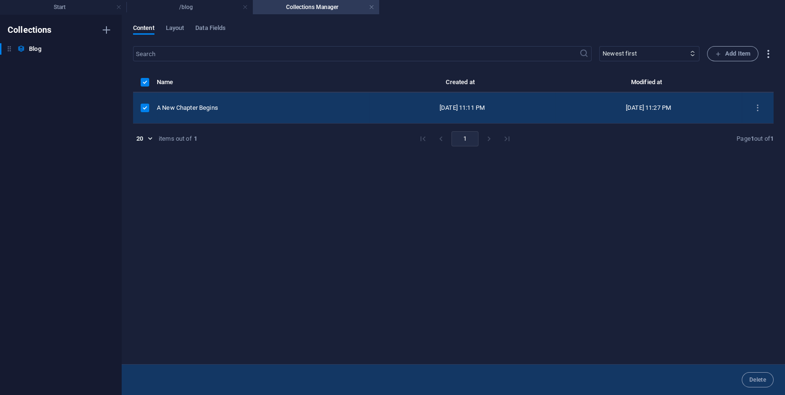
click at [768, 56] on icon "button" at bounding box center [768, 53] width 11 height 11
click at [344, 263] on div at bounding box center [392, 197] width 785 height 395
click at [176, 33] on span "Layout" at bounding box center [175, 28] width 19 height 13
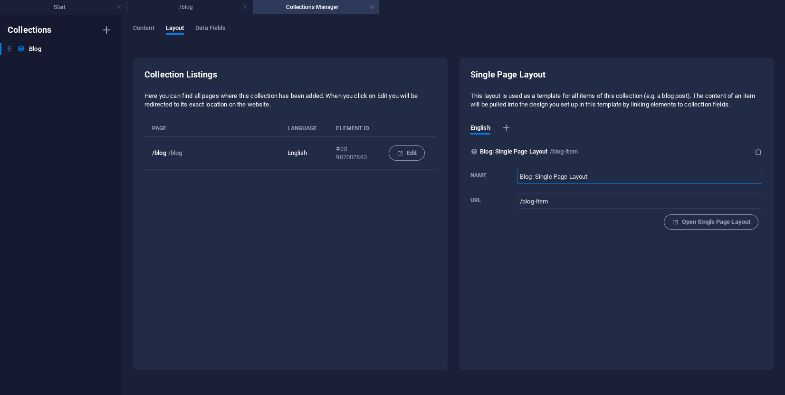
drag, startPoint x: 602, startPoint y: 178, endPoint x: 533, endPoint y: 182, distance: 70.0
click at [533, 182] on input "Blog: Single Page Layout" at bounding box center [639, 176] width 245 height 15
type input "Blog"
click at [206, 28] on span "Data Fields" at bounding box center [210, 28] width 30 height 13
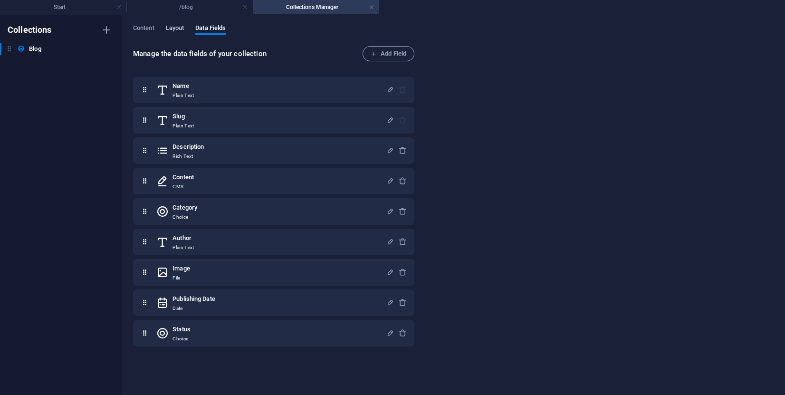
click at [174, 25] on span "Layout" at bounding box center [175, 28] width 19 height 13
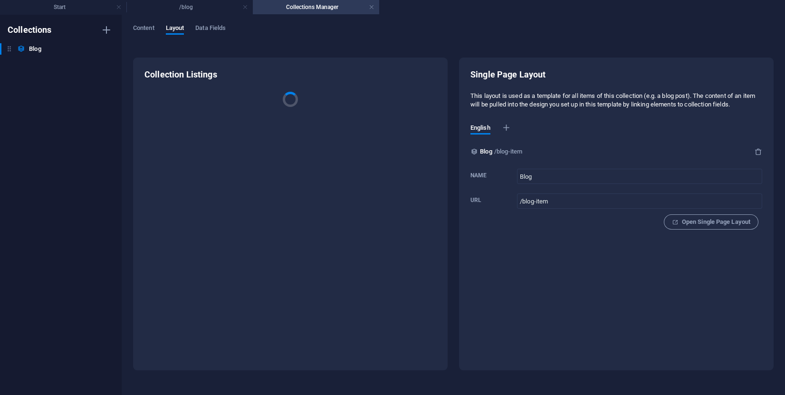
click at [138, 23] on div "Content Layout Data Fields Collection Listings Single Page Layout This layout i…" at bounding box center [453, 205] width 663 height 380
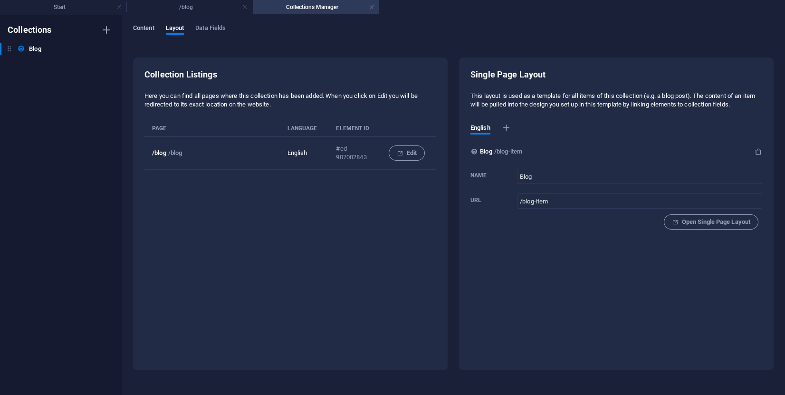
click at [140, 25] on span "Content" at bounding box center [143, 28] width 21 height 13
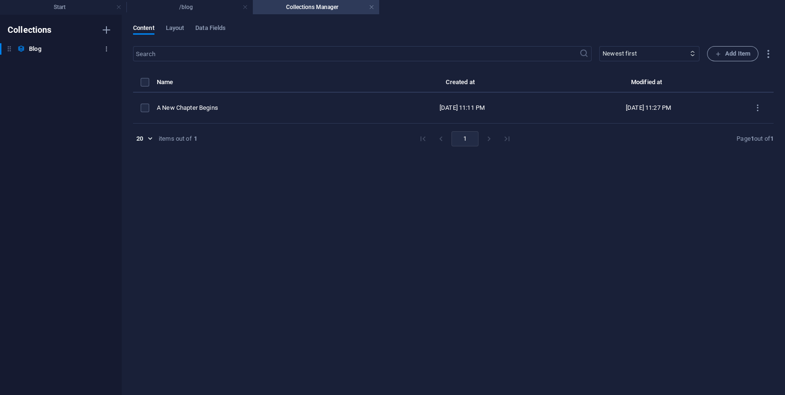
click at [109, 50] on icon "button" at bounding box center [106, 49] width 7 height 7
click at [35, 86] on div at bounding box center [392, 197] width 785 height 395
click at [24, 49] on icon at bounding box center [21, 49] width 8 height 8
click at [6, 47] on icon at bounding box center [9, 49] width 8 height 8
drag, startPoint x: 10, startPoint y: 49, endPoint x: 16, endPoint y: 49, distance: 5.7
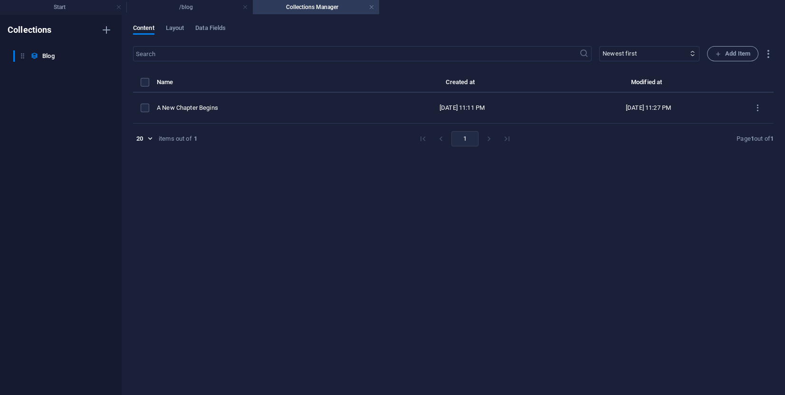
click at [16, 49] on div "Blog Blog" at bounding box center [56, 48] width 112 height 11
click at [78, 82] on div at bounding box center [392, 197] width 785 height 395
click at [369, 9] on link at bounding box center [372, 7] width 6 height 9
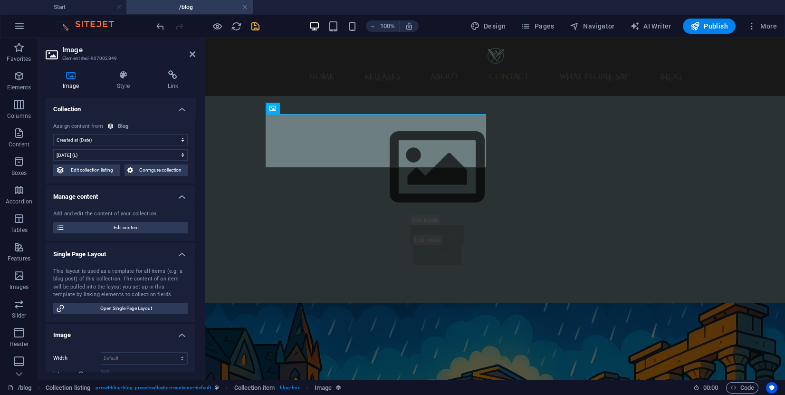
click at [254, 27] on icon "save" at bounding box center [255, 26] width 11 height 11
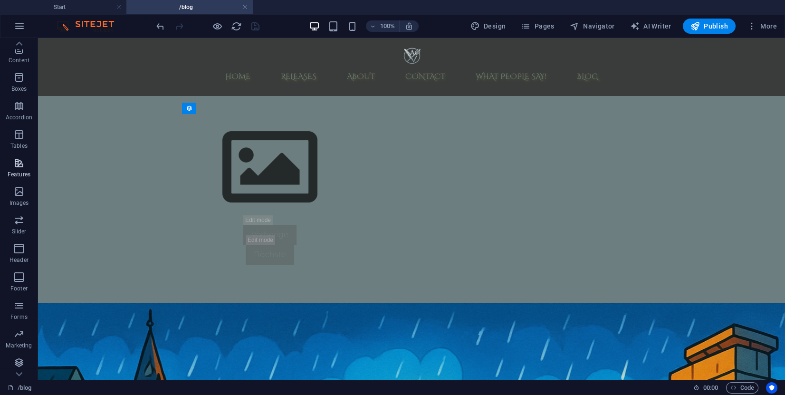
scroll to position [86, 0]
click at [13, 364] on span "Collections" at bounding box center [19, 366] width 38 height 23
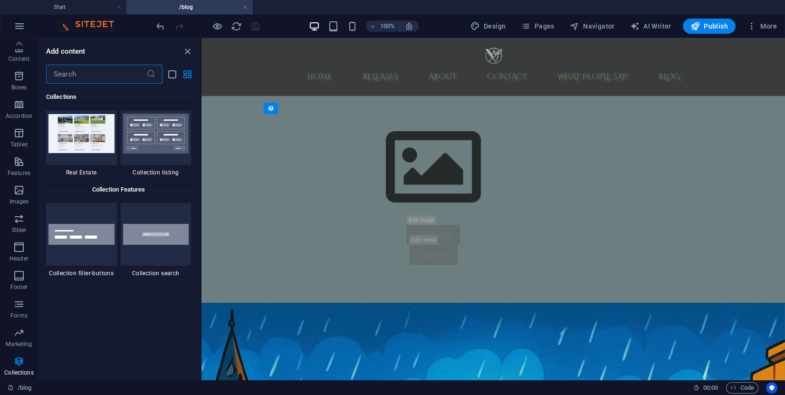
scroll to position [8981, 0]
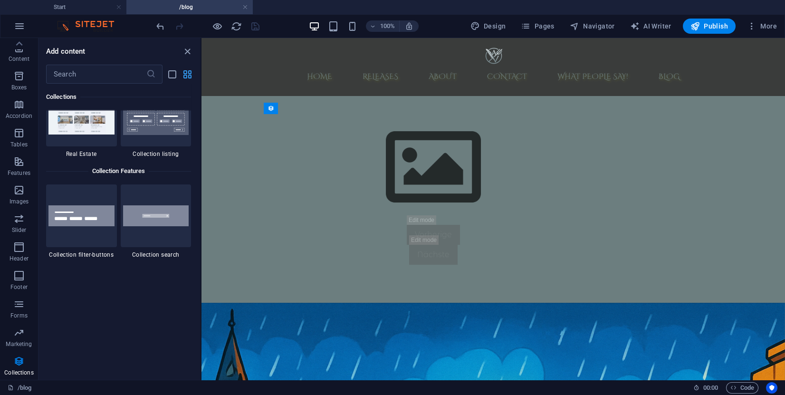
click at [184, 78] on icon "grid-view" at bounding box center [187, 74] width 11 height 11
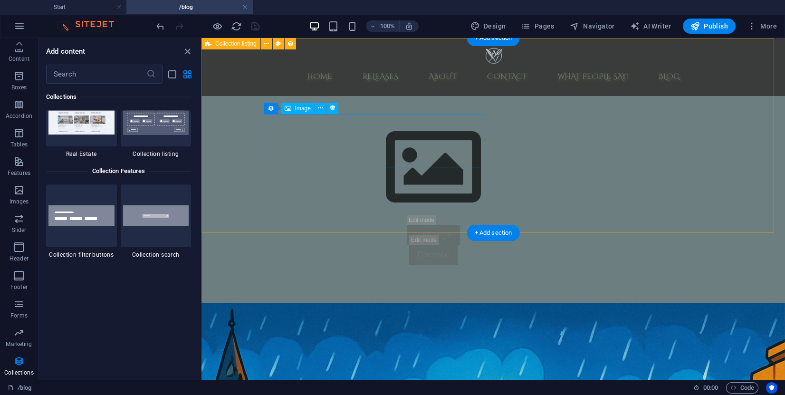
click at [352, 147] on figure "[DATE]" at bounding box center [433, 167] width 449 height 107
select select "createdAt"
select select "1"
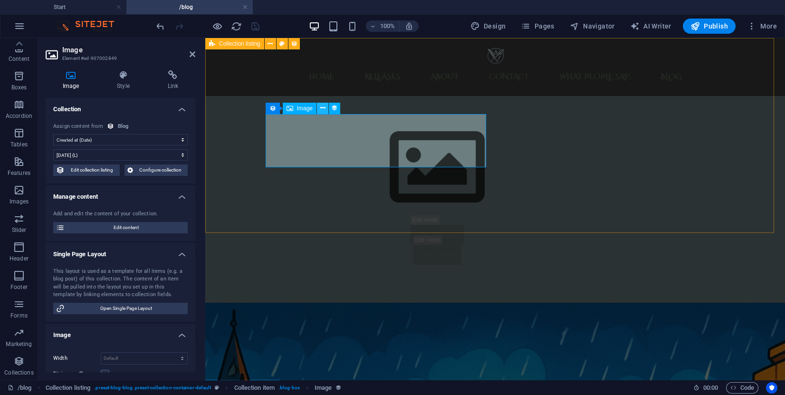
click at [319, 110] on button at bounding box center [322, 108] width 11 height 11
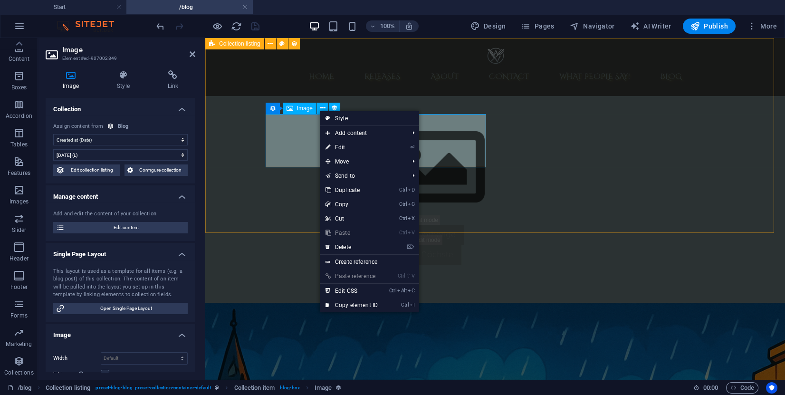
click at [297, 134] on figure "[DATE]" at bounding box center [437, 167] width 449 height 107
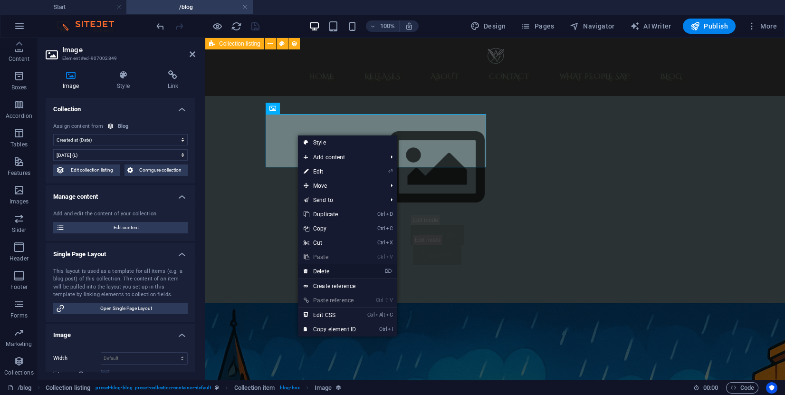
click at [333, 272] on link "⌦ Delete" at bounding box center [330, 271] width 64 height 14
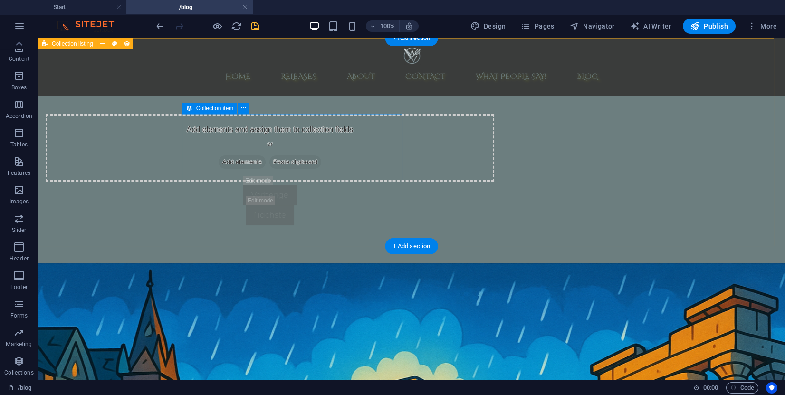
click at [266, 159] on span "Add elements" at bounding box center [242, 161] width 47 height 13
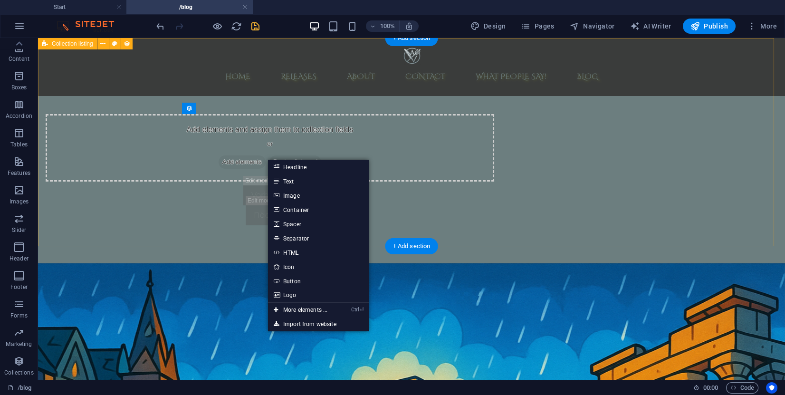
click at [267, 99] on div "Add elements and assign them to collection fields or Add elements Paste clipboa…" at bounding box center [411, 150] width 747 height 225
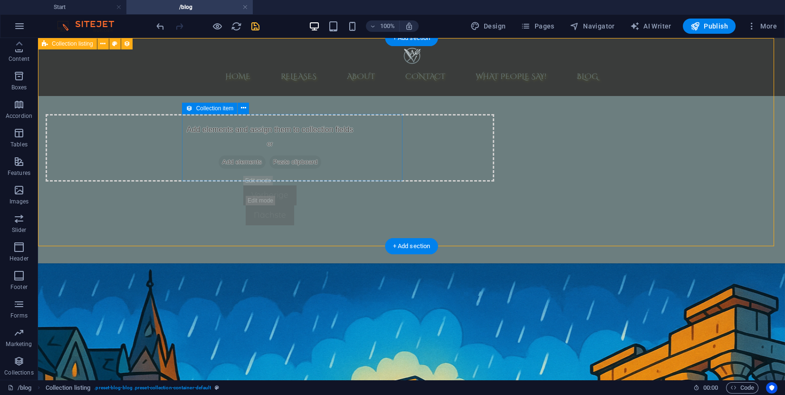
click at [262, 163] on span "Add elements" at bounding box center [242, 161] width 47 height 13
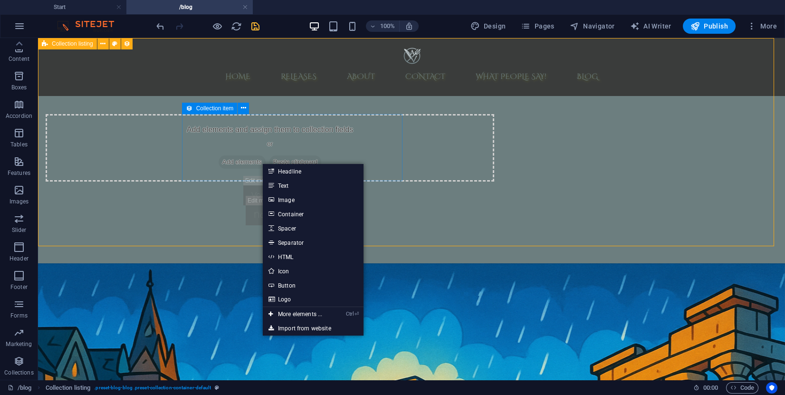
click at [202, 109] on span "Collection item" at bounding box center [215, 108] width 38 height 6
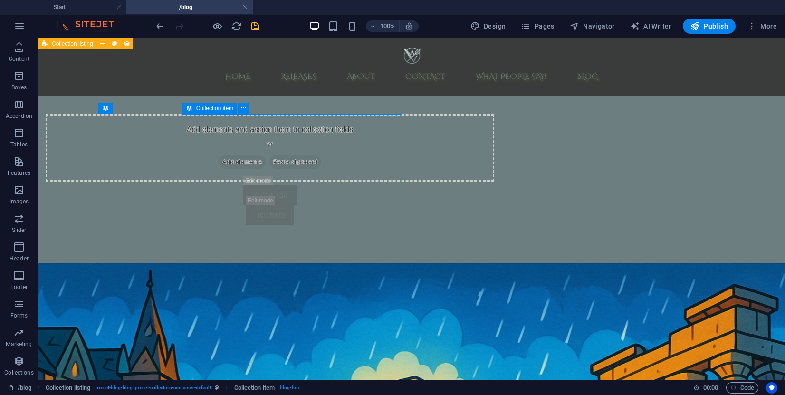
click at [202, 109] on span "Collection item" at bounding box center [215, 108] width 38 height 6
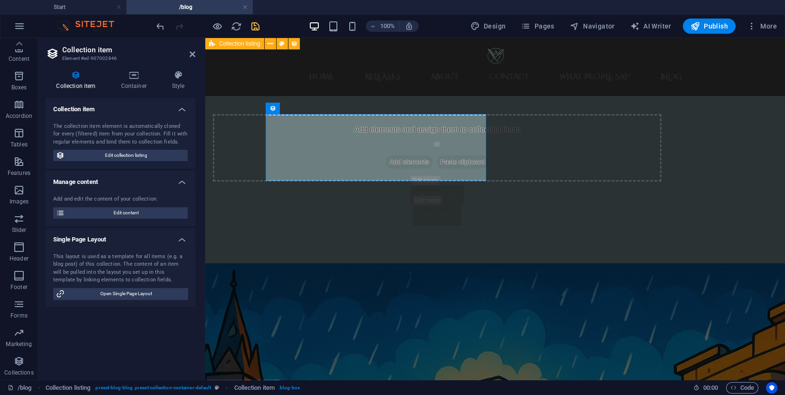
click at [202, 109] on div "Collection item Container Style Collection item The collection item element is …" at bounding box center [120, 221] width 165 height 317
click at [135, 156] on span "Edit collection listing" at bounding box center [125, 155] width 117 height 11
select select "createdAt_DESC"
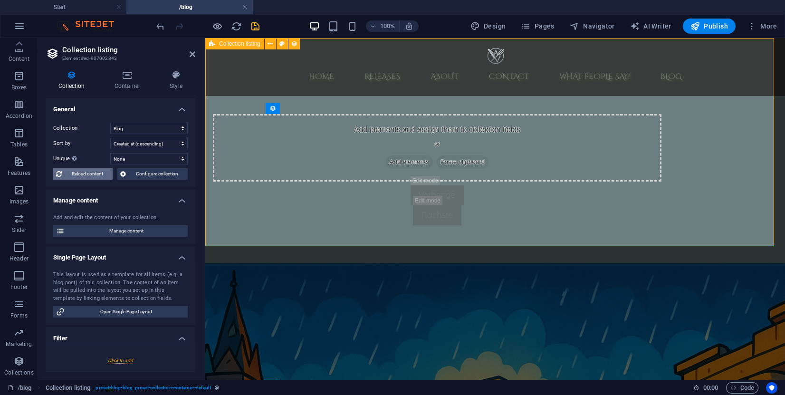
click at [98, 173] on span "Reload content" at bounding box center [87, 173] width 45 height 11
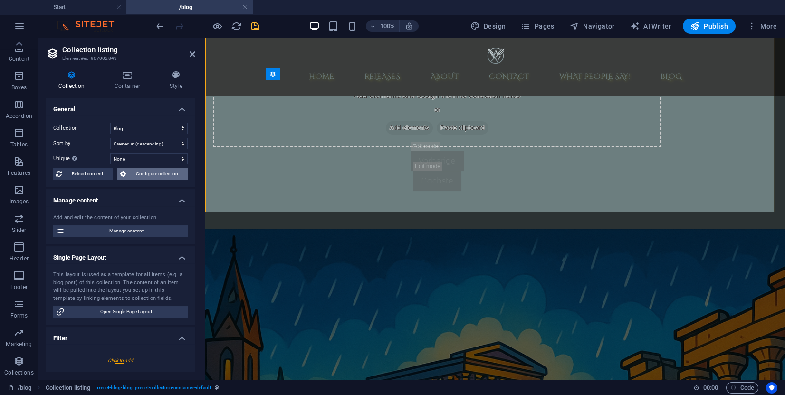
click at [169, 172] on span "Configure collection" at bounding box center [157, 173] width 56 height 11
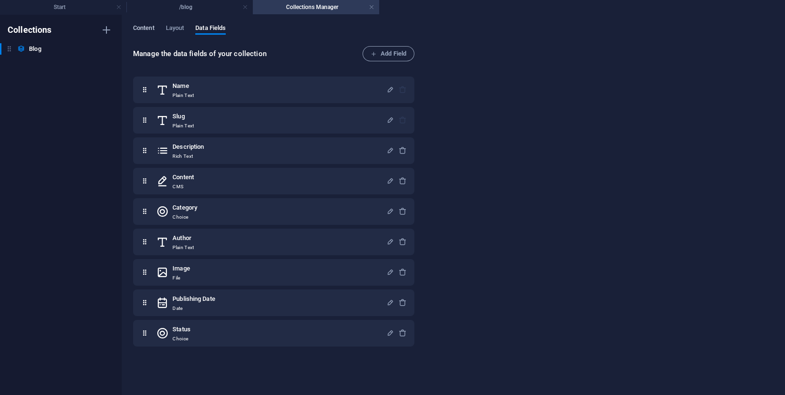
click at [139, 30] on span "Content" at bounding box center [143, 28] width 21 height 13
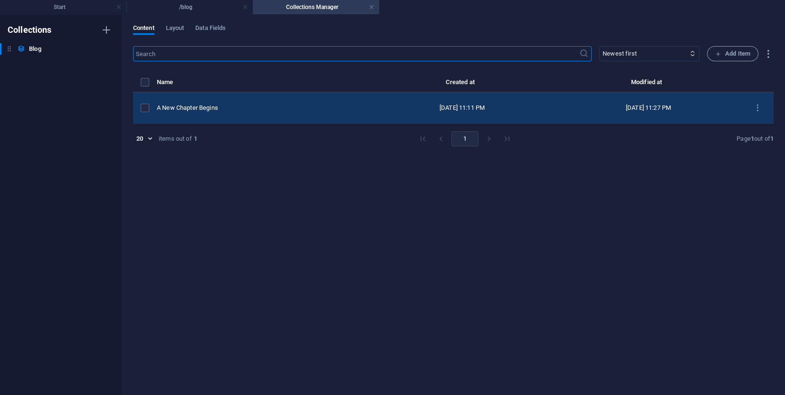
click at [149, 106] on div "items list" at bounding box center [145, 108] width 9 height 9
click at [144, 109] on label "items list" at bounding box center [145, 108] width 9 height 9
click at [0, 0] on input "items list" at bounding box center [0, 0] width 0 height 0
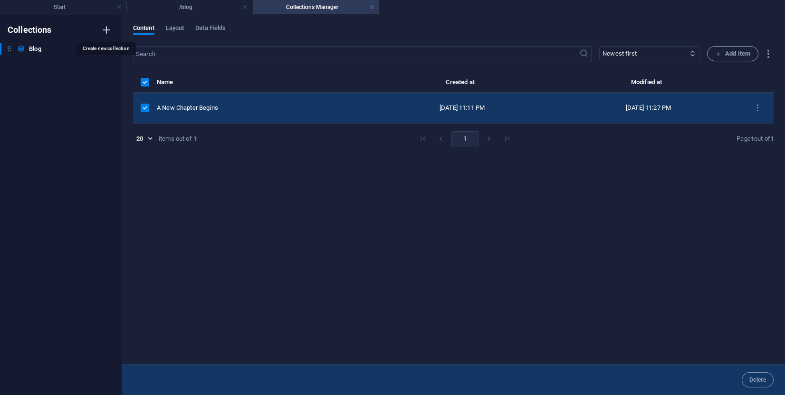
click at [105, 29] on icon "button" at bounding box center [106, 29] width 11 height 11
click at [50, 92] on div "Collections Blog Blog New Collection New Collection" at bounding box center [61, 205] width 122 height 380
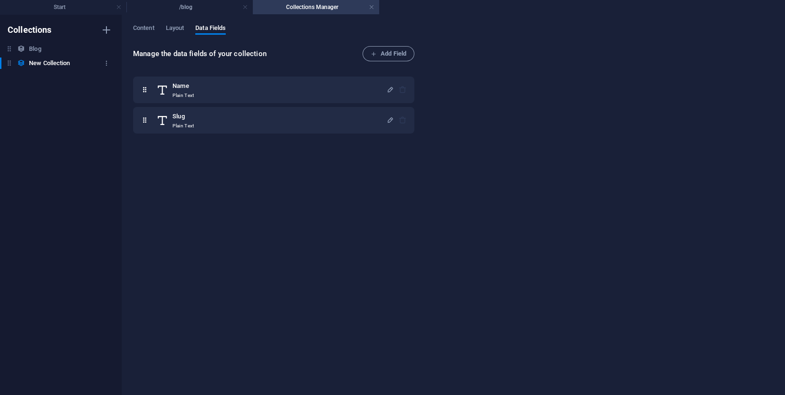
click at [64, 61] on h6 "New Collection" at bounding box center [49, 62] width 41 height 11
click at [51, 113] on h6 "Delete" at bounding box center [61, 116] width 26 height 11
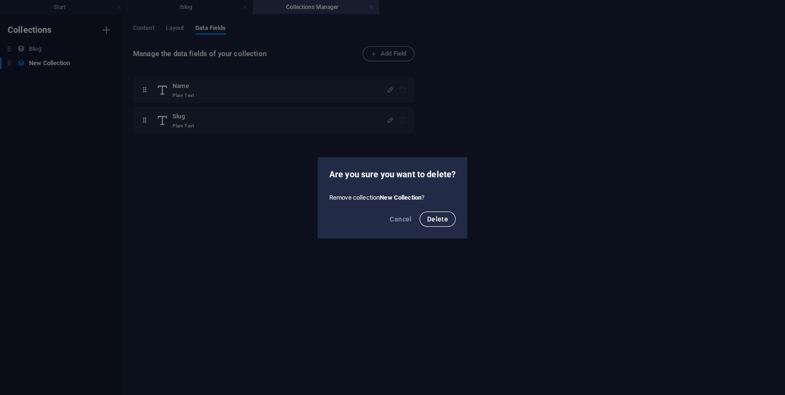
click at [444, 217] on span "Delete" at bounding box center [437, 219] width 21 height 8
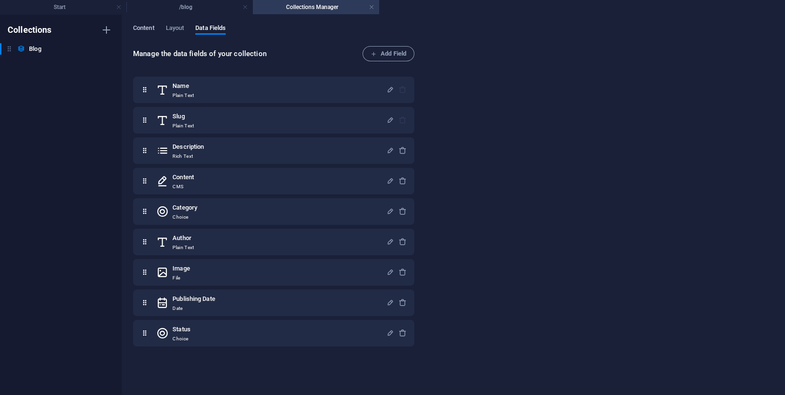
click at [145, 27] on span "Content" at bounding box center [143, 28] width 21 height 13
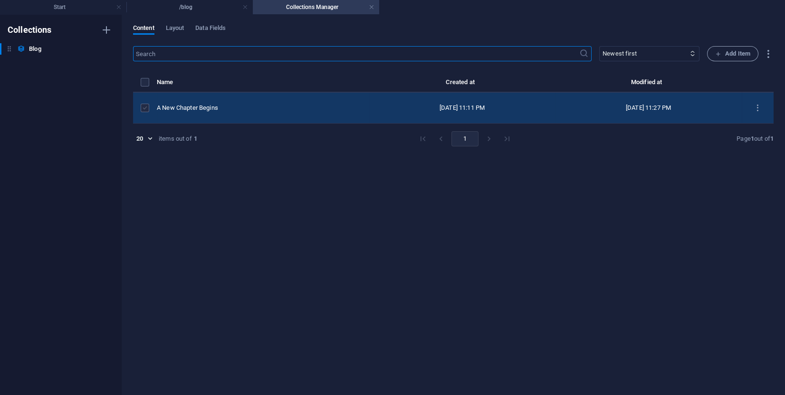
click at [142, 105] on label "items list" at bounding box center [145, 108] width 9 height 9
click at [0, 0] on input "items list" at bounding box center [0, 0] width 0 height 0
